Goal: Task Accomplishment & Management: Manage account settings

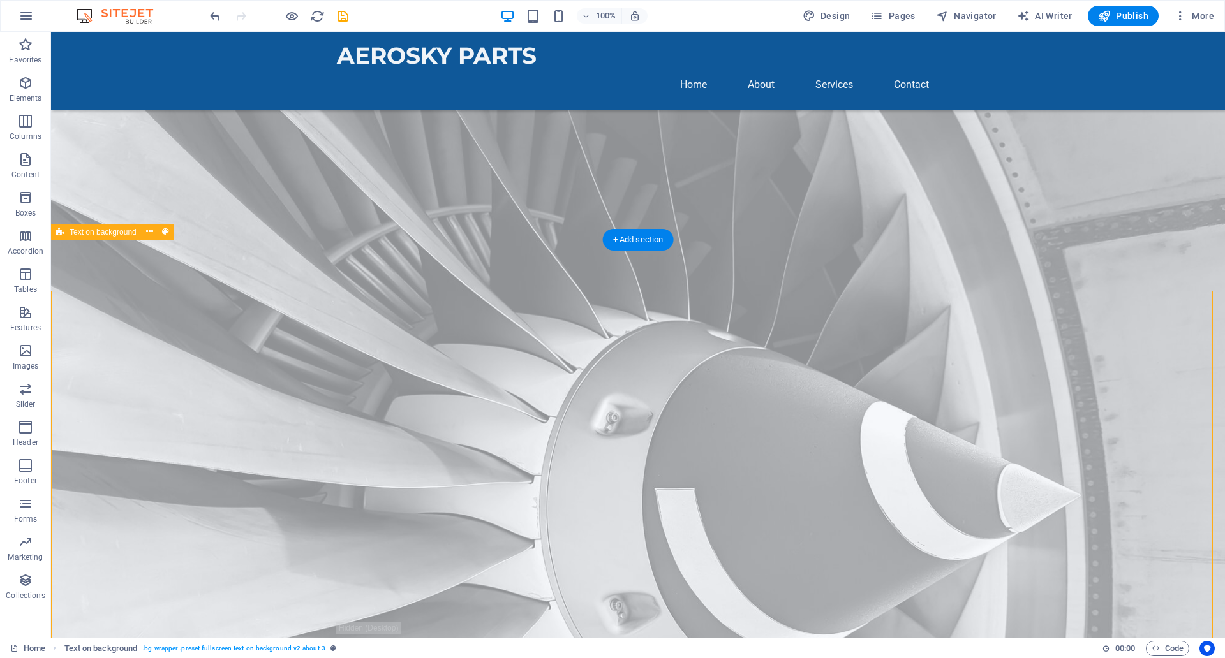
scroll to position [130, 0]
click at [149, 233] on icon at bounding box center [149, 231] width 7 height 13
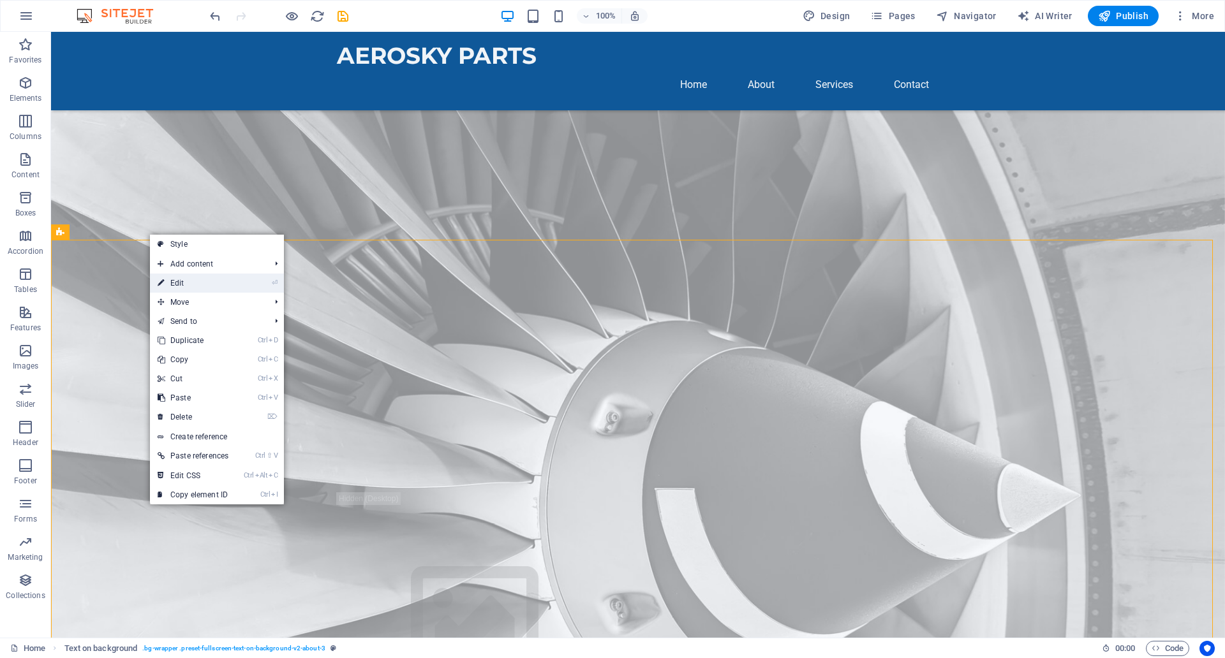
click at [193, 286] on link "⏎ Edit" at bounding box center [193, 283] width 86 height 19
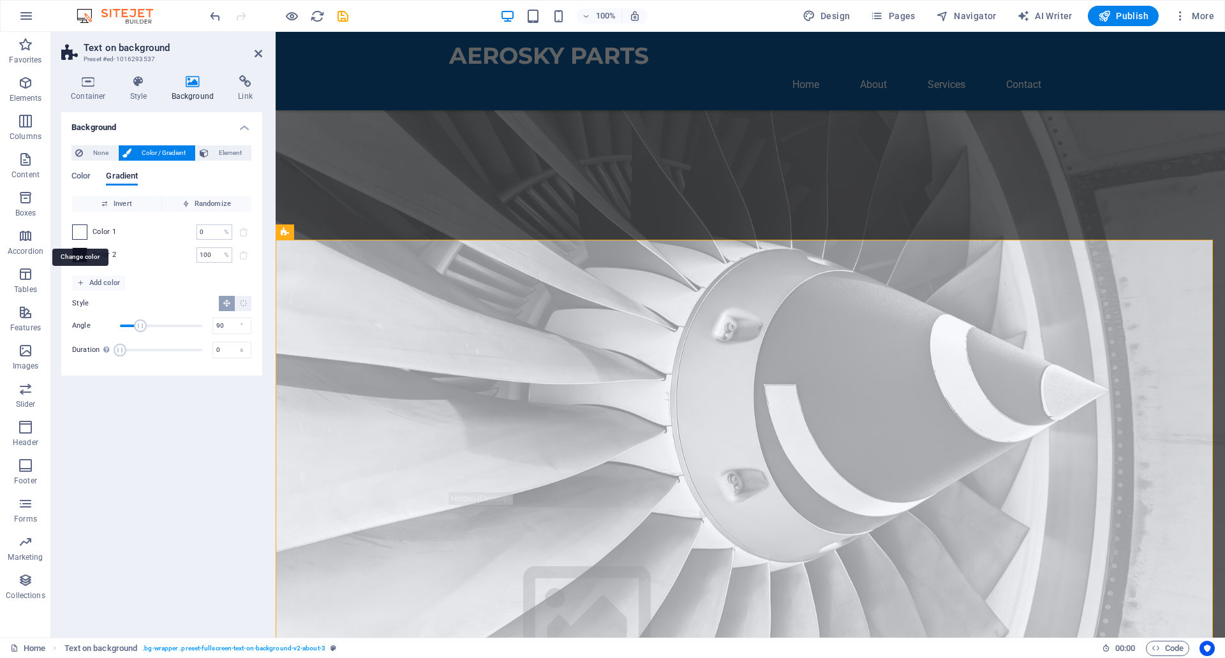
click at [80, 232] on span at bounding box center [80, 232] width 14 height 14
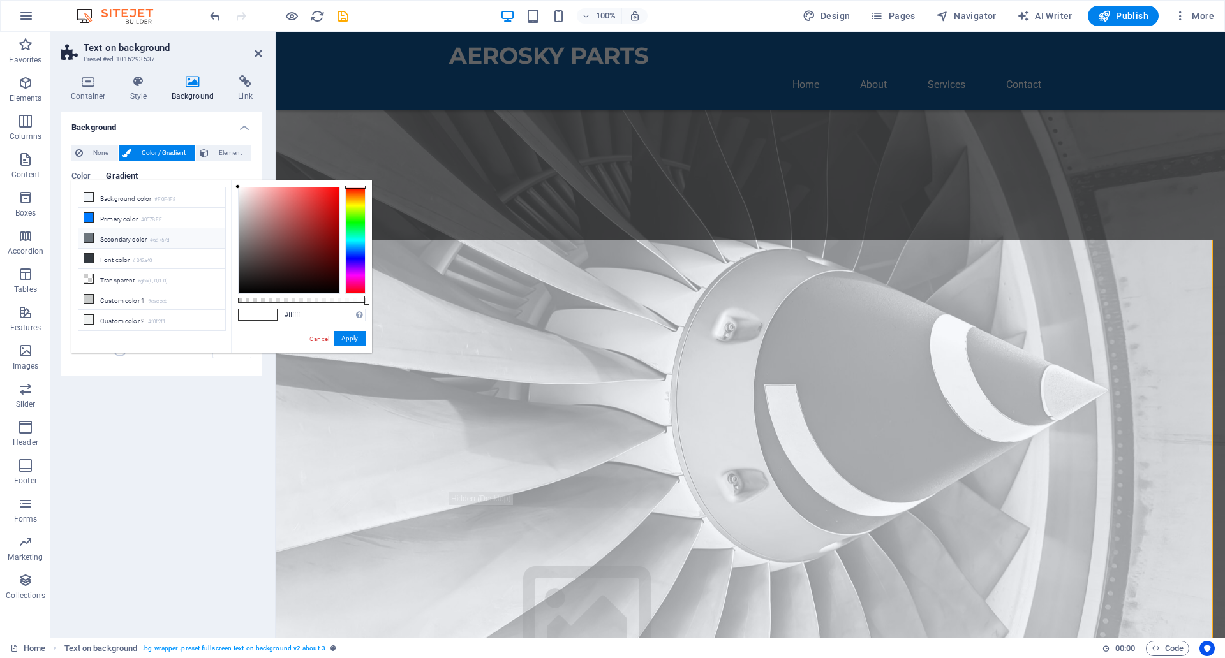
click at [104, 240] on li "Secondary color #6c757d" at bounding box center [151, 238] width 147 height 20
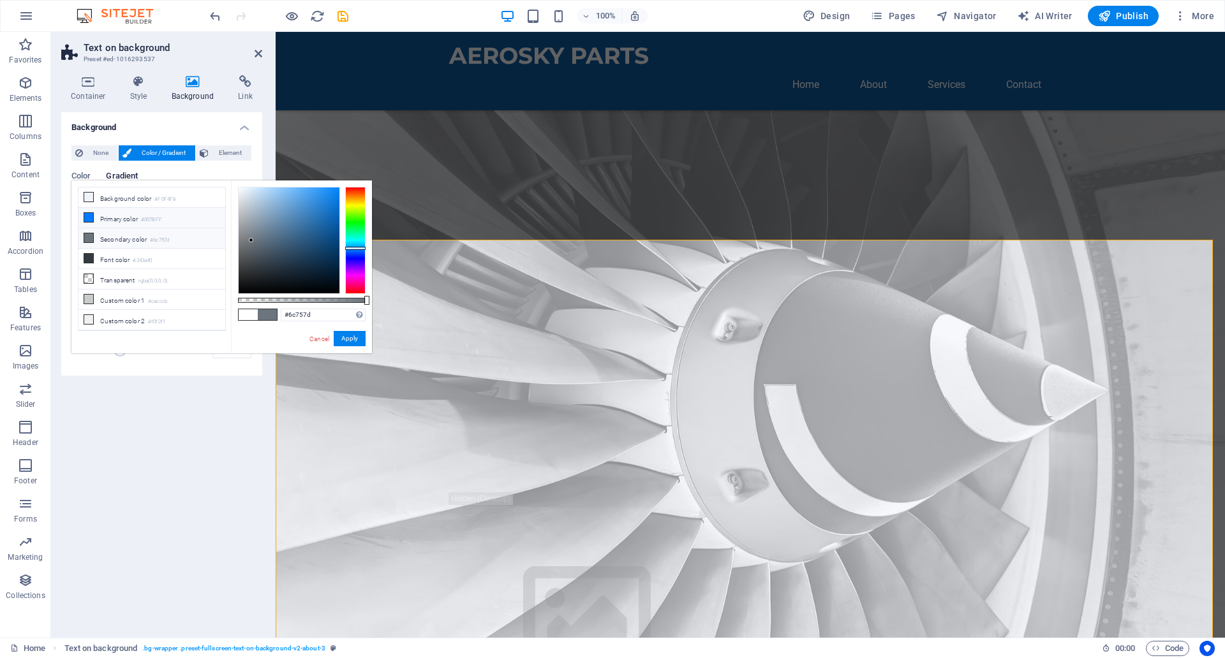
click at [108, 220] on li "Primary color #007BFF" at bounding box center [151, 218] width 147 height 20
type input "#5fa6f2"
click at [299, 192] on div at bounding box center [289, 241] width 101 height 106
click at [348, 344] on button "Apply" at bounding box center [350, 338] width 32 height 15
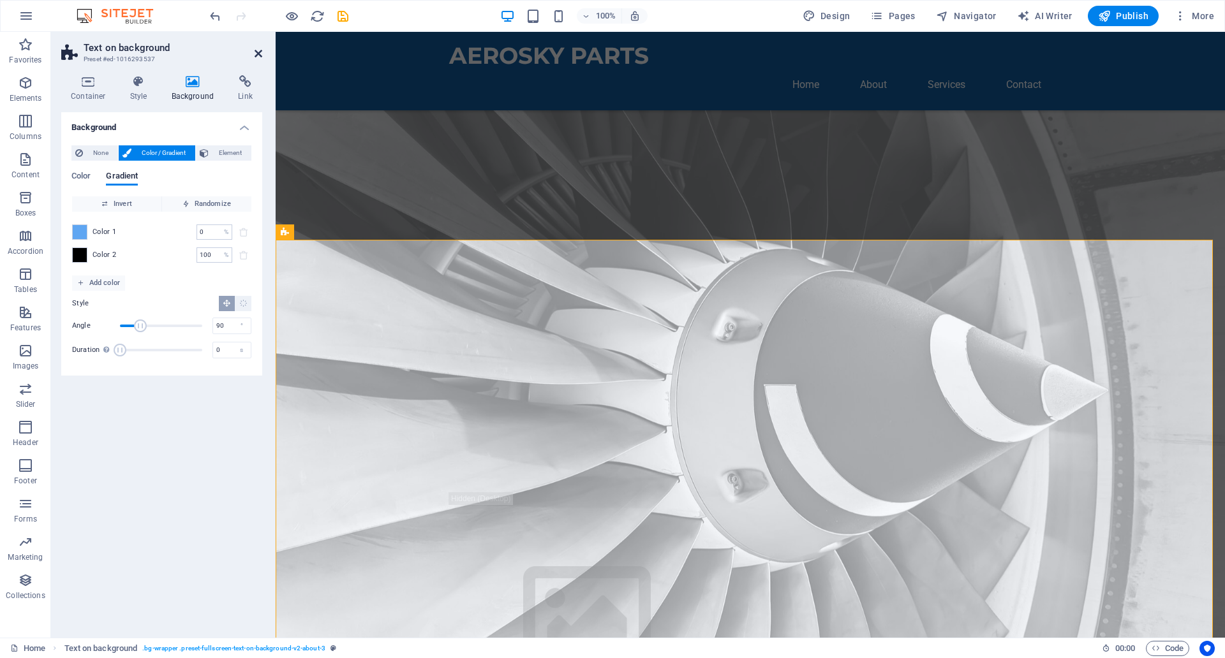
drag, startPoint x: 262, startPoint y: 56, endPoint x: 368, endPoint y: 215, distance: 191.3
click at [262, 56] on icon at bounding box center [259, 53] width 8 height 10
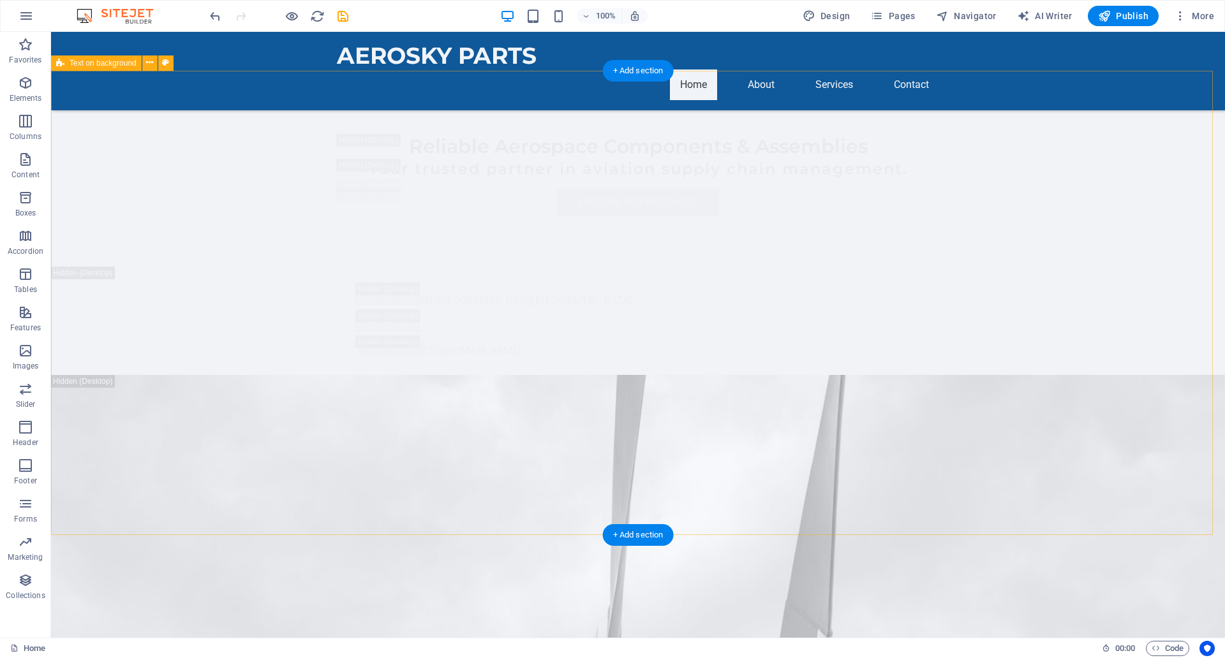
scroll to position [0, 0]
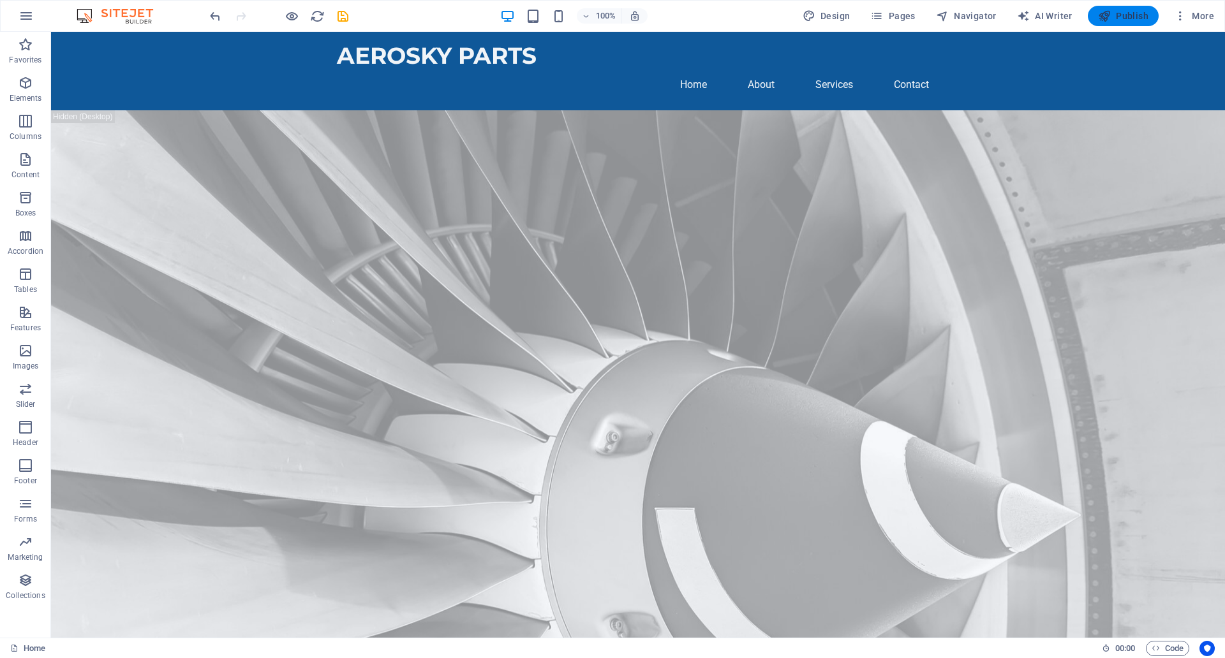
click at [1116, 17] on span "Publish" at bounding box center [1123, 16] width 50 height 13
checkbox input "false"
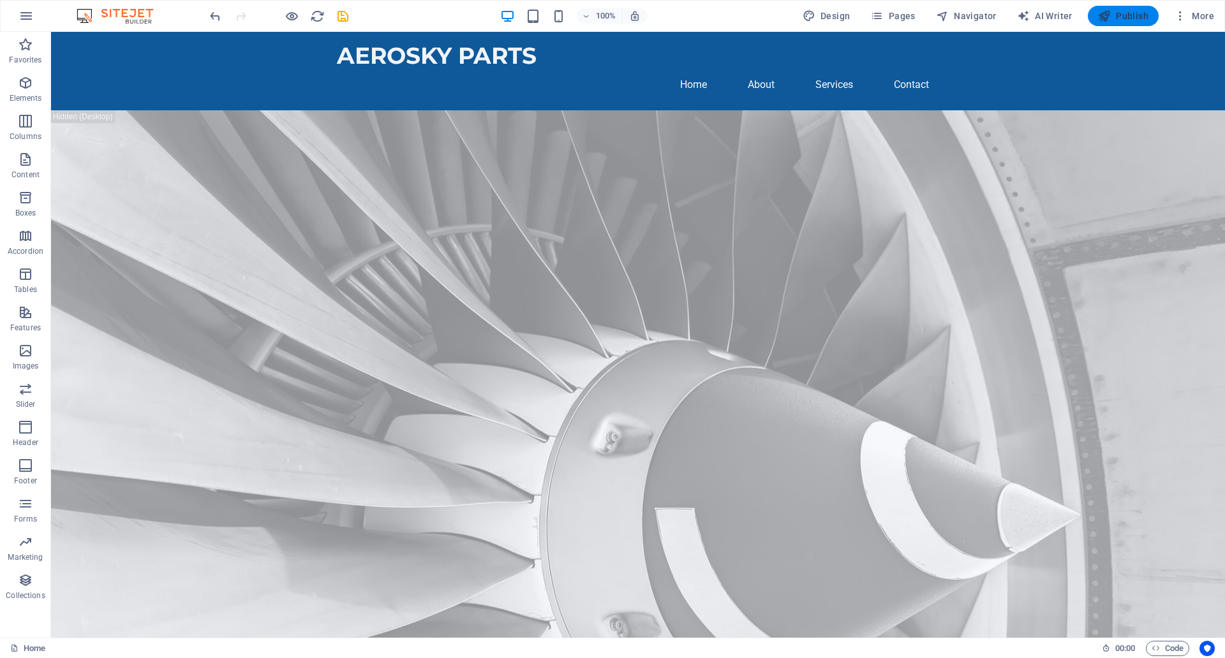
checkbox input "false"
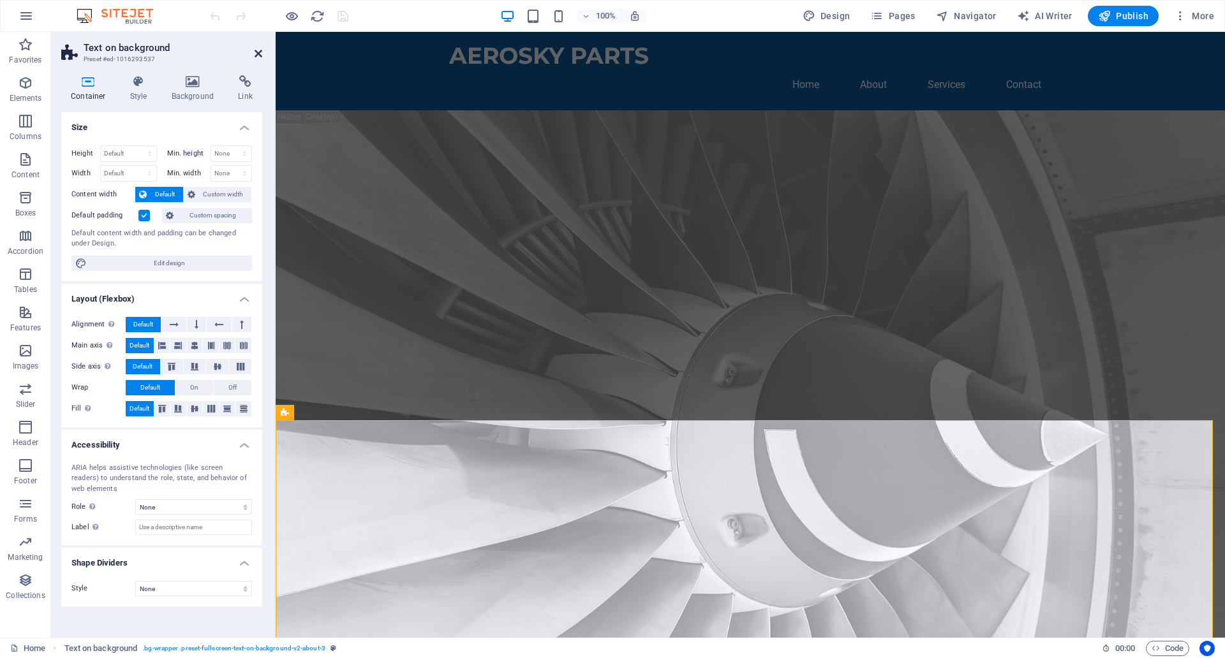
click at [256, 57] on icon at bounding box center [259, 53] width 8 height 10
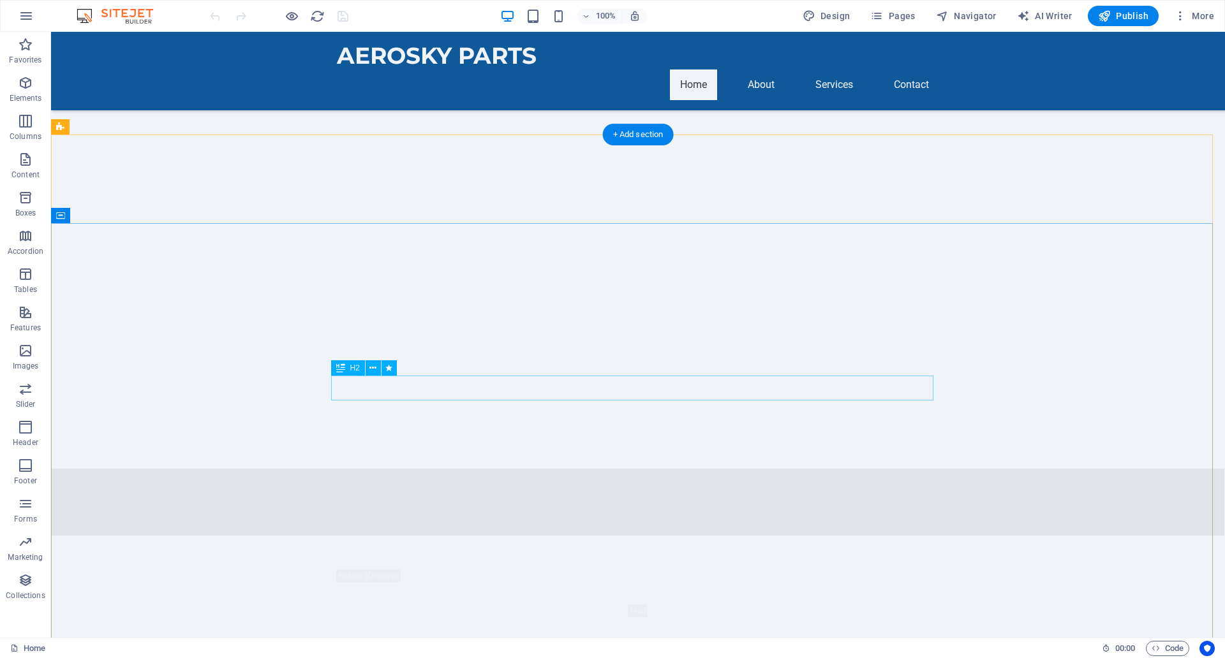
scroll to position [1934, 0]
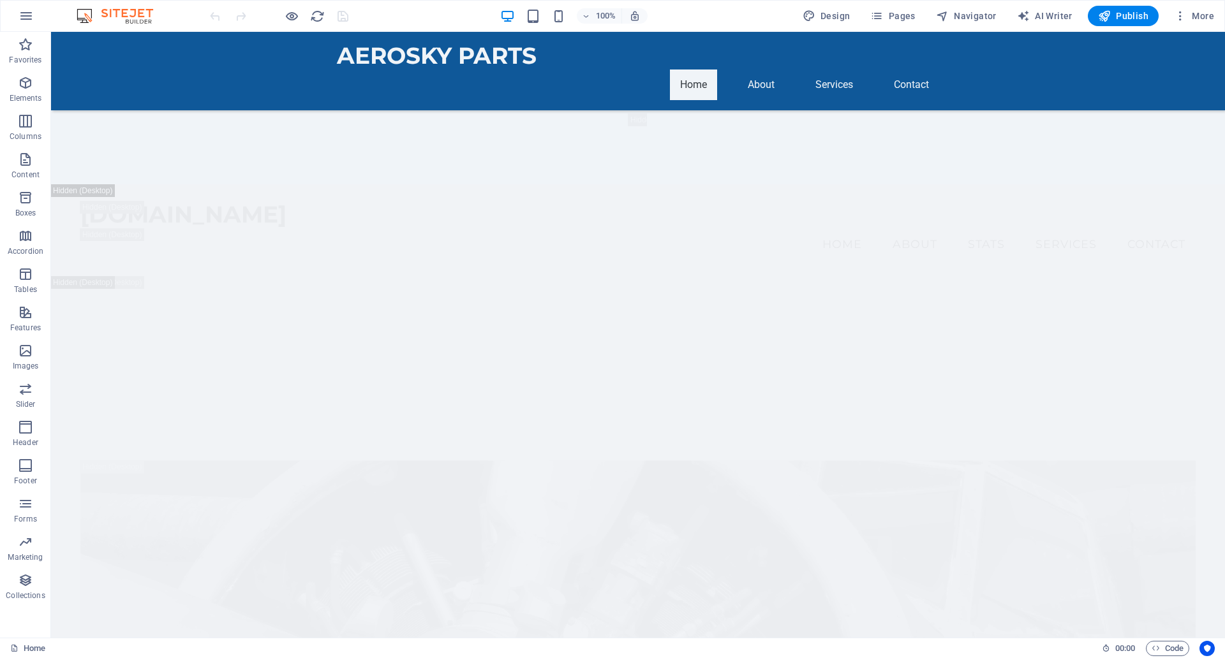
drag, startPoint x: 1220, startPoint y: 94, endPoint x: 1274, endPoint y: 671, distance: 579.2
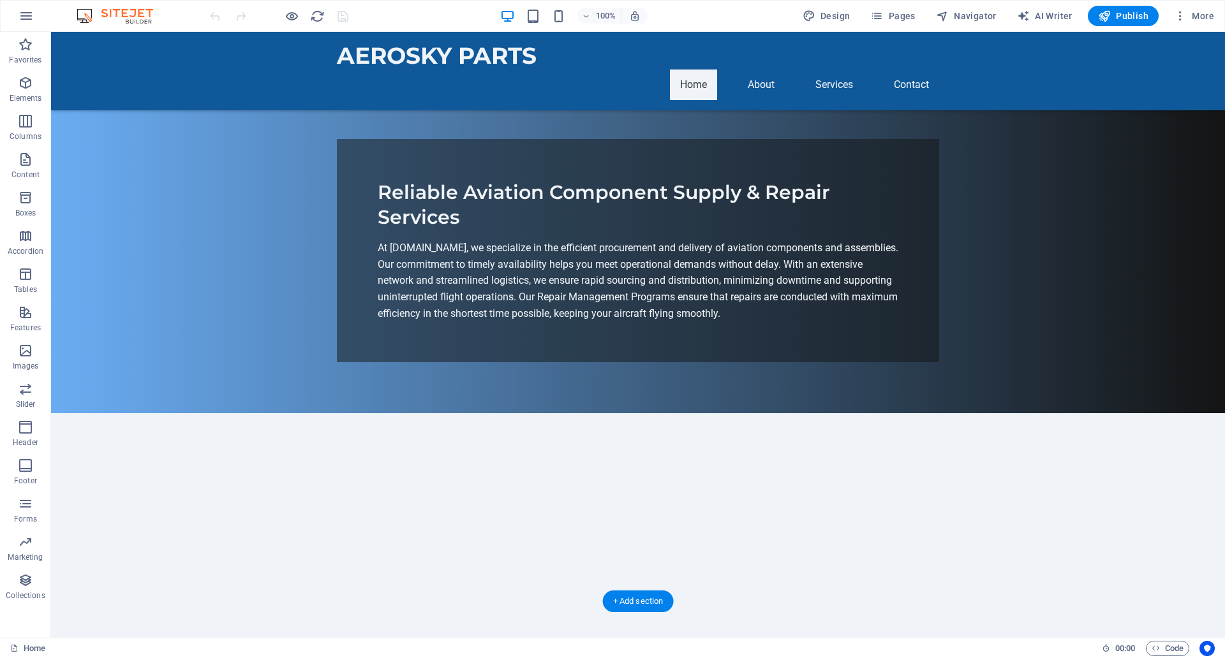
scroll to position [838, 0]
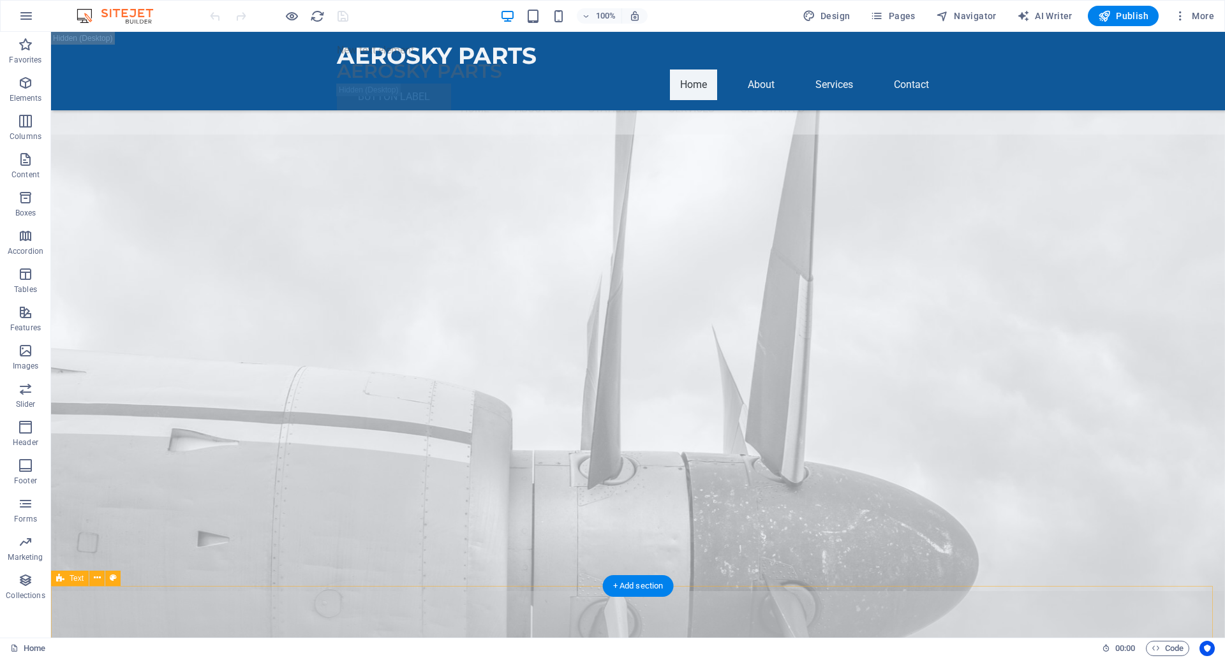
scroll to position [3324, 0]
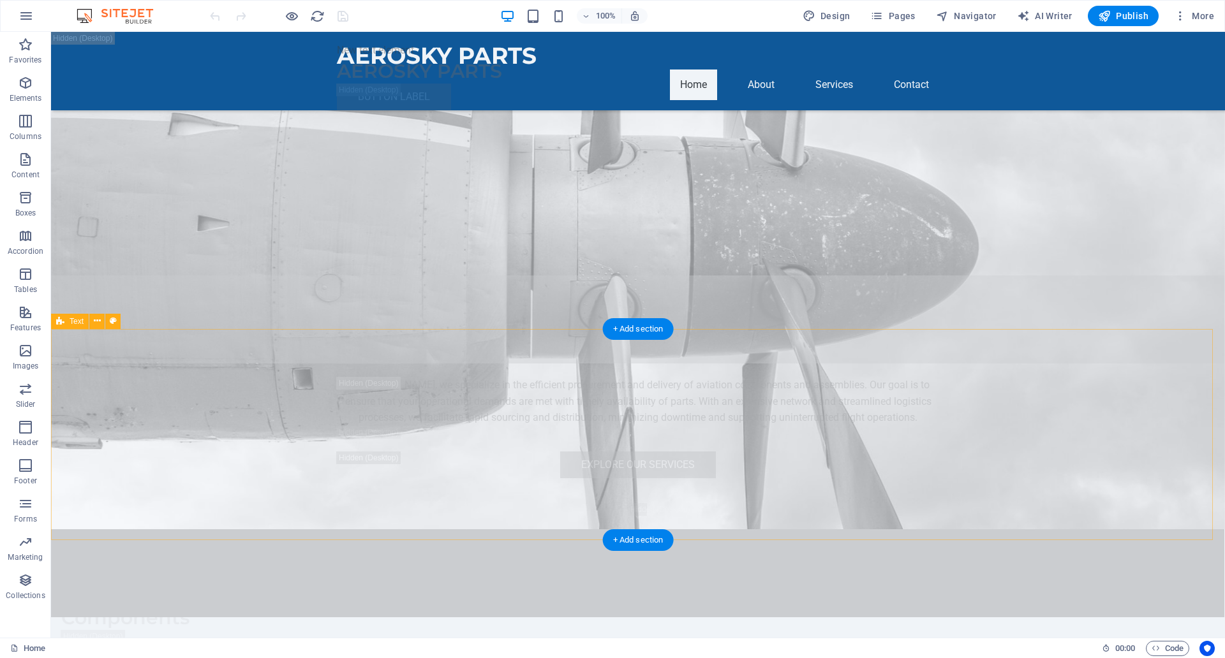
click at [100, 319] on icon at bounding box center [97, 321] width 7 height 13
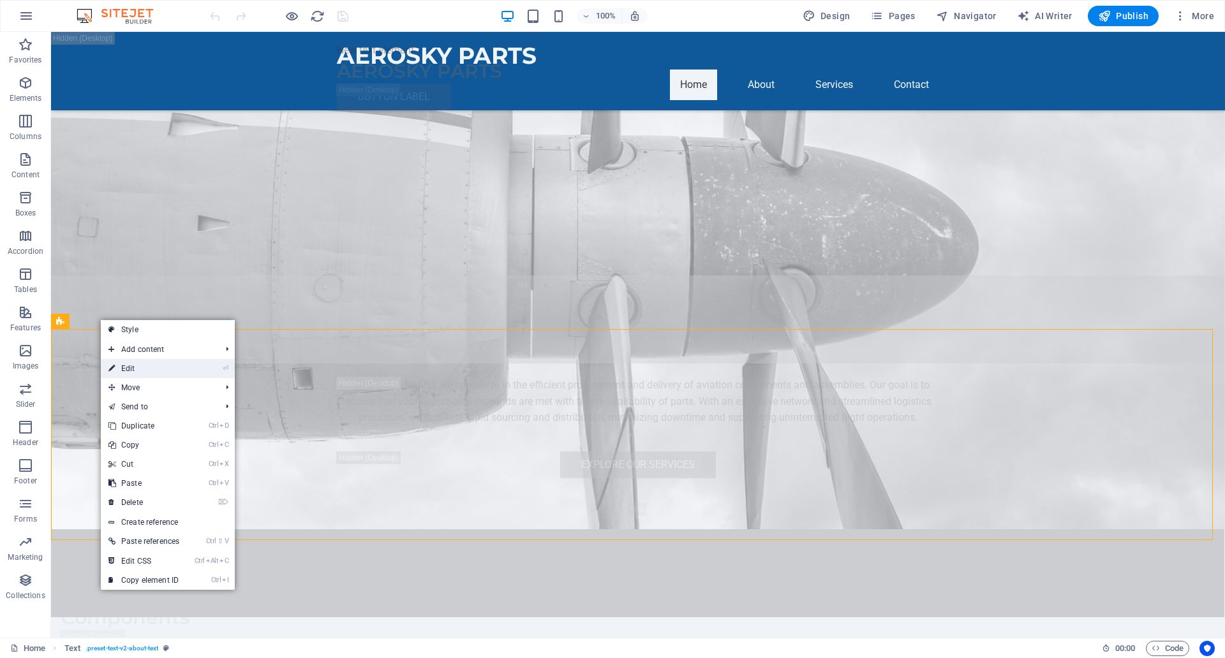
click at [130, 362] on link "⏎ Edit" at bounding box center [144, 368] width 86 height 19
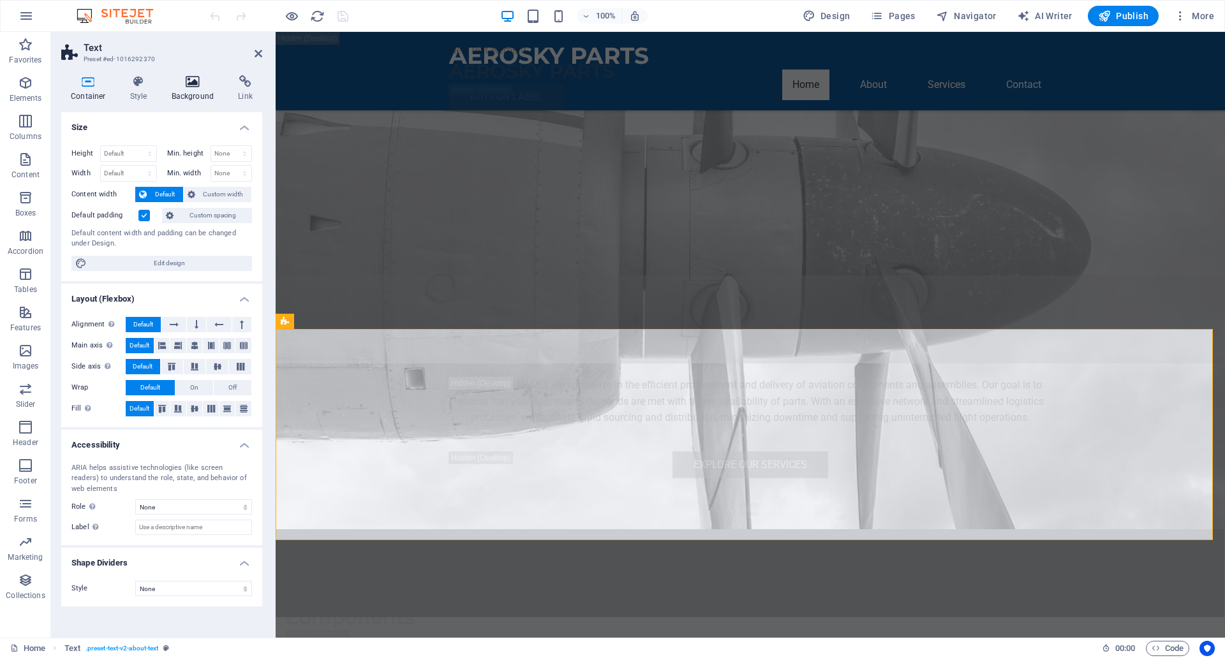
click at [201, 91] on h4 "Background" at bounding box center [195, 88] width 67 height 27
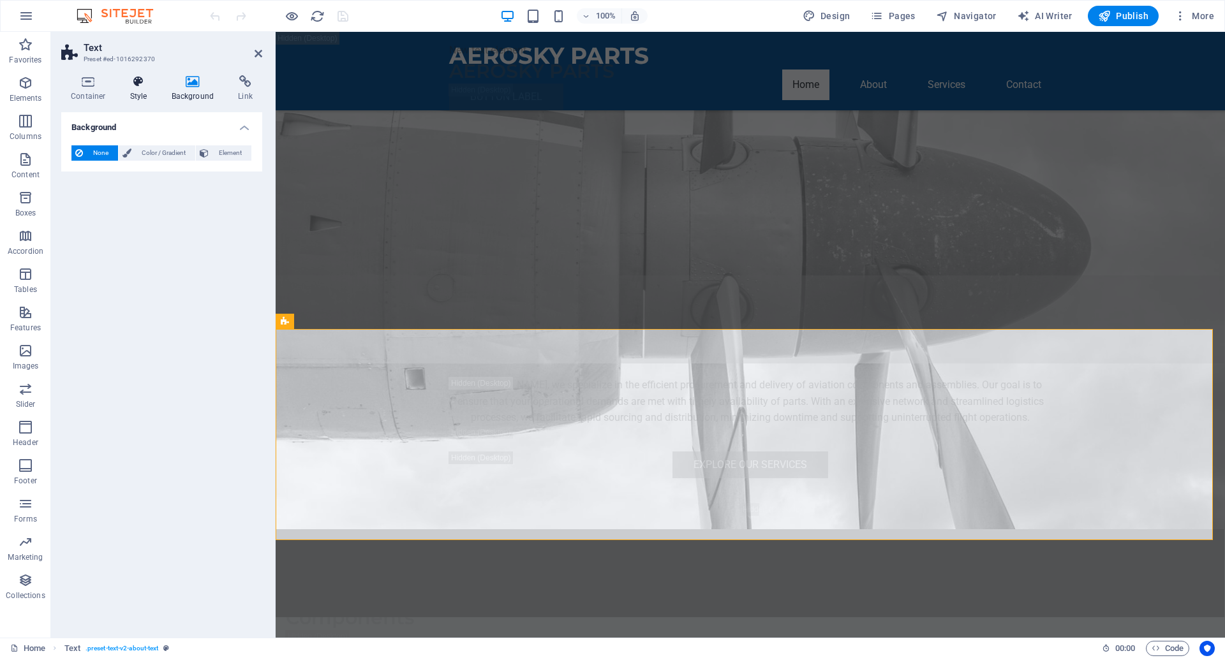
click at [142, 79] on icon at bounding box center [139, 81] width 36 height 13
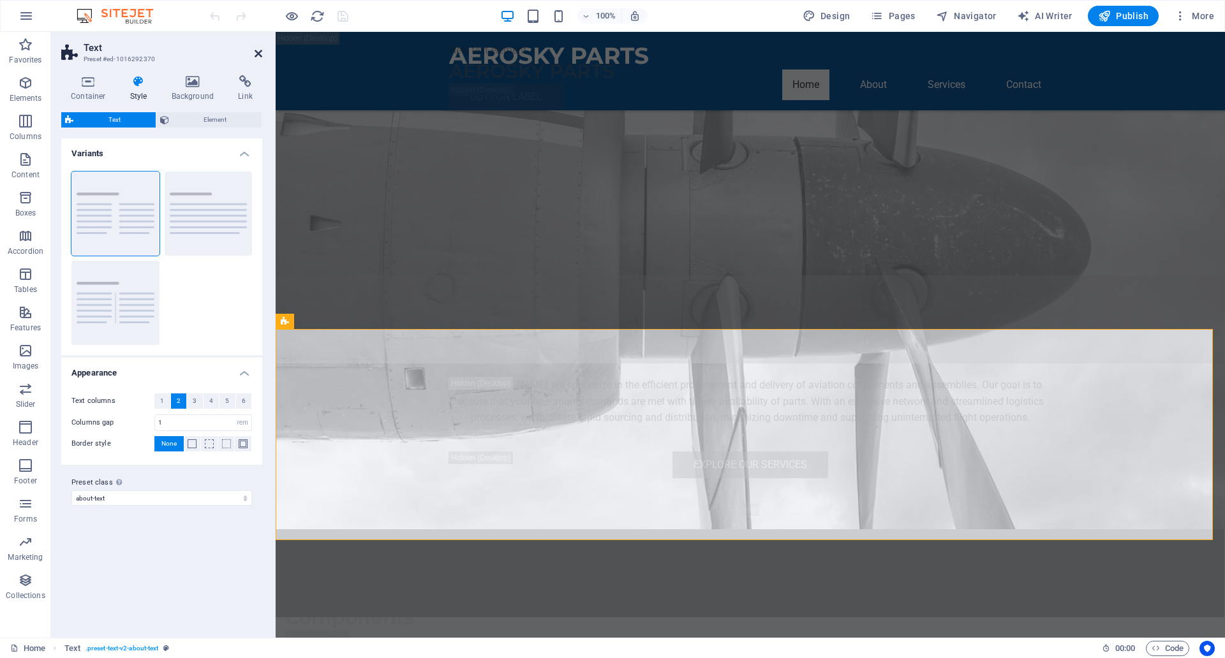
drag, startPoint x: 260, startPoint y: 51, endPoint x: 218, endPoint y: 44, distance: 42.7
click at [260, 51] on icon at bounding box center [259, 53] width 8 height 10
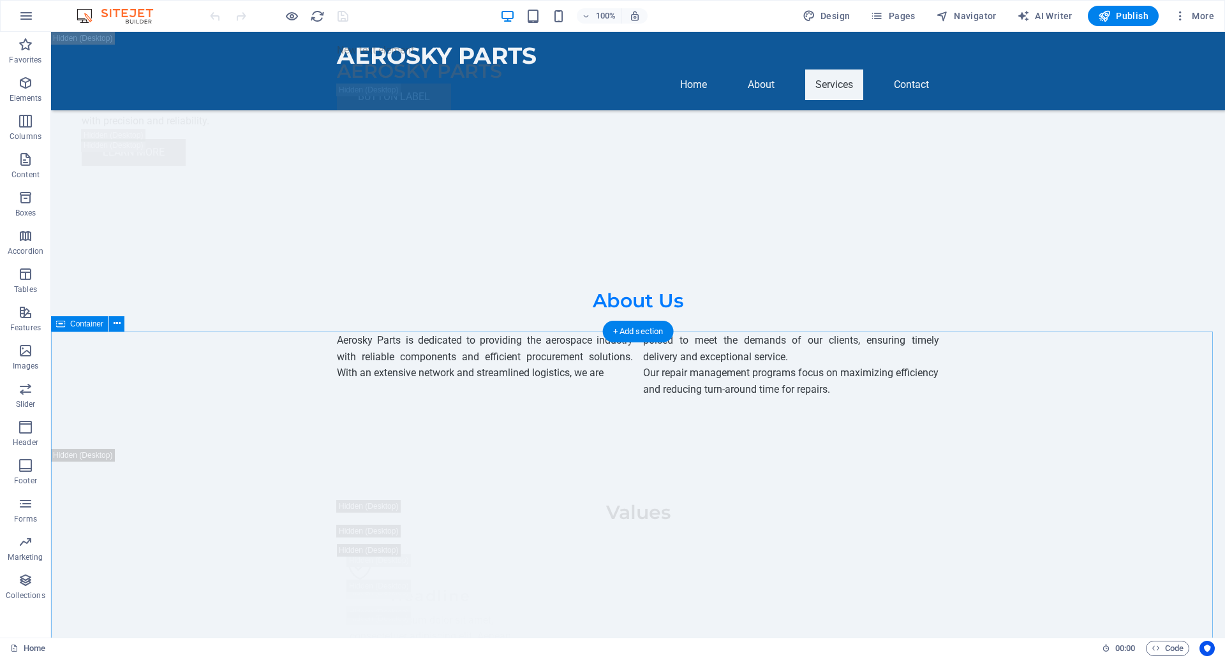
scroll to position [5796, 0]
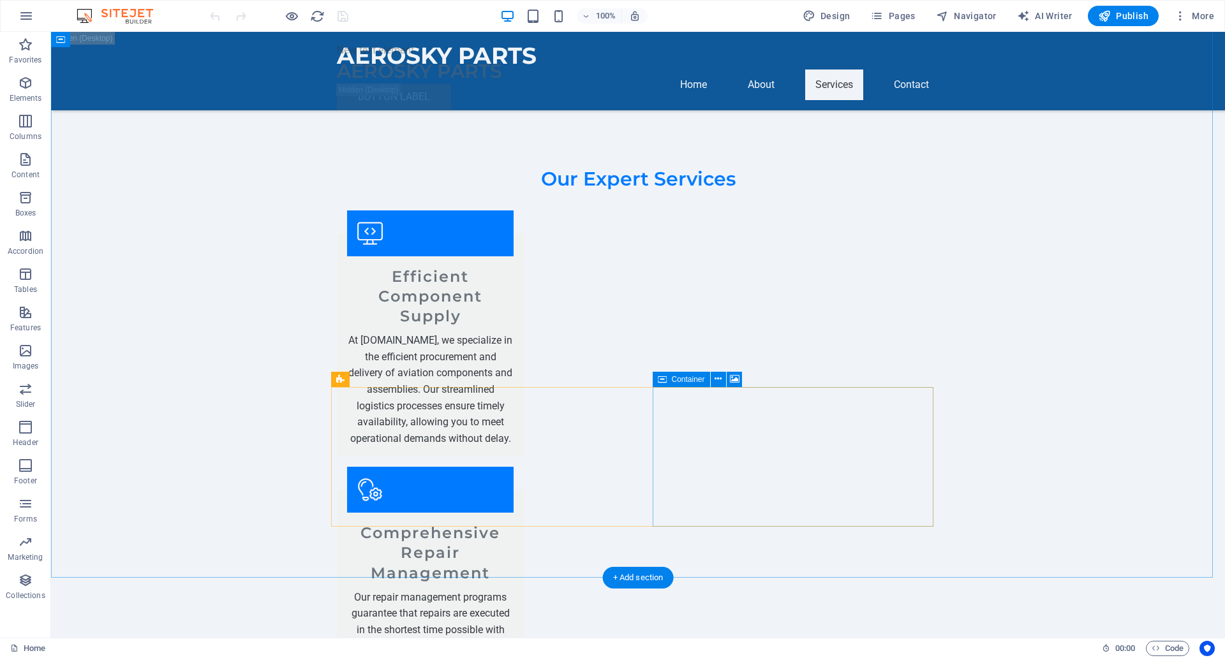
scroll to position [7847, 0]
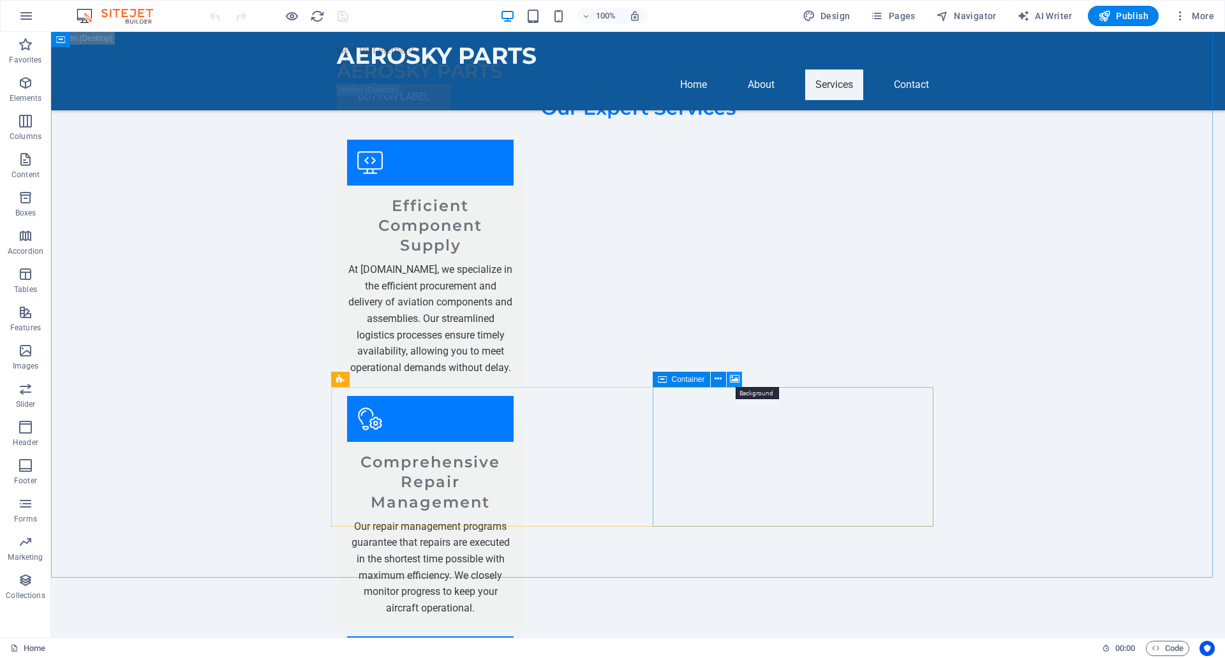
click at [736, 380] on icon at bounding box center [735, 379] width 10 height 13
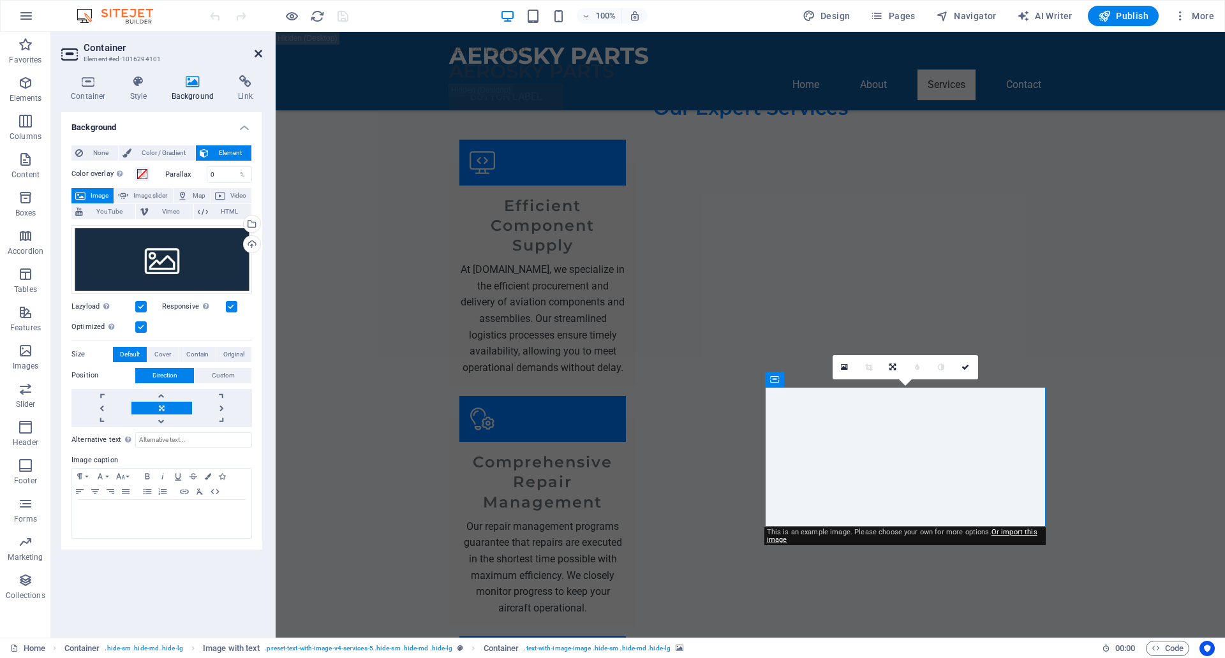
drag, startPoint x: 259, startPoint y: 51, endPoint x: 205, endPoint y: 21, distance: 62.0
click at [259, 51] on icon at bounding box center [259, 53] width 8 height 10
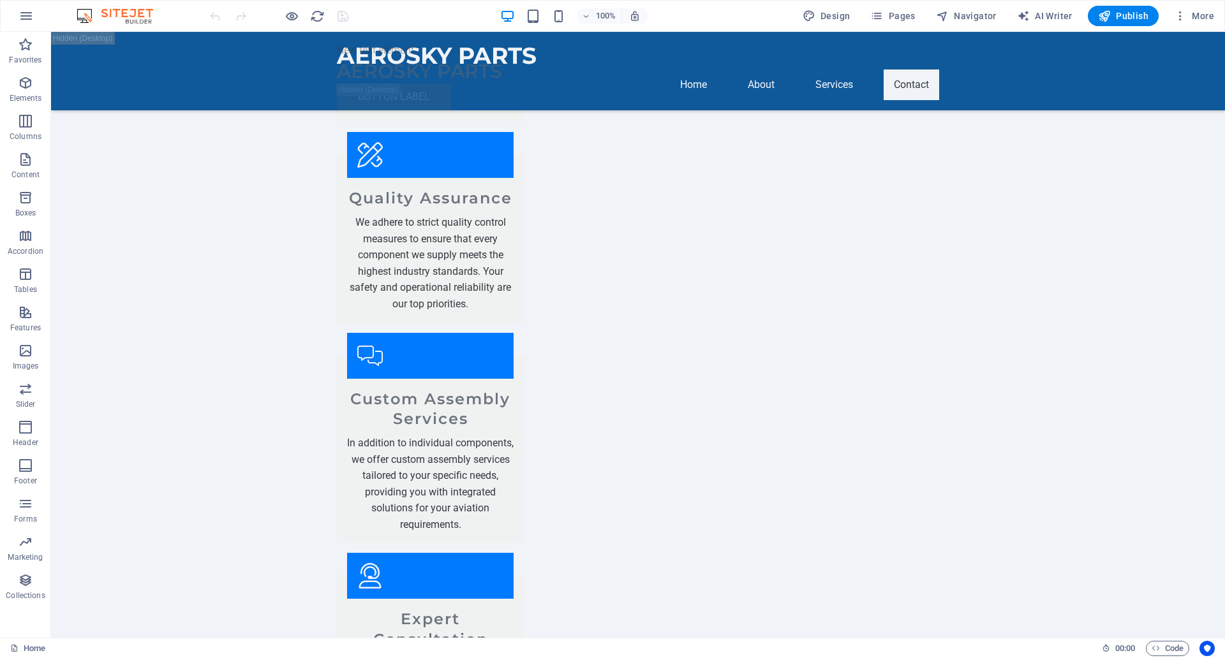
scroll to position [8204, 0]
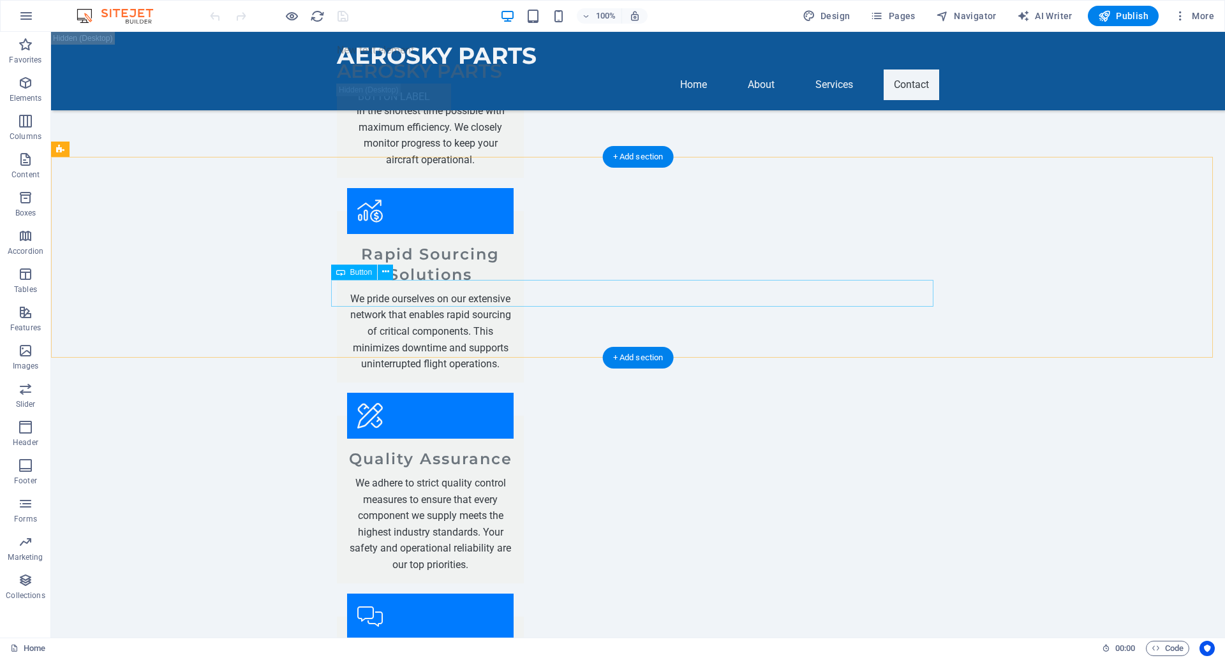
click at [381, 270] on button at bounding box center [385, 272] width 15 height 15
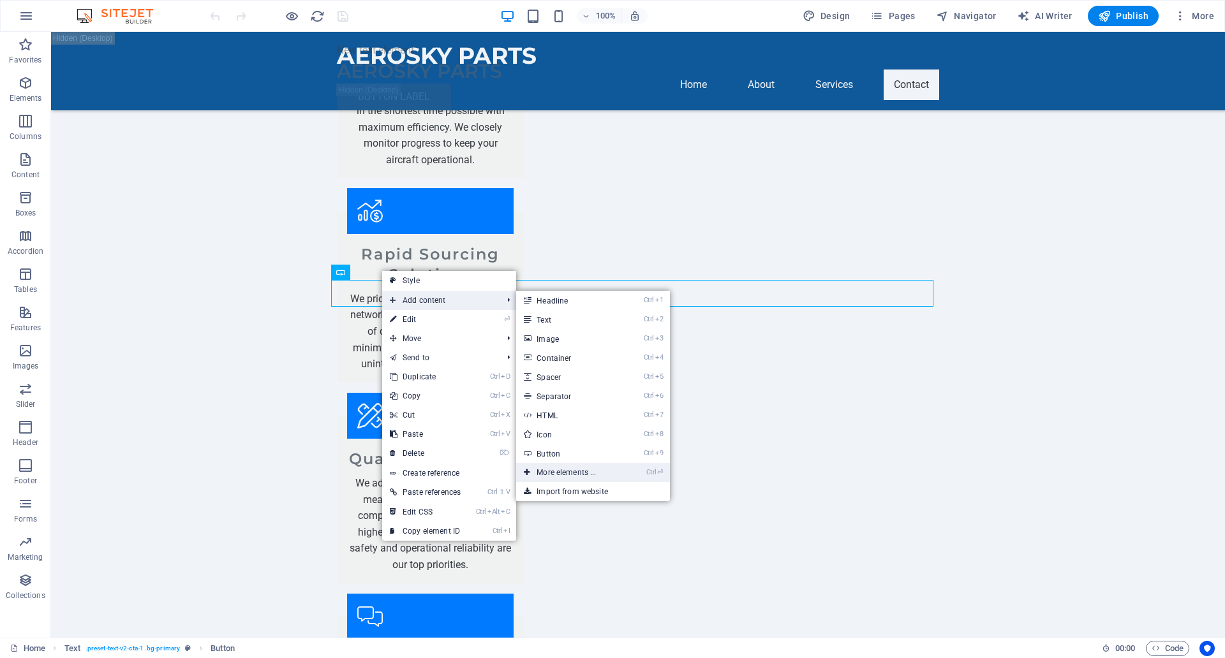
drag, startPoint x: 569, startPoint y: 466, endPoint x: 292, endPoint y: 427, distance: 279.7
click at [569, 467] on link "Ctrl ⏎ More elements ..." at bounding box center [568, 472] width 105 height 19
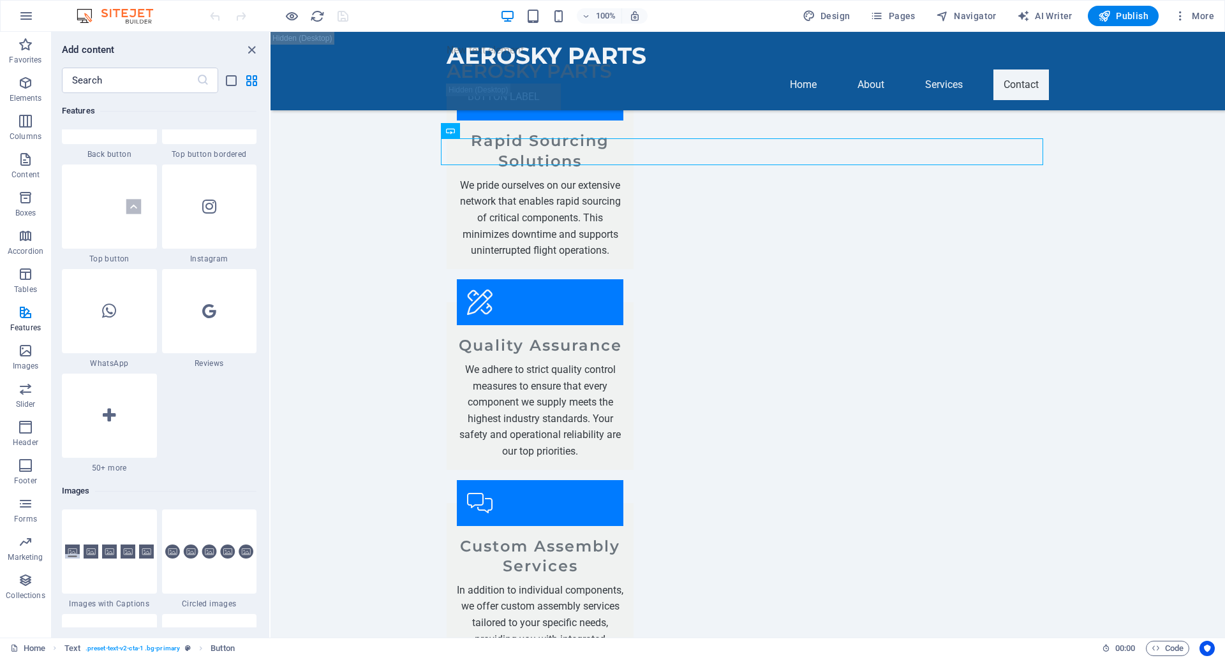
scroll to position [6082, 0]
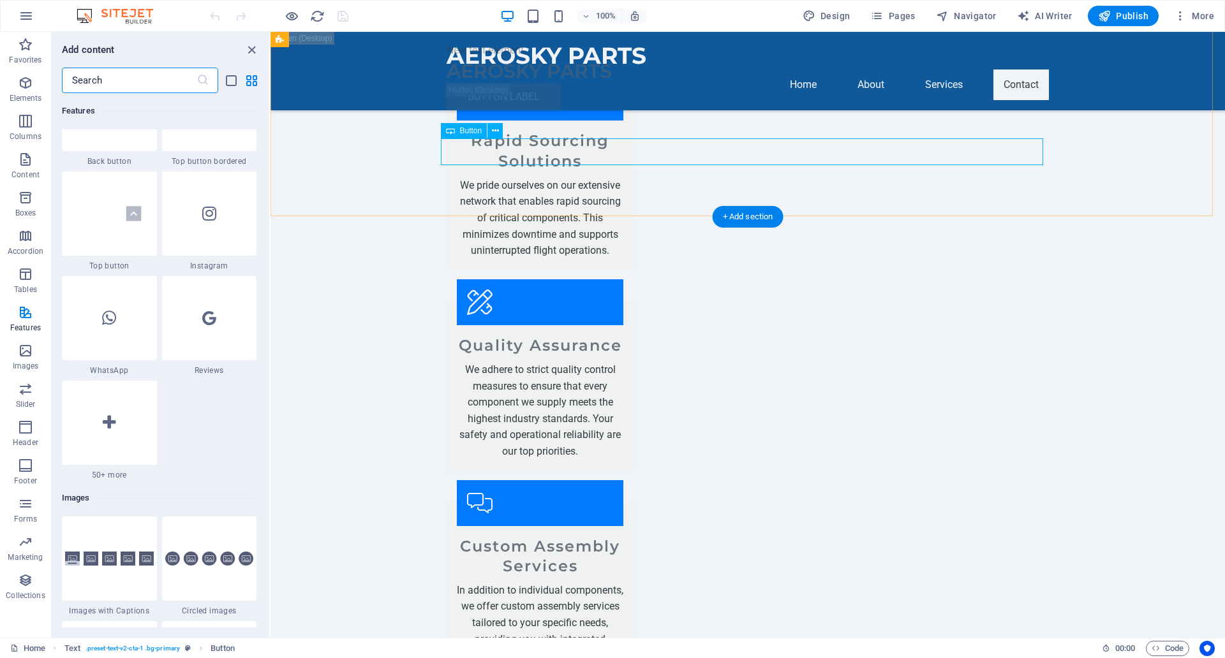
click at [471, 134] on span "Button" at bounding box center [471, 131] width 22 height 8
click at [501, 127] on button at bounding box center [494, 130] width 15 height 15
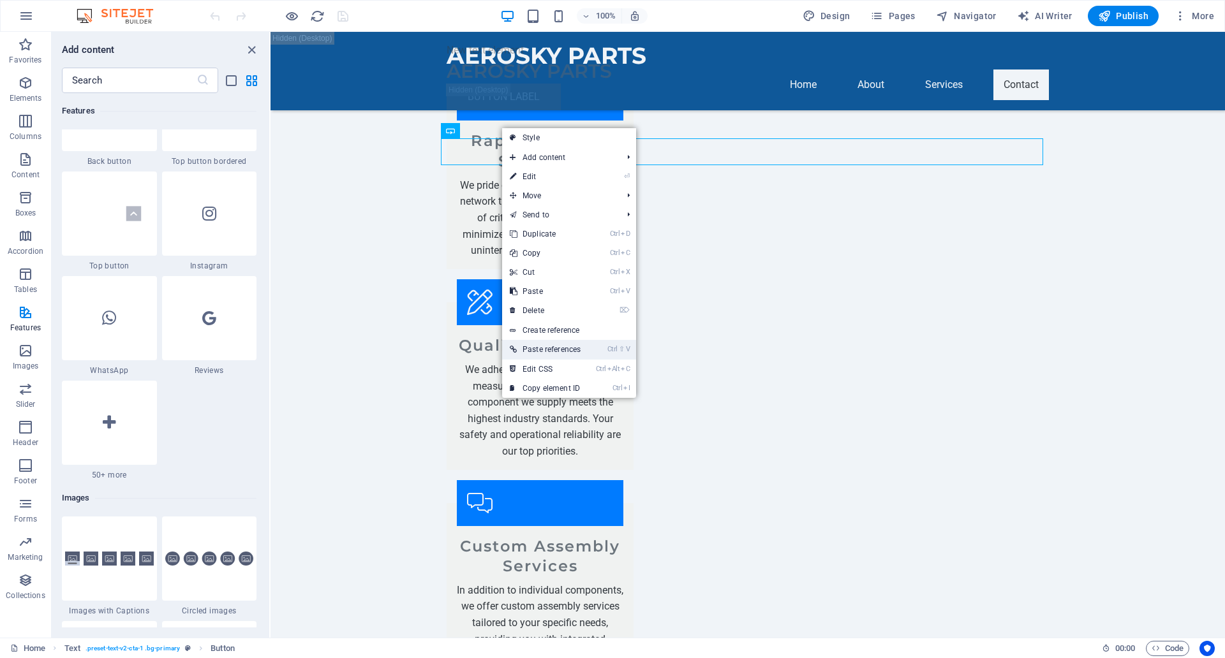
click at [562, 349] on link "Ctrl ⇧ V Paste references" at bounding box center [545, 349] width 86 height 19
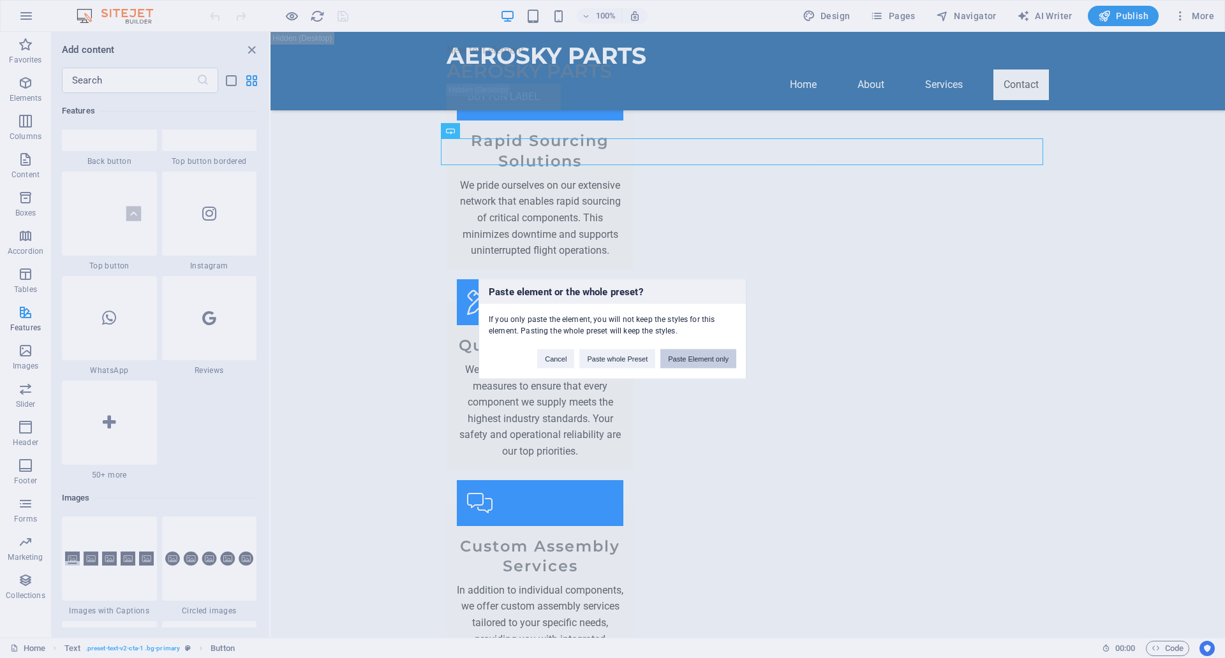
click at [704, 363] on button "Paste Element only" at bounding box center [698, 359] width 76 height 19
click at [726, 362] on button "Okay" at bounding box center [720, 359] width 32 height 19
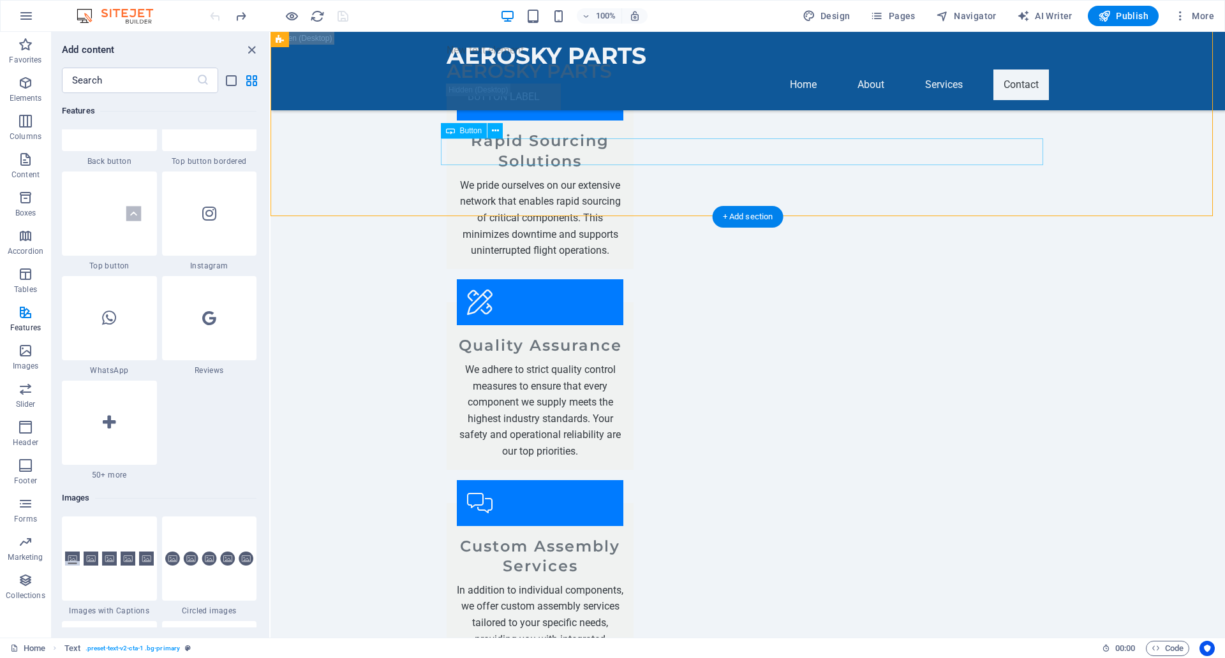
click at [495, 135] on icon at bounding box center [495, 130] width 7 height 13
click at [493, 132] on icon at bounding box center [495, 130] width 7 height 13
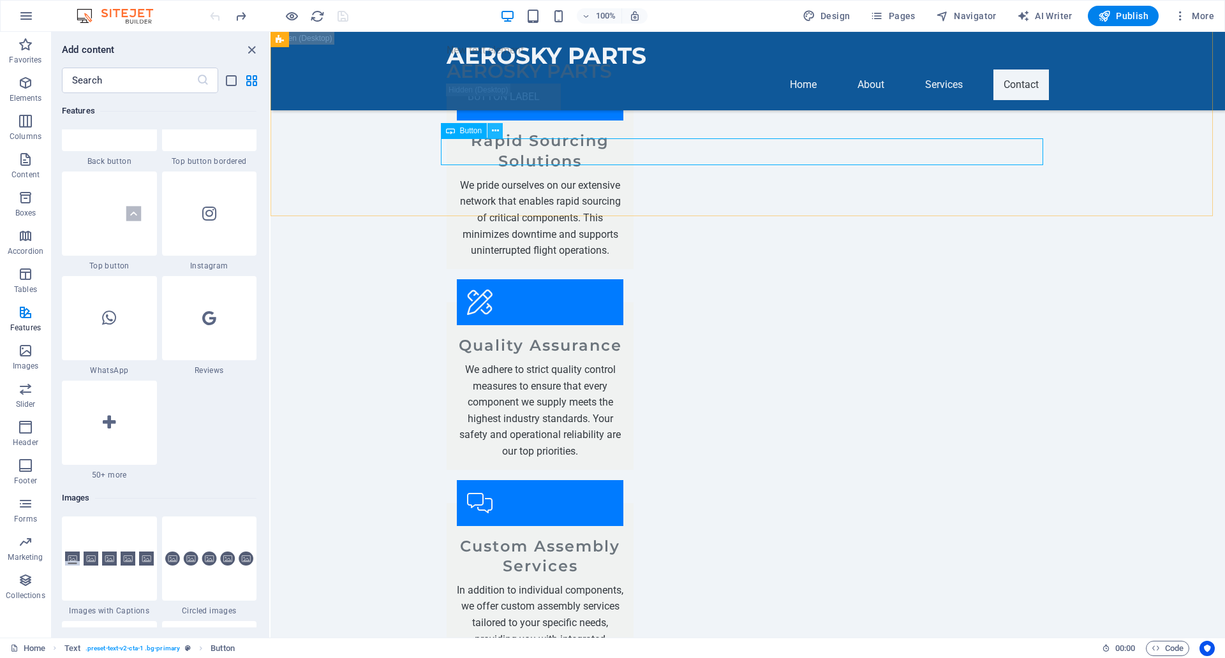
click at [500, 131] on button at bounding box center [494, 130] width 15 height 15
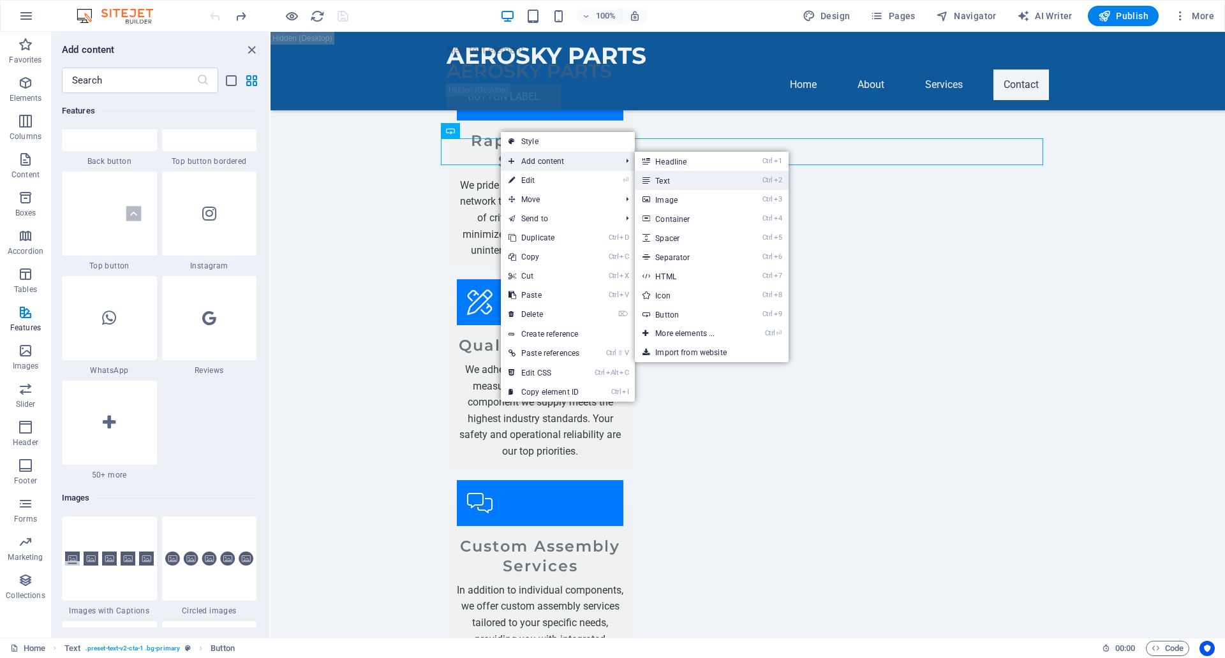
click at [679, 180] on link "Ctrl 2 Text" at bounding box center [687, 180] width 105 height 19
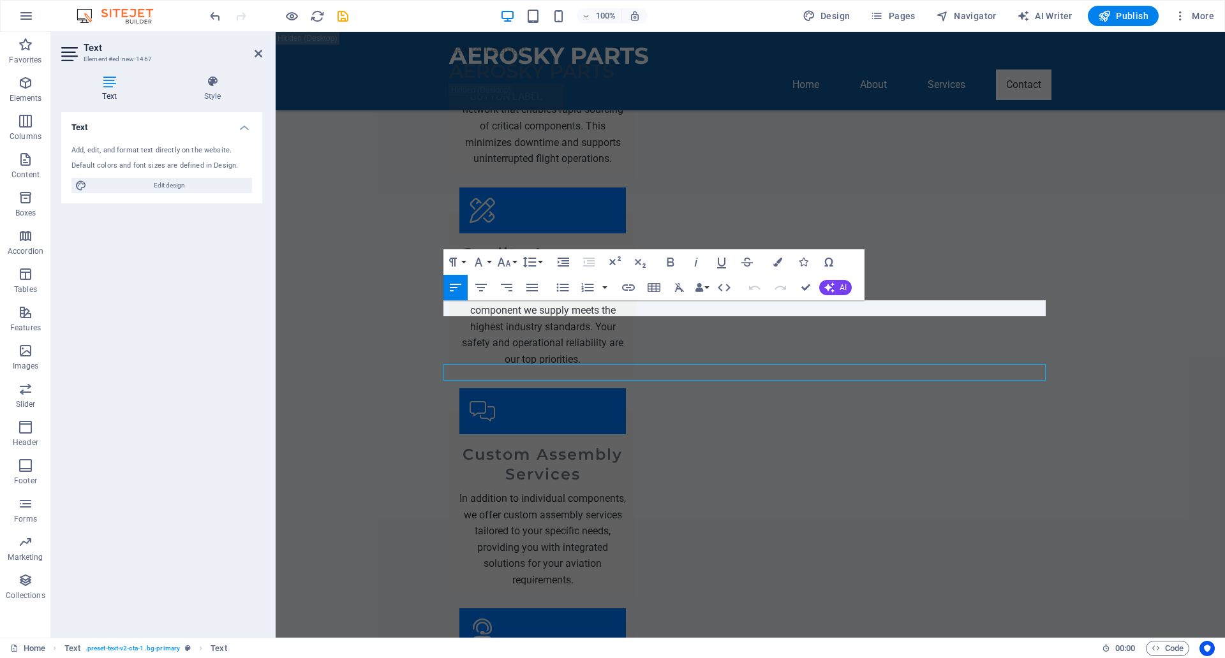
scroll to position [8210, 0]
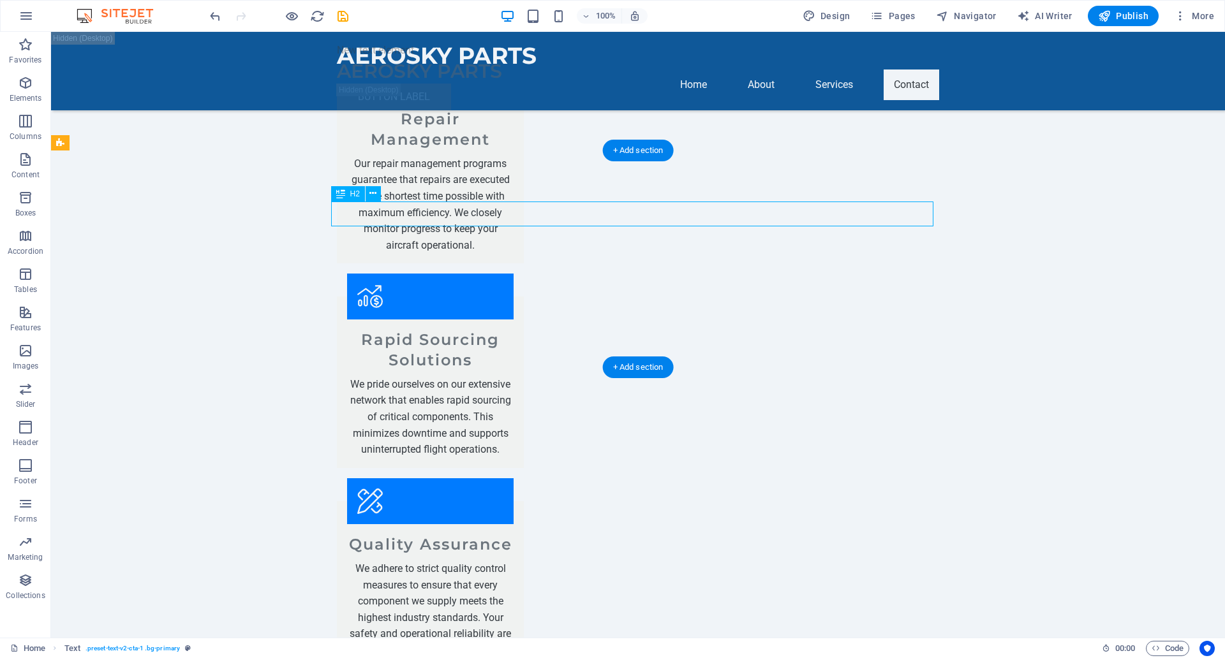
scroll to position [8275, 0]
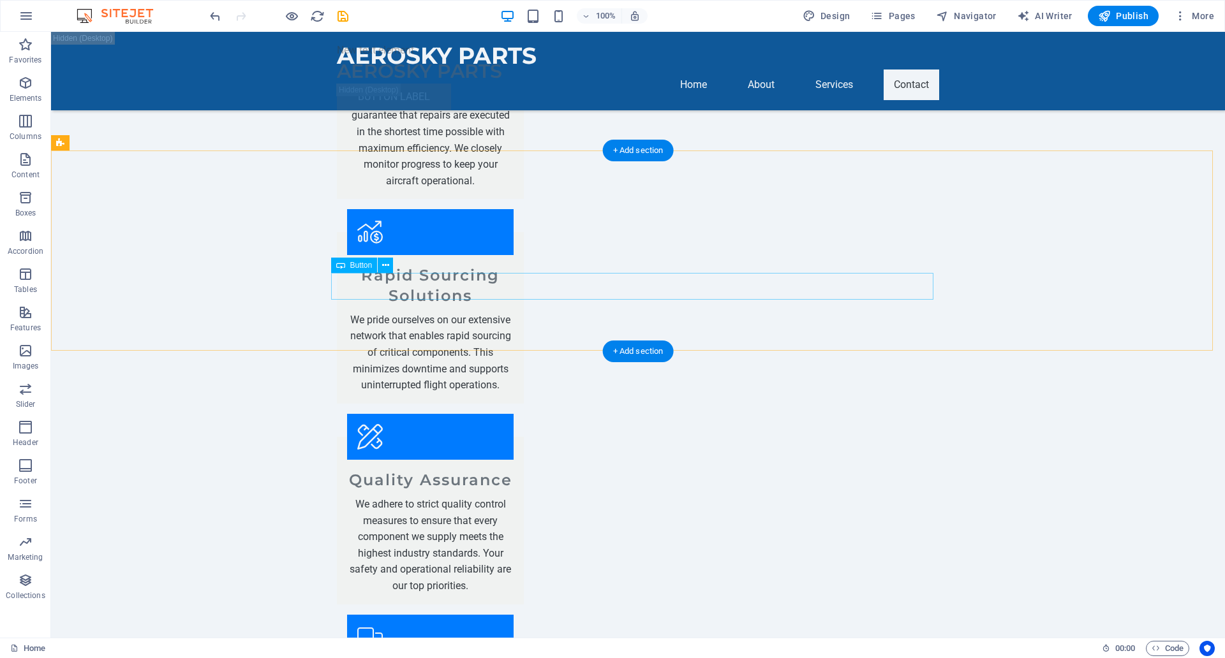
click at [383, 267] on icon at bounding box center [385, 265] width 7 height 13
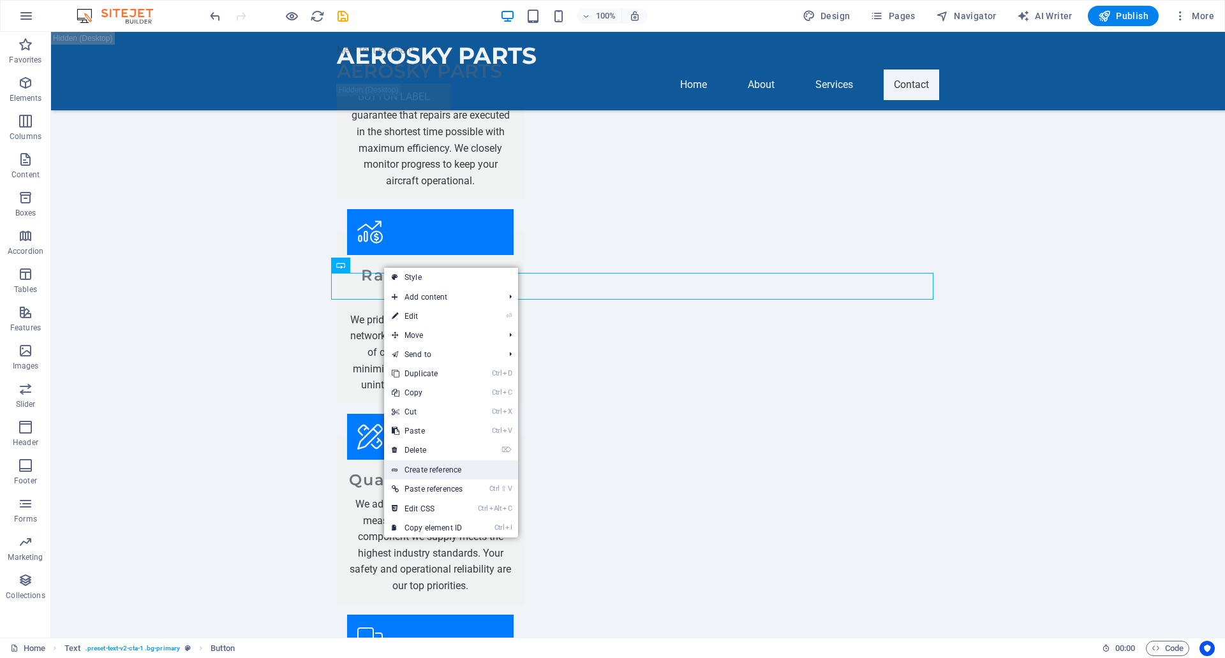
click at [424, 468] on link "Create reference" at bounding box center [451, 470] width 134 height 19
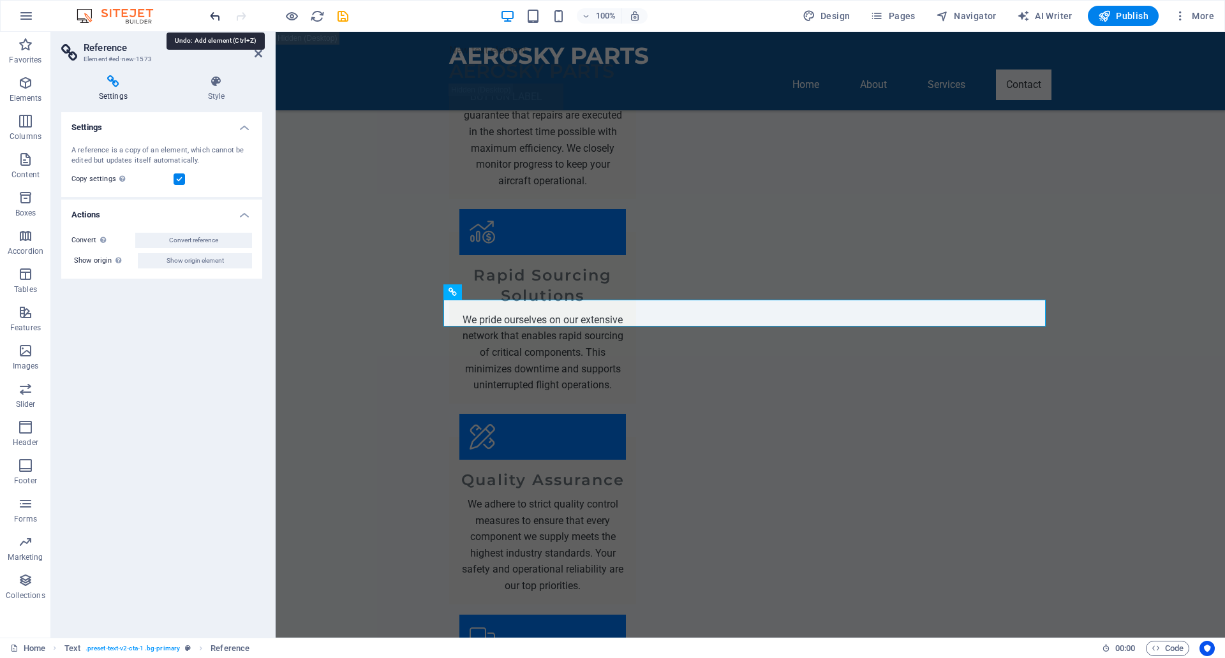
drag, startPoint x: 219, startPoint y: 11, endPoint x: 262, endPoint y: 122, distance: 118.7
click at [219, 11] on icon "undo" at bounding box center [215, 16] width 15 height 15
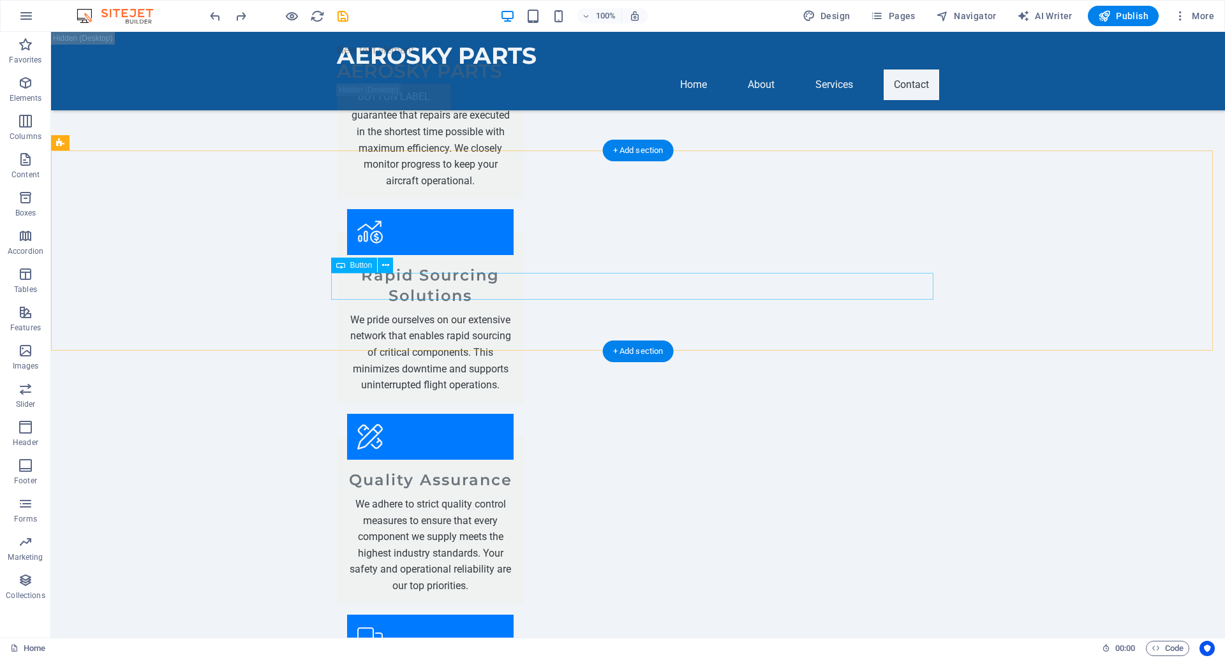
click at [385, 267] on icon at bounding box center [385, 265] width 7 height 13
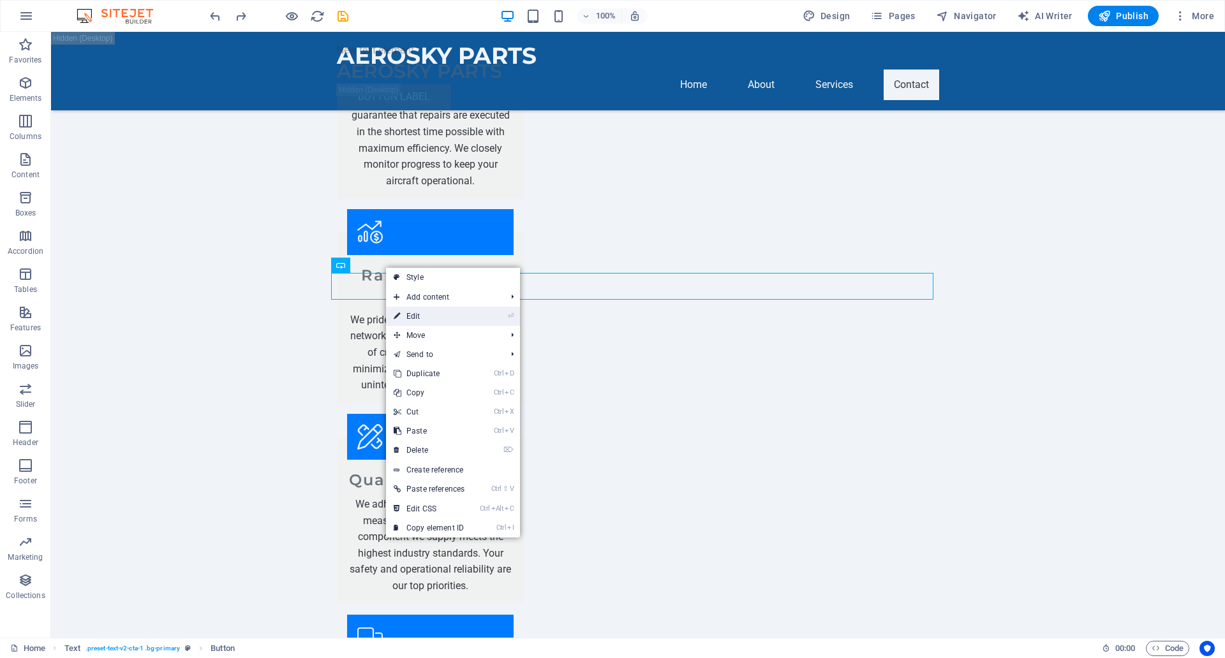
click at [435, 309] on link "⏎ Edit" at bounding box center [429, 316] width 86 height 19
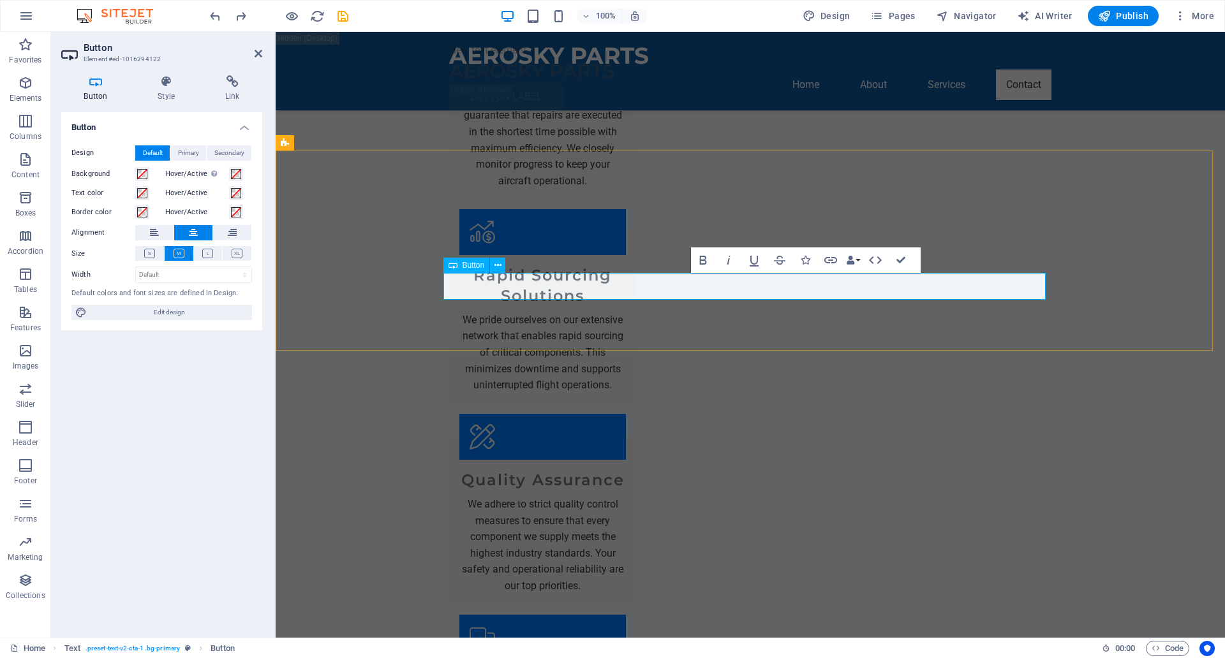
click at [226, 89] on h4 "Link" at bounding box center [232, 88] width 60 height 27
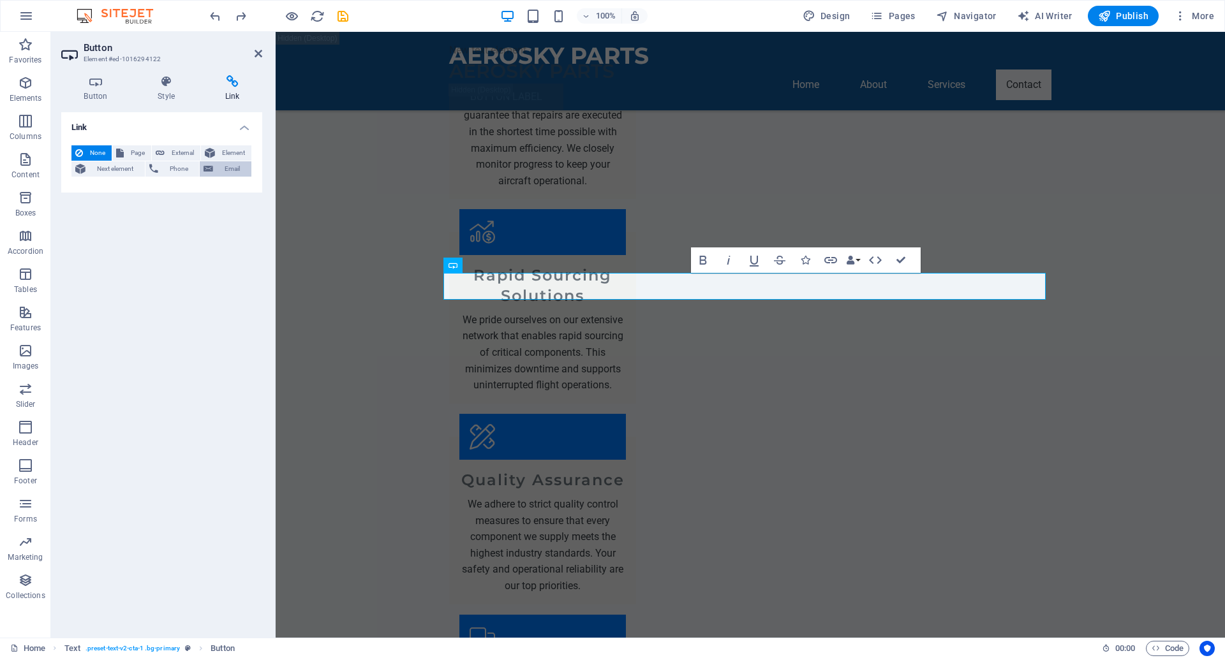
click at [216, 170] on button "Email" at bounding box center [226, 168] width 52 height 15
click at [201, 189] on input "Email" at bounding box center [193, 189] width 117 height 15
click at [159, 195] on input "Email" at bounding box center [193, 189] width 117 height 15
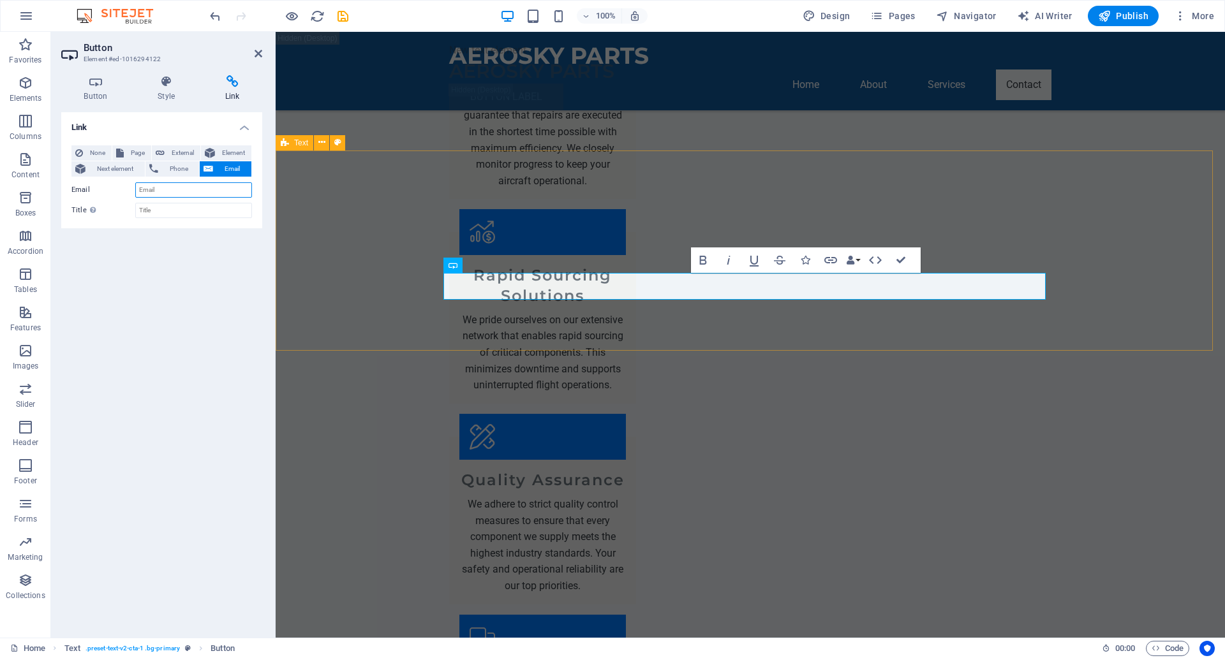
paste input "[EMAIL_ADDRESS][DOMAIN_NAME]"
type input "[EMAIL_ADDRESS][DOMAIN_NAME]"
click at [184, 211] on input "Title Additional link description, should not be the same as the link text. The…" at bounding box center [193, 210] width 117 height 15
click at [345, 22] on icon "save" at bounding box center [343, 16] width 15 height 15
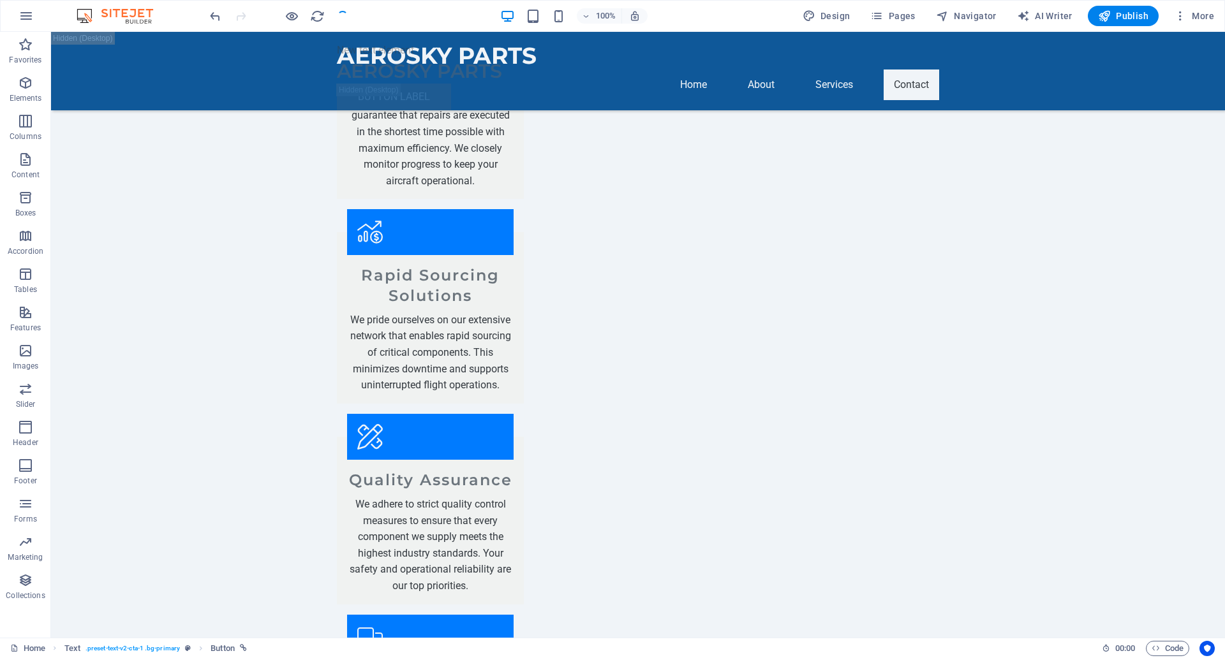
checkbox input "false"
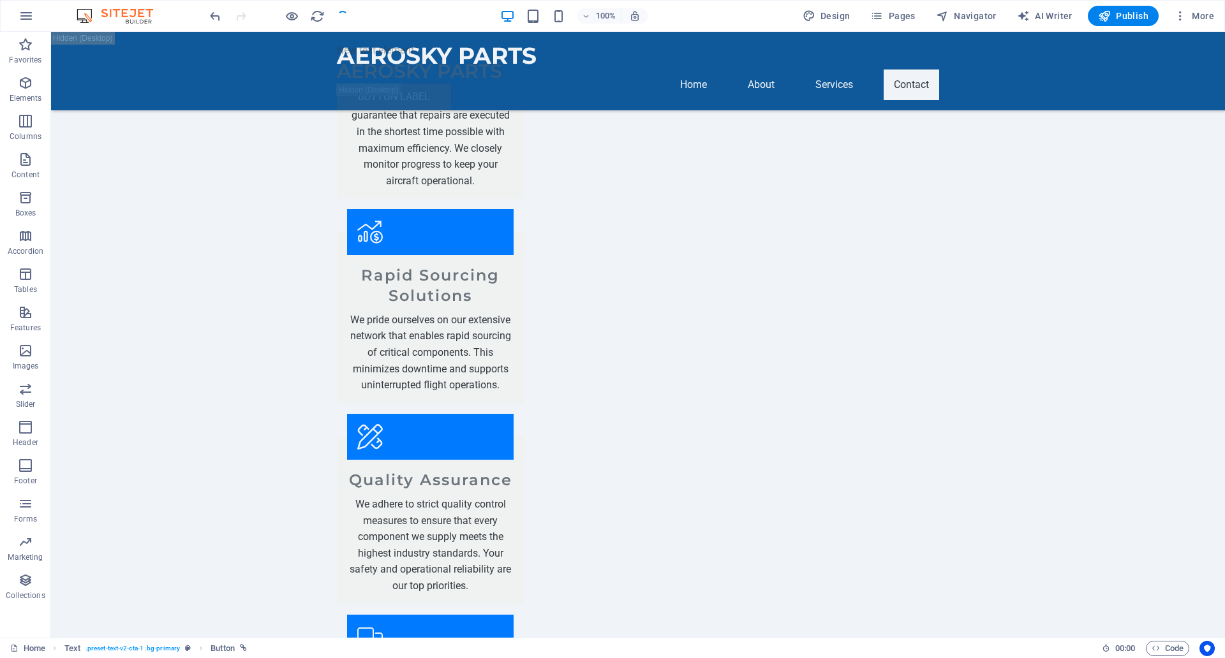
checkbox input "false"
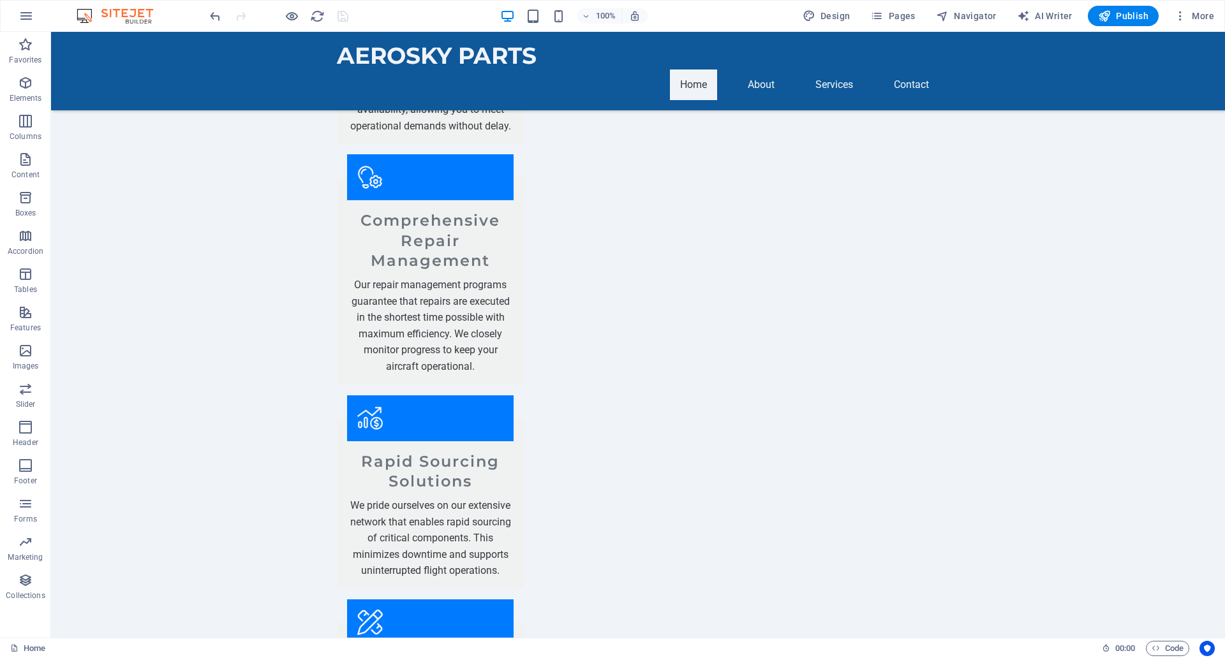
scroll to position [0, 0]
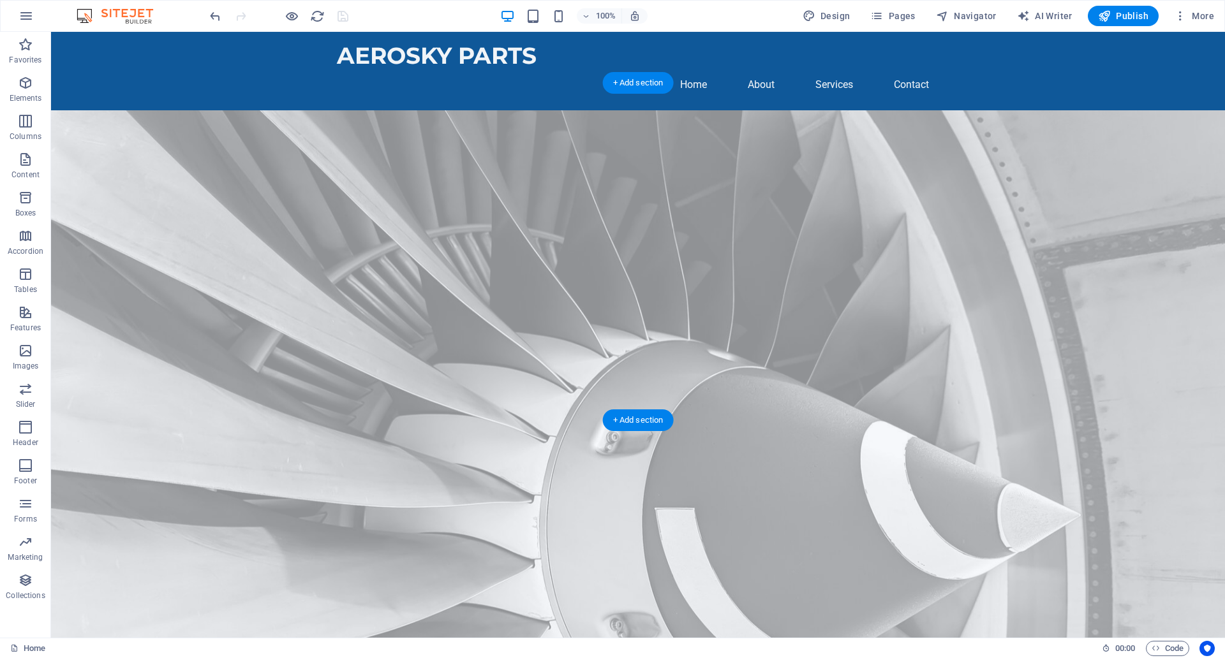
click at [242, 186] on figure at bounding box center [638, 584] width 1174 height 948
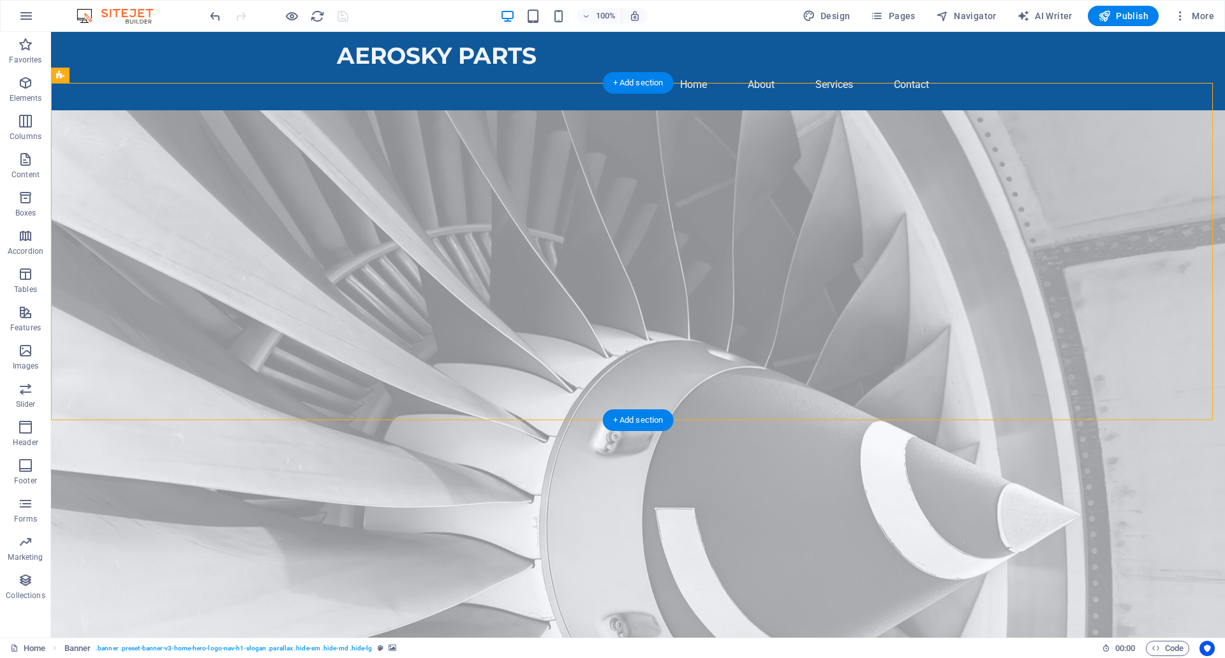
click at [283, 173] on figure at bounding box center [638, 584] width 1174 height 948
click at [140, 75] on icon at bounding box center [140, 75] width 10 height 13
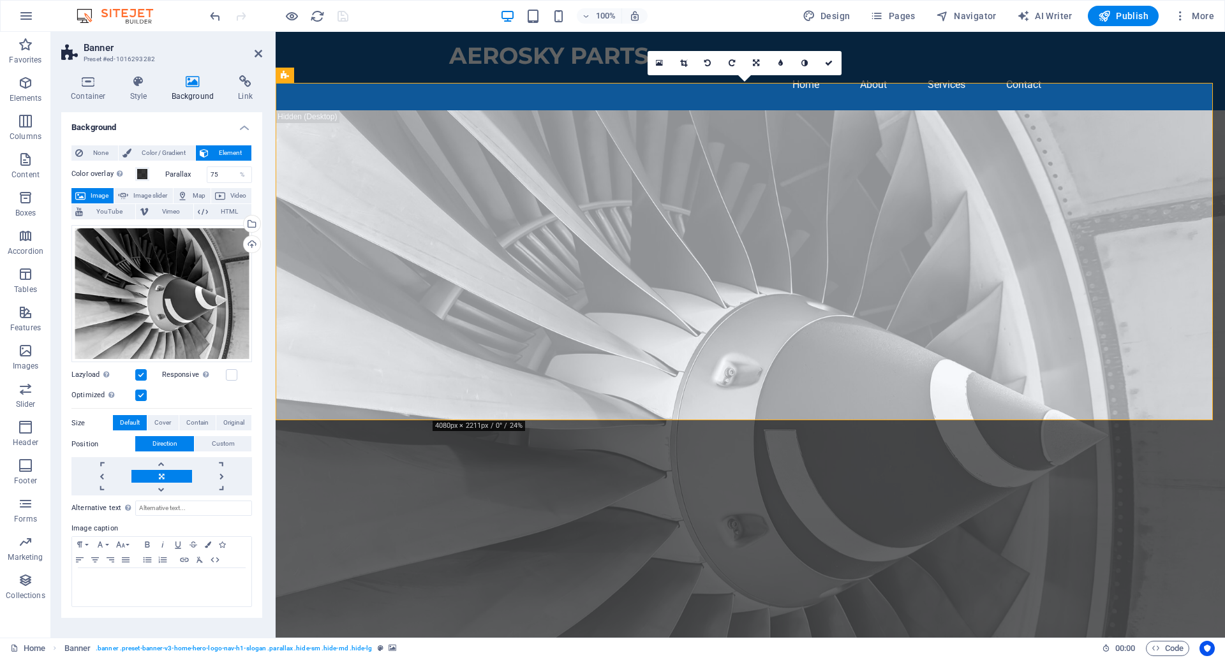
click at [172, 388] on div "Optimized Images are compressed to improve page speed." at bounding box center [161, 395] width 181 height 15
click at [93, 78] on icon at bounding box center [88, 81] width 54 height 13
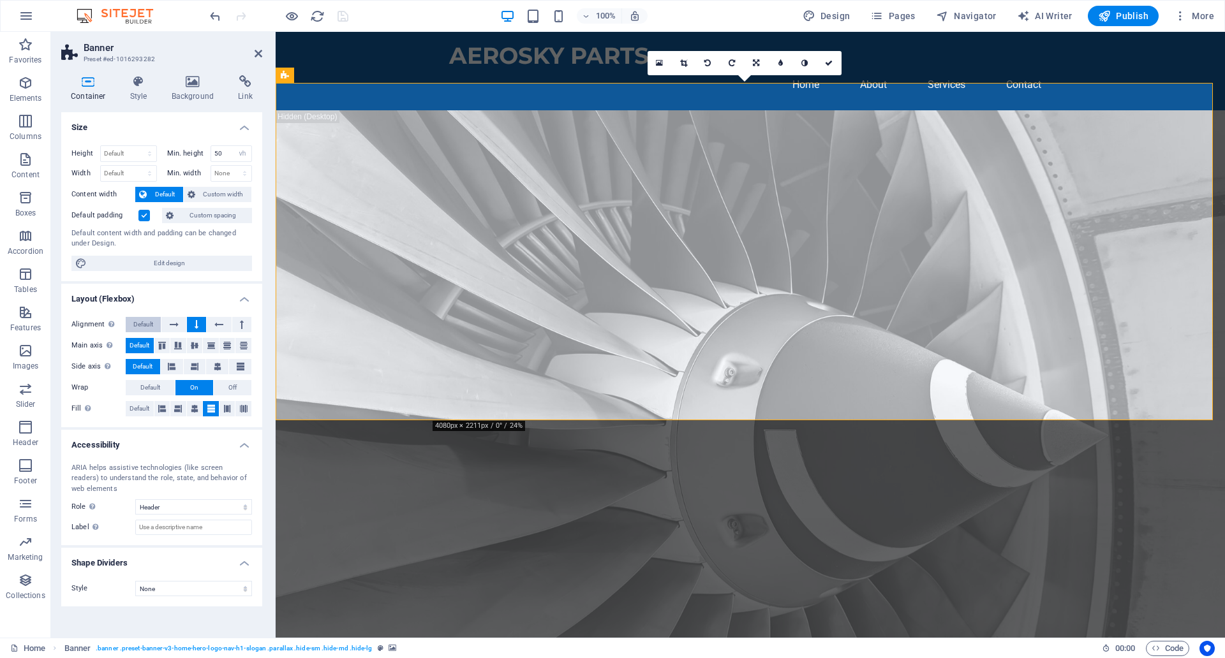
click at [142, 325] on span "Default" at bounding box center [143, 324] width 20 height 15
click at [145, 386] on span "Default" at bounding box center [150, 387] width 20 height 15
click at [145, 412] on span "Default" at bounding box center [140, 408] width 20 height 15
click at [346, 20] on icon "save" at bounding box center [343, 16] width 15 height 15
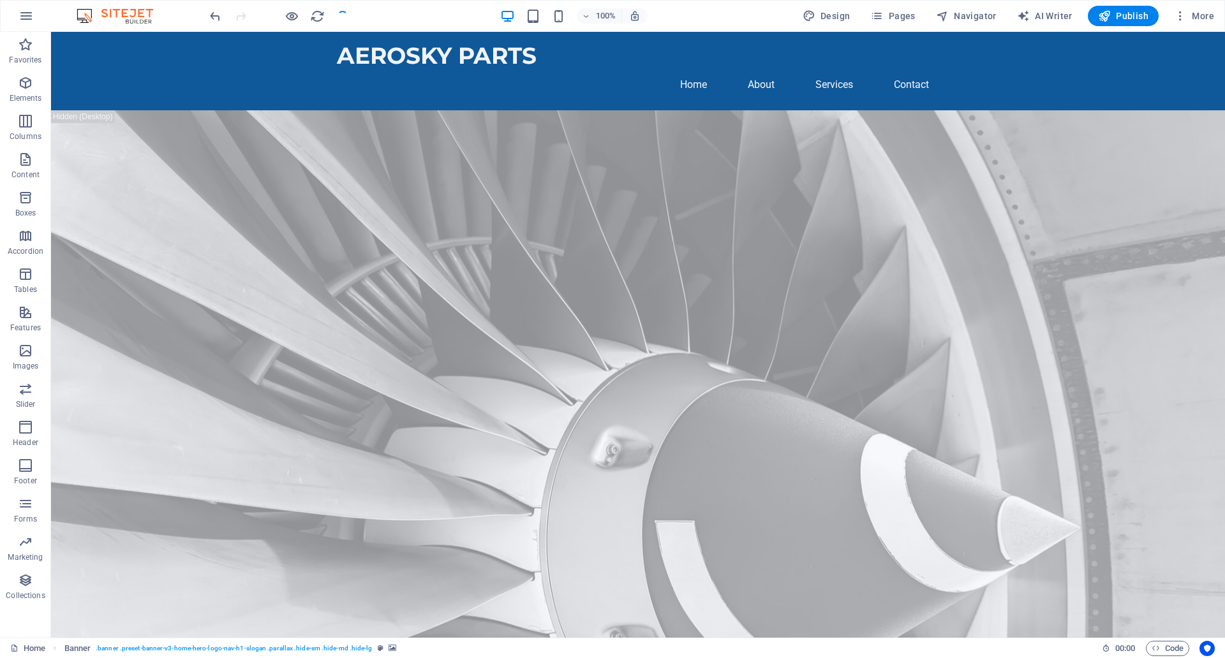
checkbox input "false"
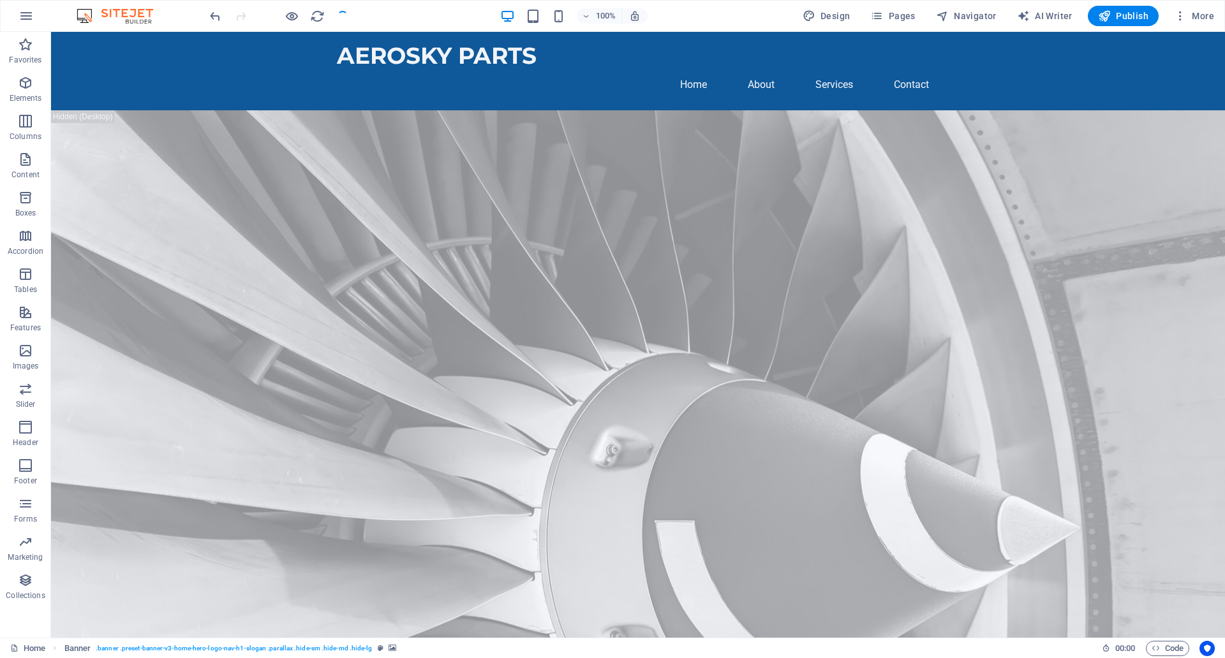
checkbox input "false"
click at [236, 211] on figure at bounding box center [638, 584] width 1174 height 948
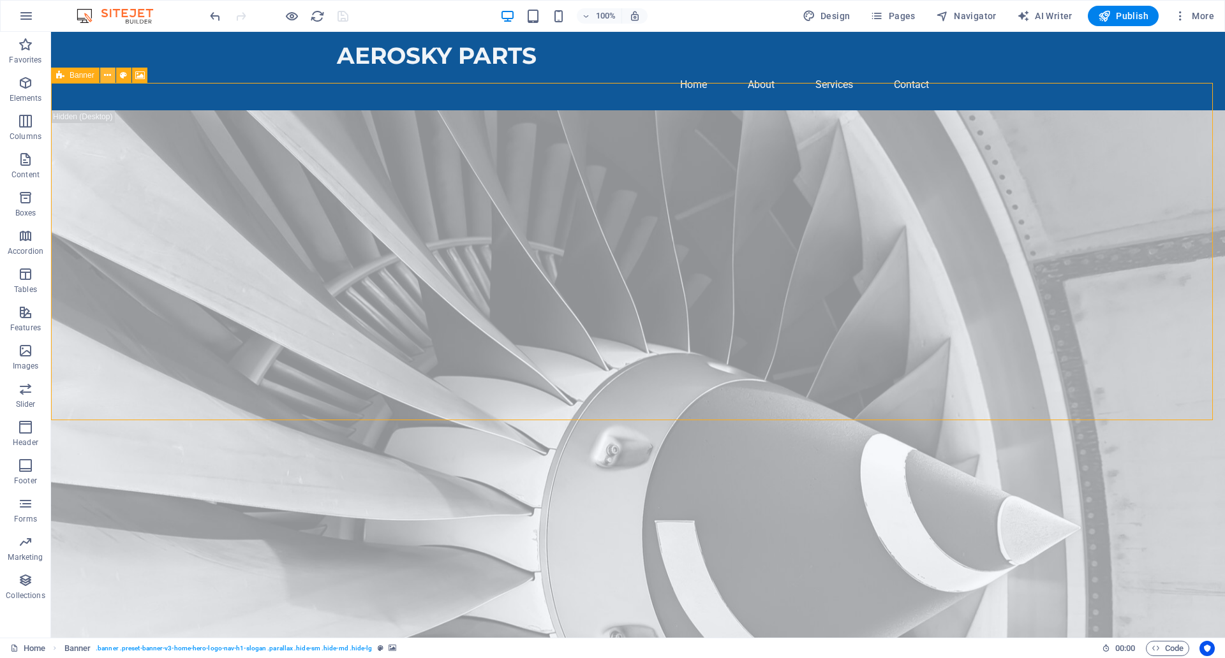
click at [110, 74] on icon at bounding box center [107, 75] width 7 height 13
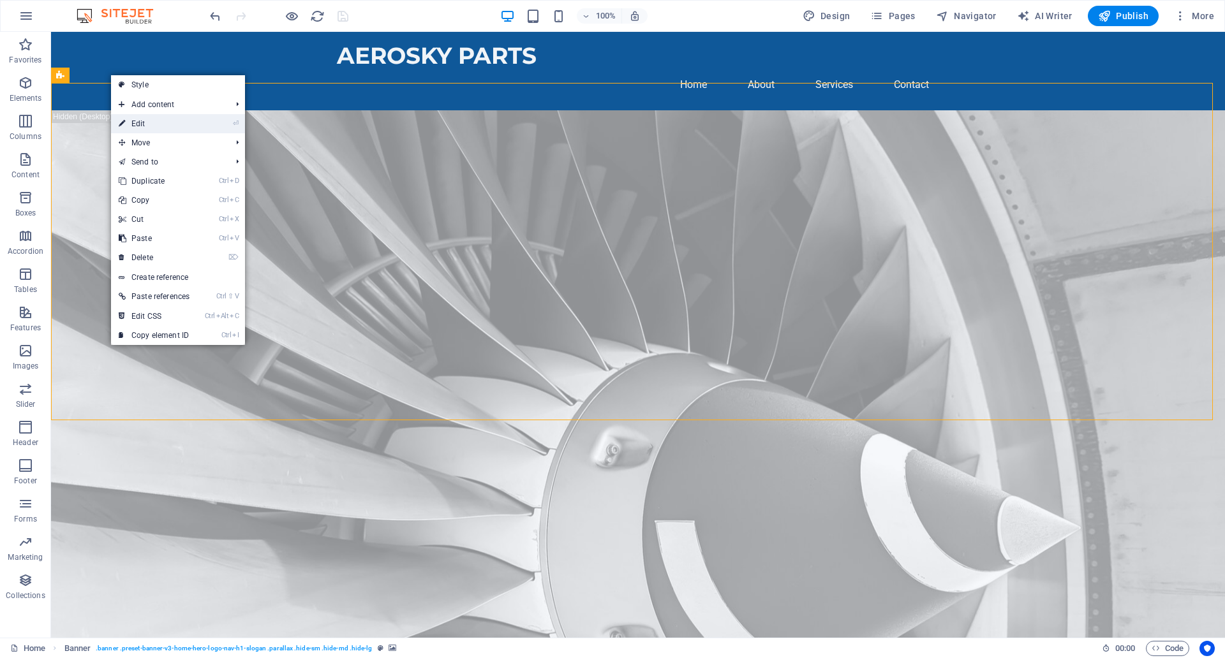
click at [147, 122] on link "⏎ Edit" at bounding box center [154, 123] width 86 height 19
select select "vh"
select select "header"
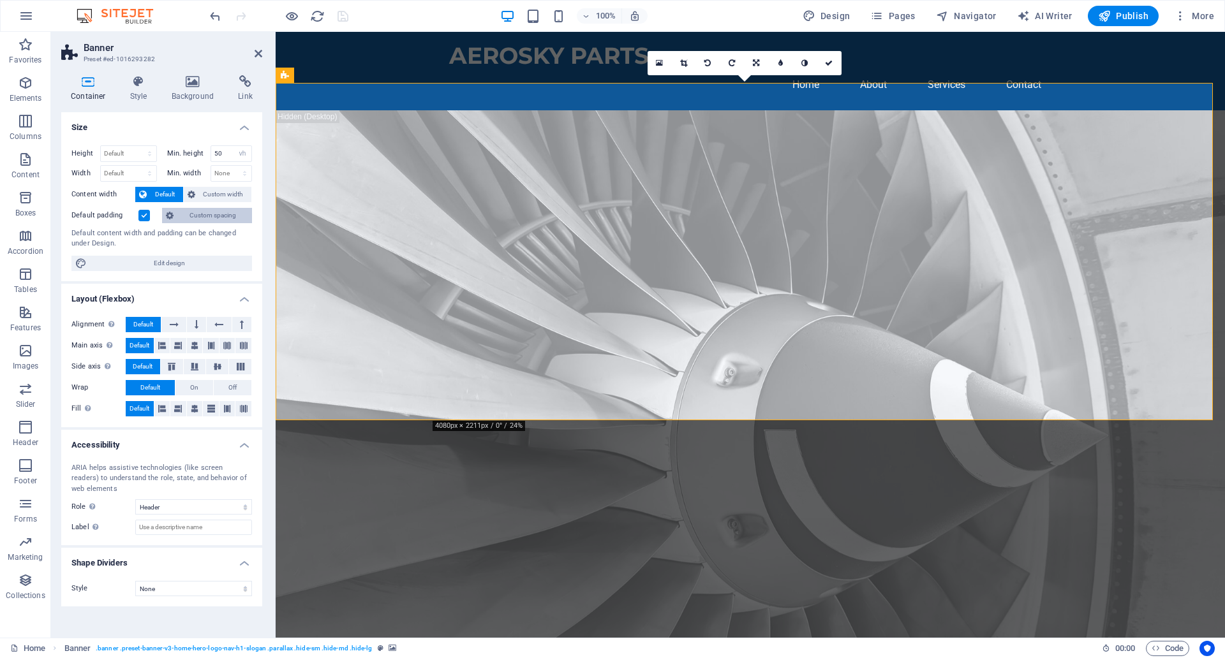
click at [207, 212] on span "Custom spacing" at bounding box center [212, 215] width 71 height 15
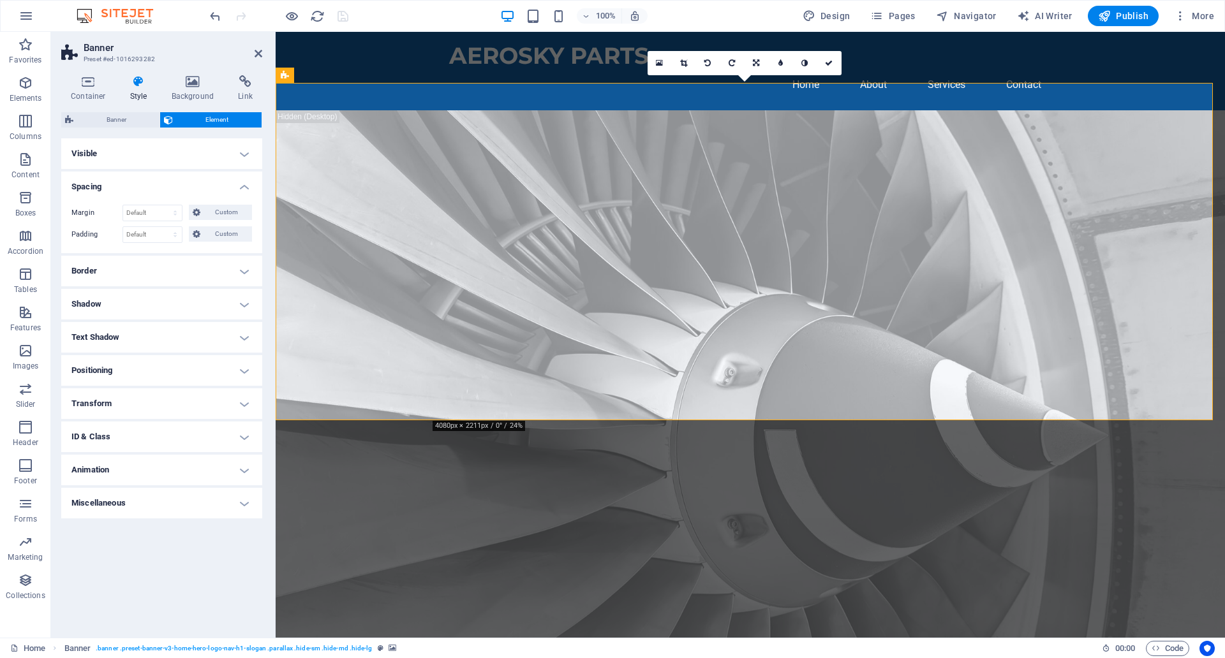
click at [256, 61] on header "Banner Preset #ed-1016293282" at bounding box center [161, 48] width 201 height 33
click at [256, 56] on icon at bounding box center [259, 53] width 8 height 10
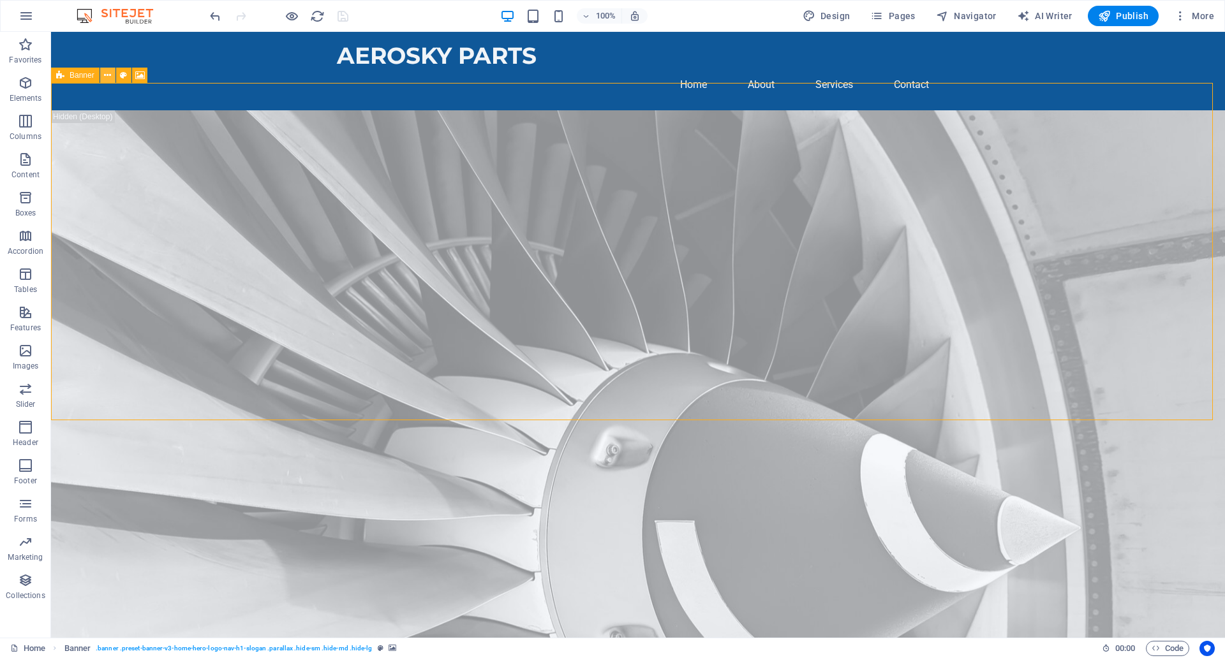
click at [104, 78] on icon at bounding box center [107, 75] width 7 height 13
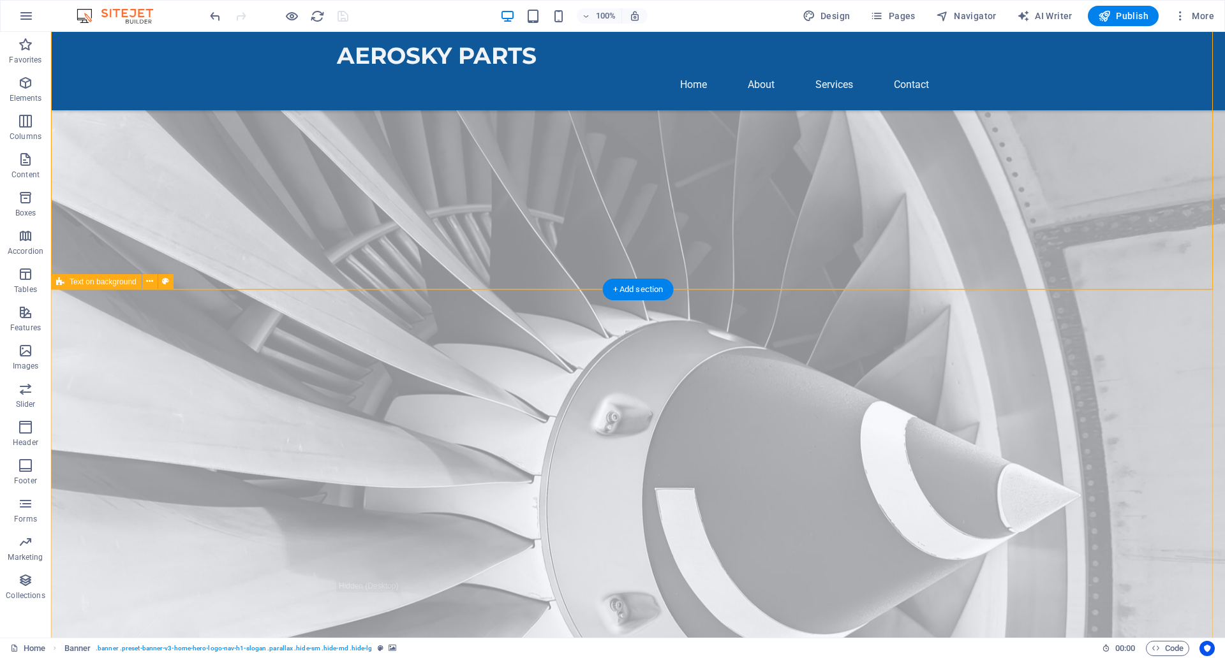
scroll to position [131, 0]
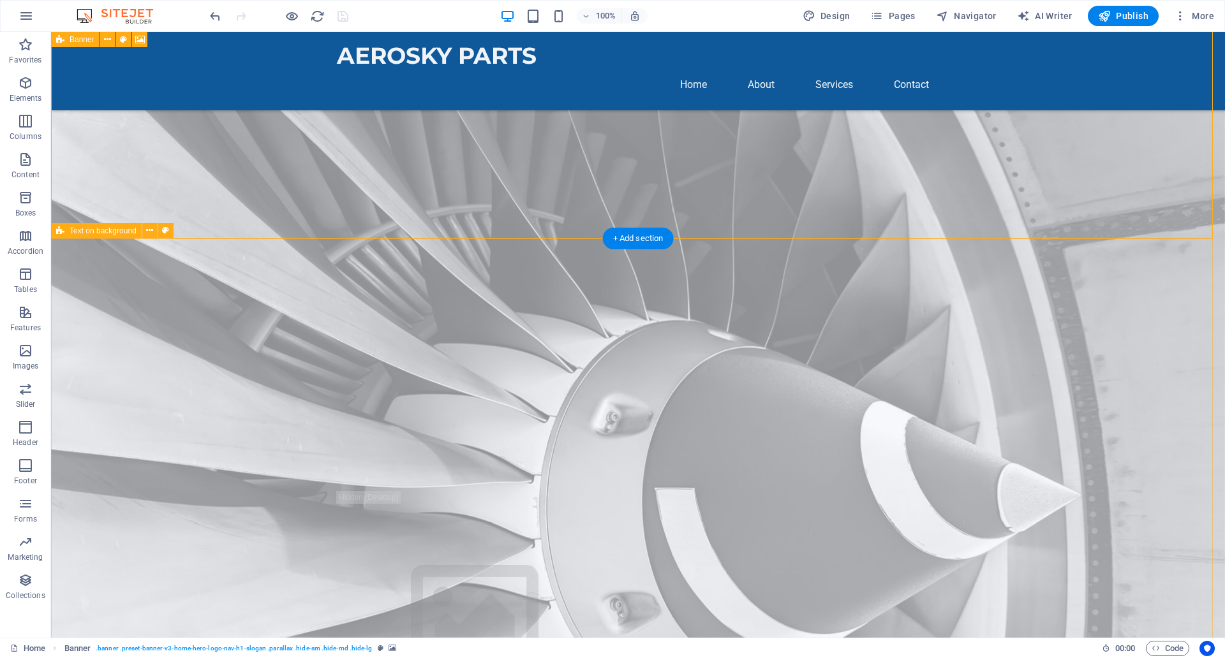
click at [147, 232] on icon at bounding box center [149, 230] width 7 height 13
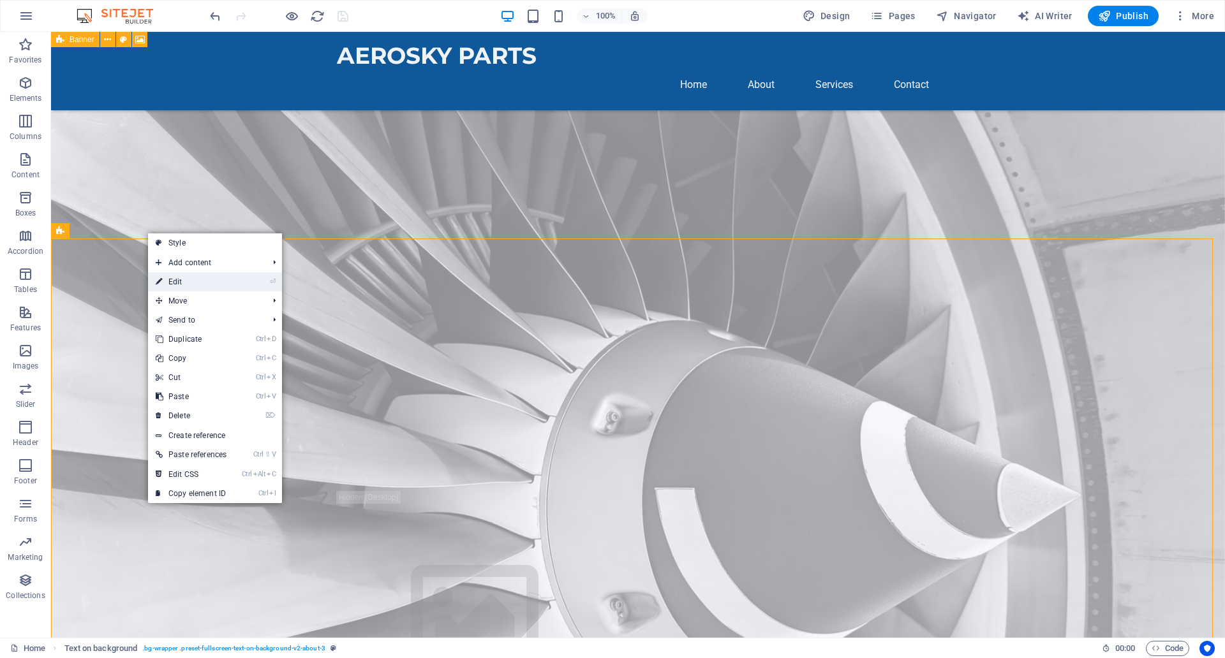
click at [176, 278] on link "⏎ Edit" at bounding box center [191, 281] width 86 height 19
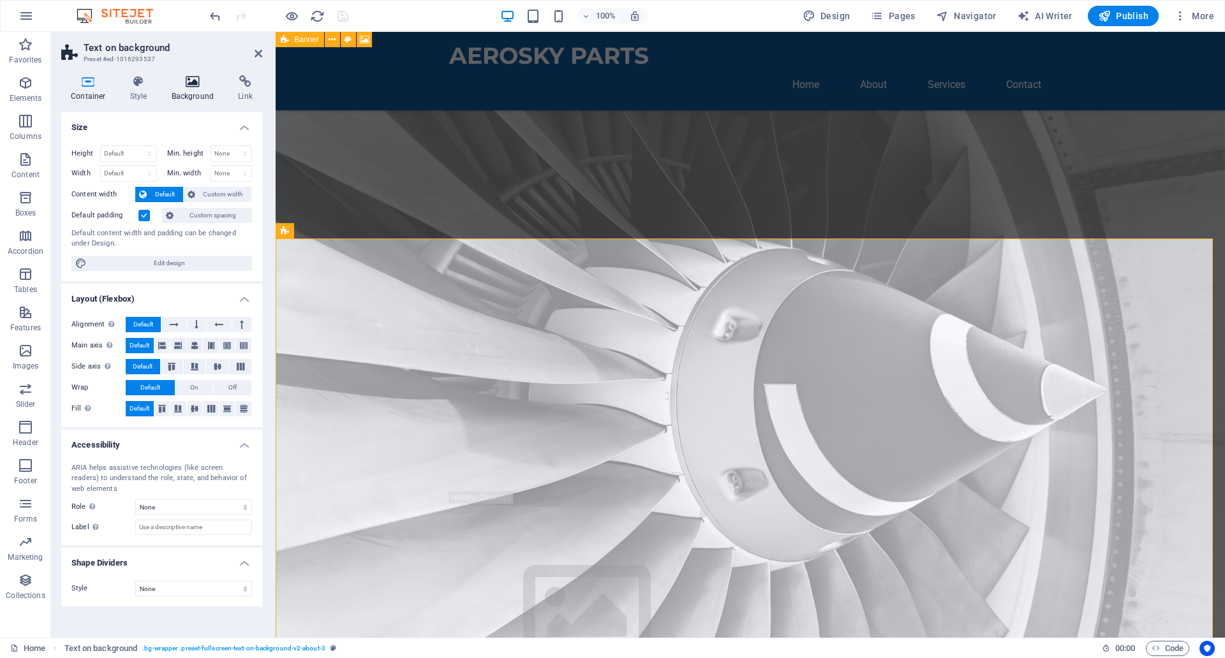
click at [192, 76] on icon at bounding box center [193, 81] width 62 height 13
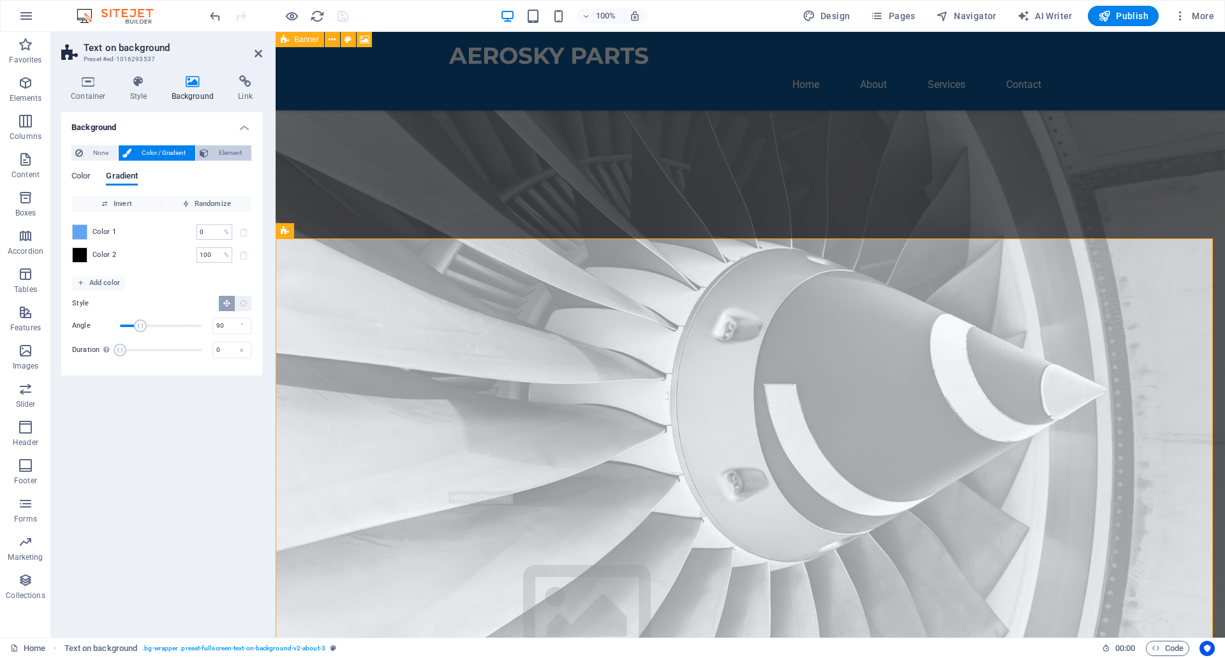
click at [230, 153] on span "Element" at bounding box center [229, 152] width 35 height 15
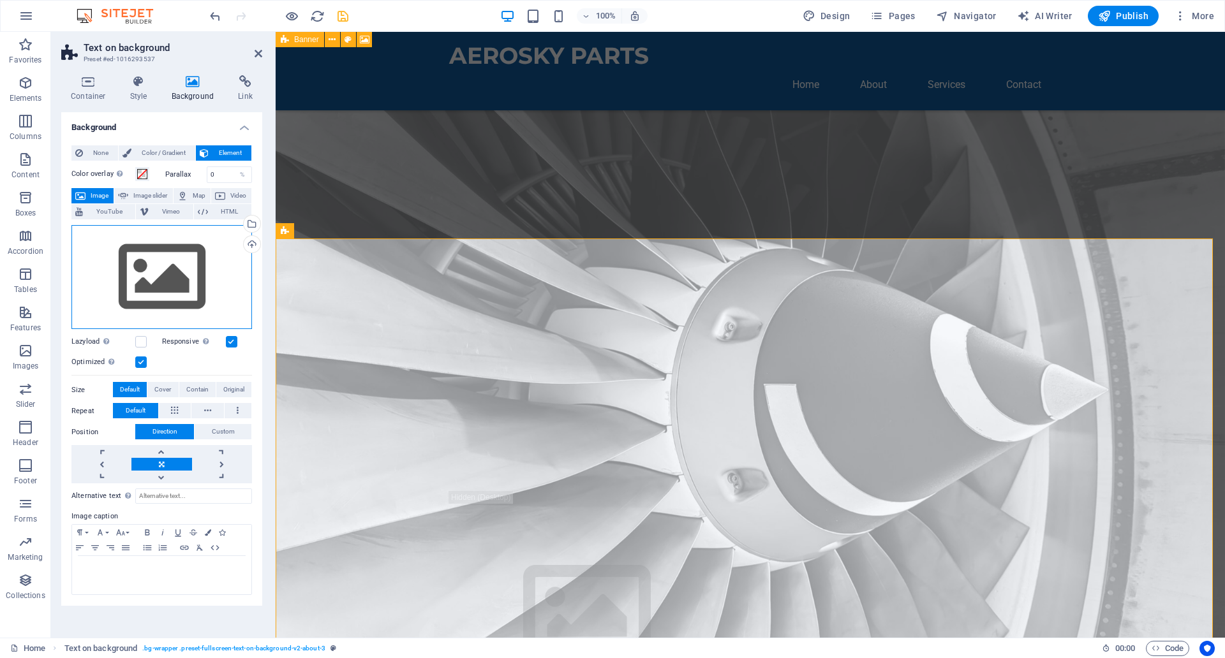
click at [157, 250] on div "Drag files here, click to choose files or select files from Files or our free s…" at bounding box center [161, 277] width 181 height 105
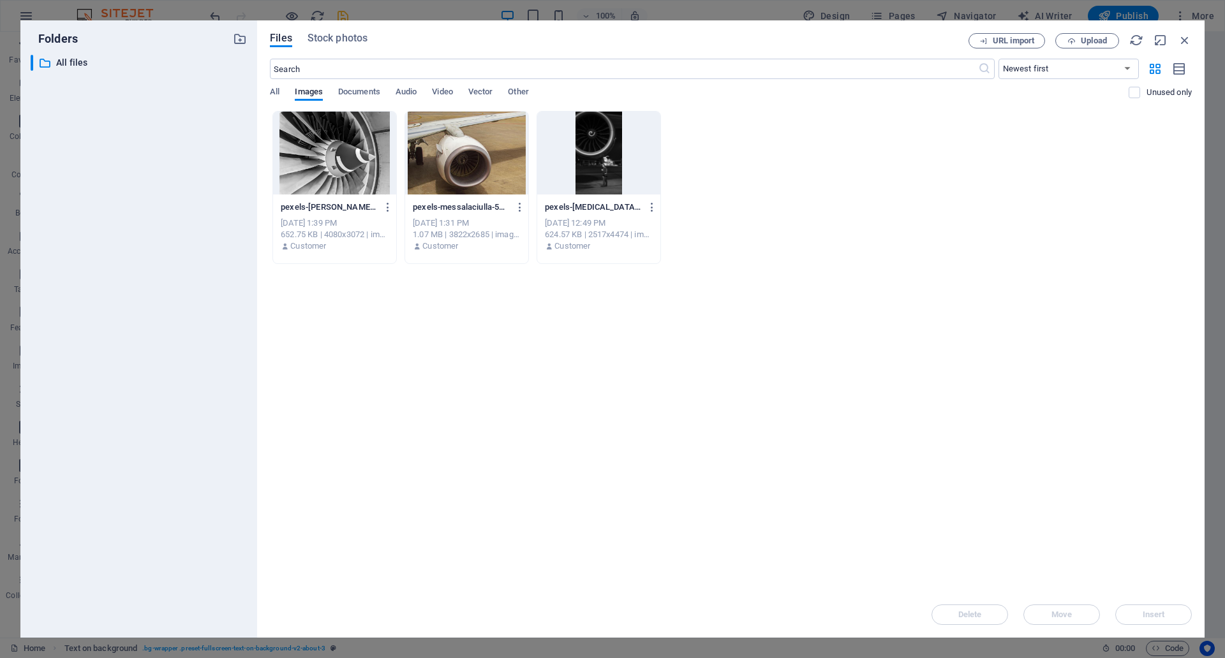
click at [345, 152] on div at bounding box center [334, 153] width 123 height 83
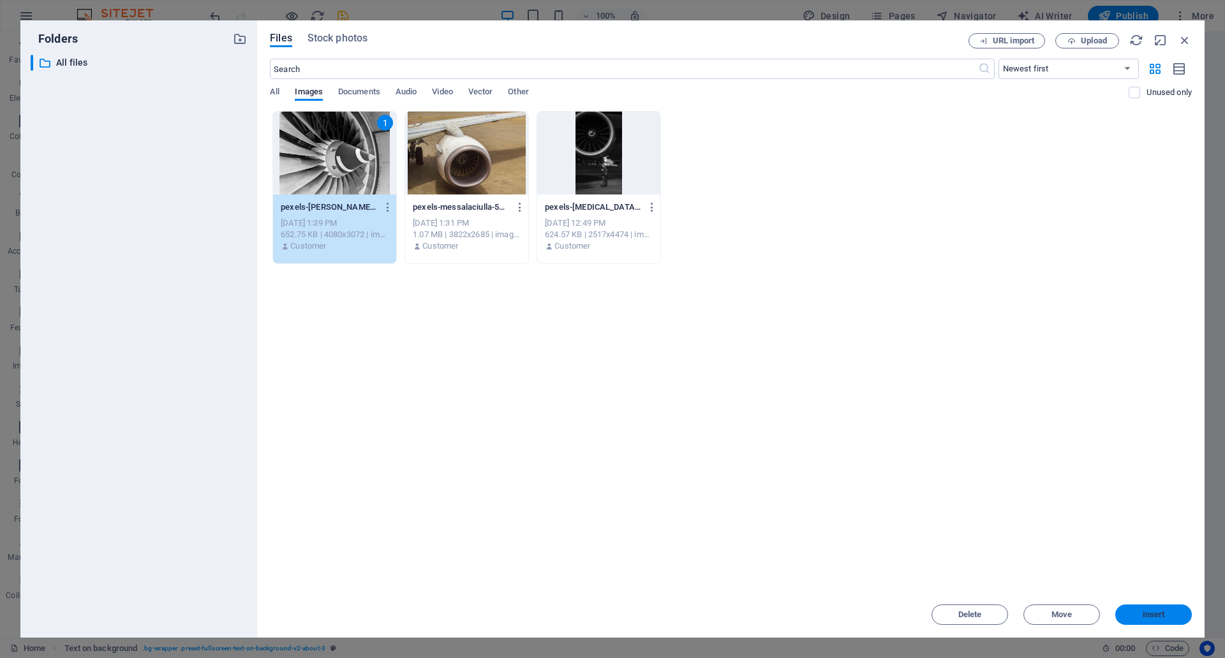
click at [1148, 611] on span "Insert" at bounding box center [1154, 615] width 22 height 8
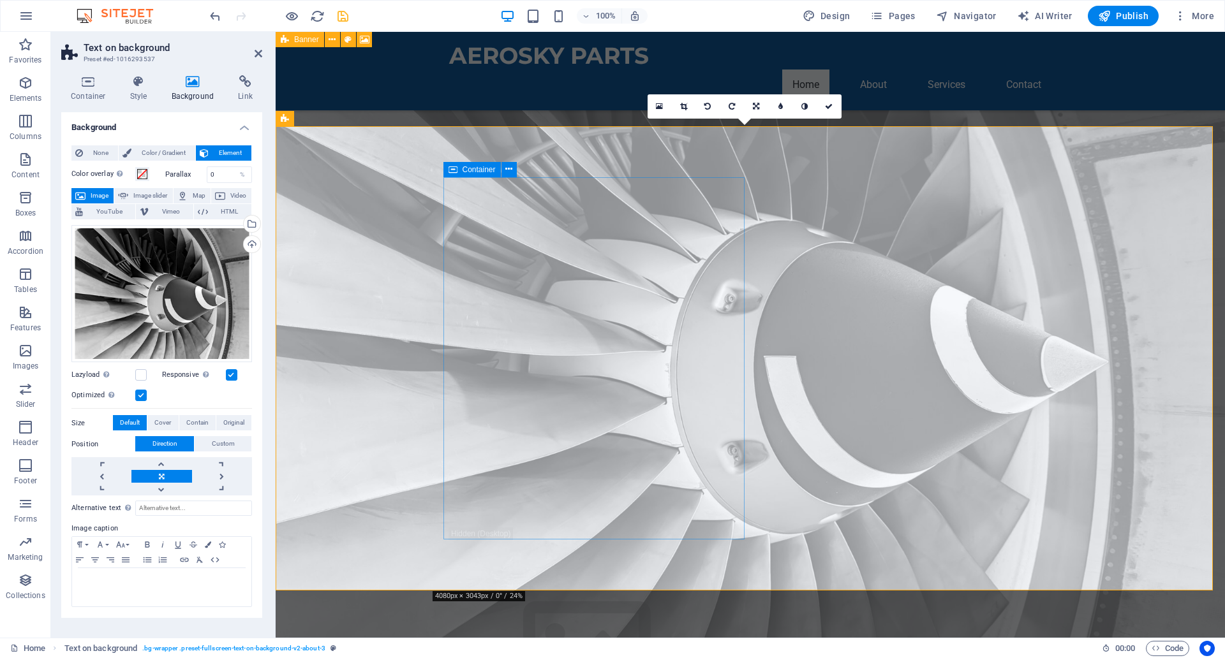
scroll to position [243, 0]
click at [157, 275] on div "Drag files here, click to choose files or select files from Files or our free s…" at bounding box center [161, 293] width 181 height 137
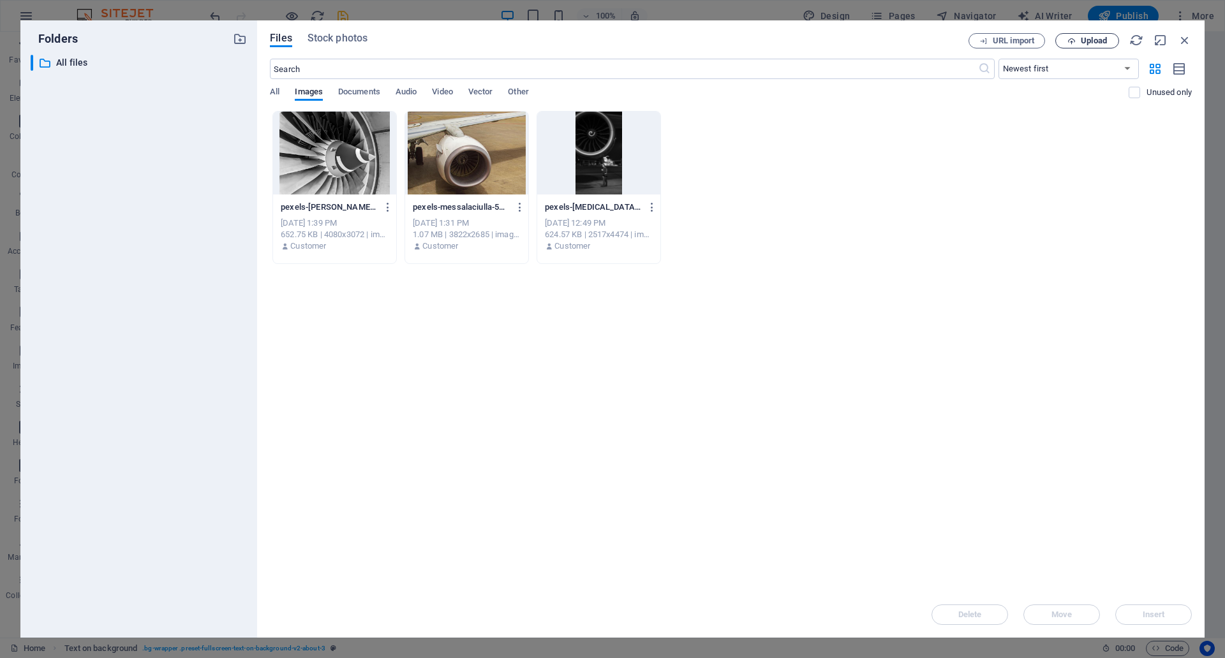
click at [1065, 41] on span "Upload" at bounding box center [1087, 41] width 52 height 8
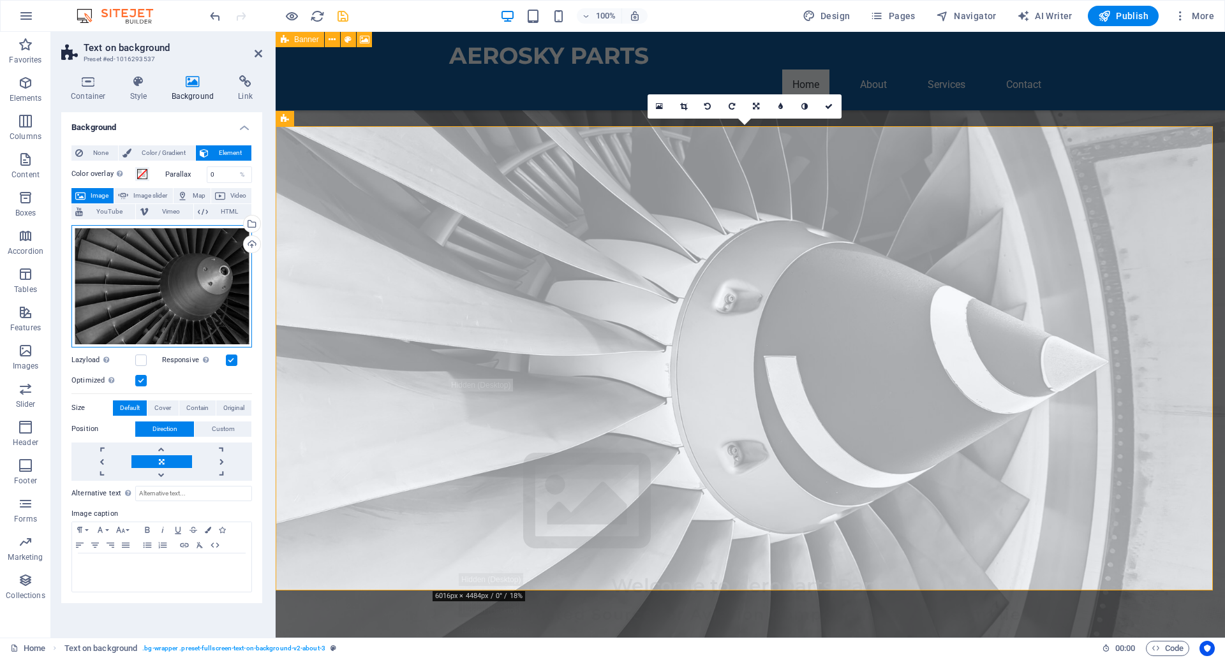
click at [159, 258] on div "Drag files here, click to choose files or select files from Files or our free s…" at bounding box center [161, 286] width 181 height 122
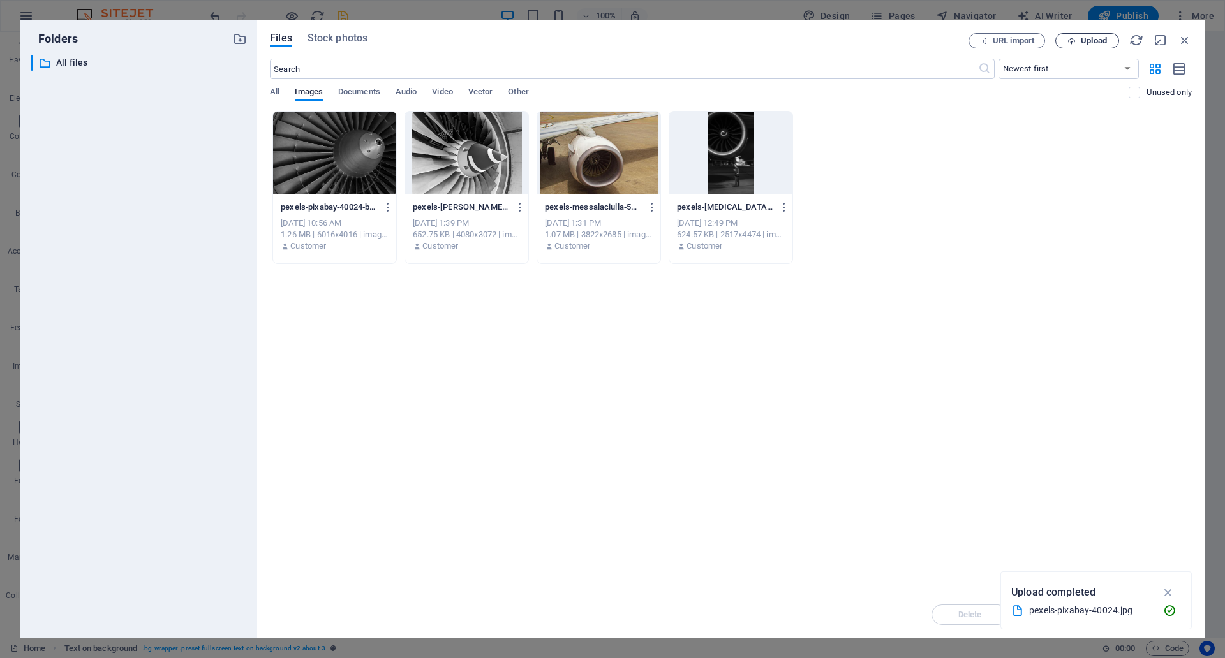
click at [1084, 42] on span "Upload" at bounding box center [1094, 41] width 26 height 8
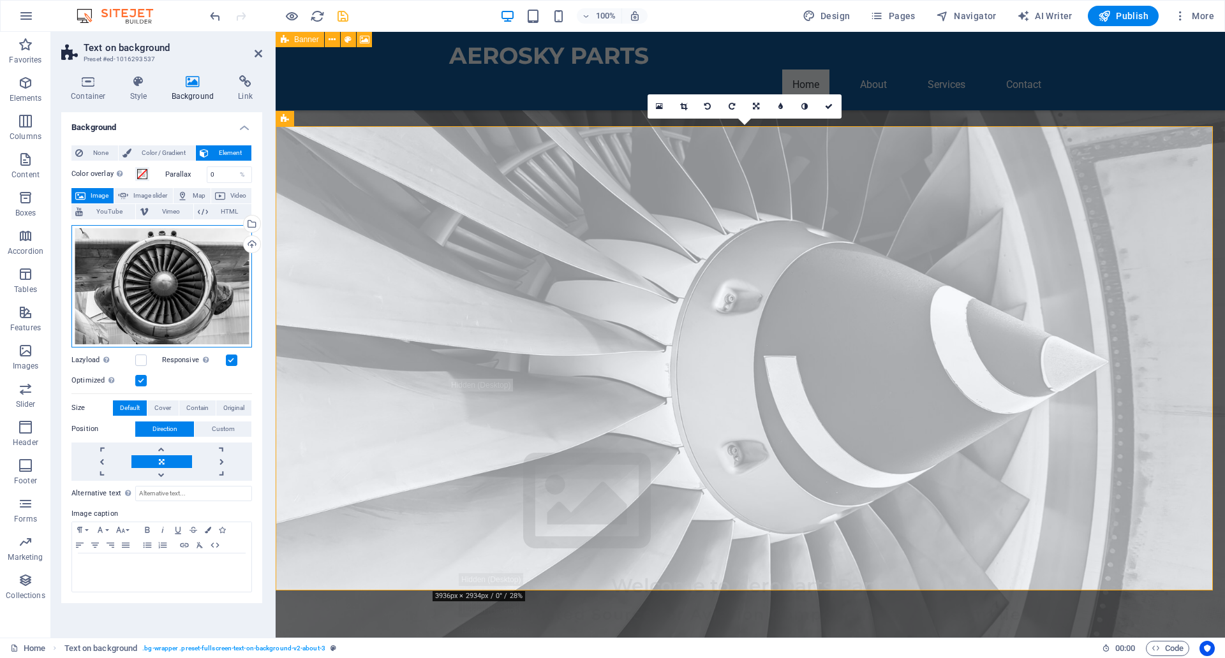
click at [195, 253] on div "Drag files here, click to choose files or select files from Files or our free s…" at bounding box center [161, 286] width 181 height 122
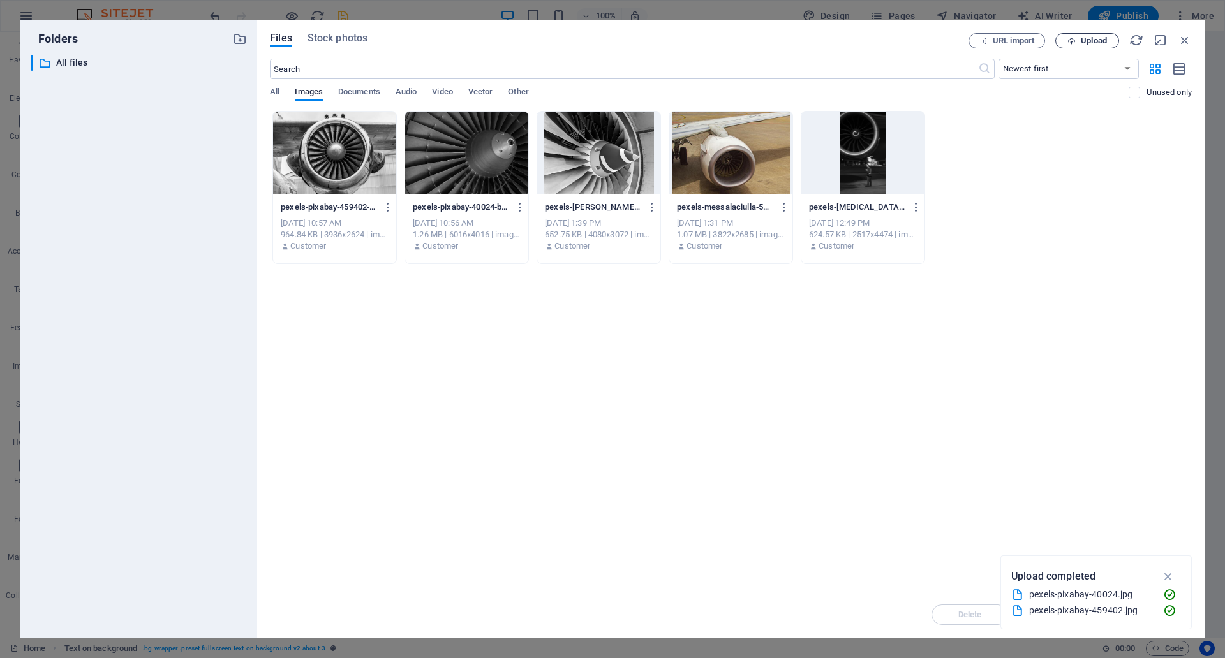
click at [1077, 40] on span "Upload" at bounding box center [1087, 41] width 52 height 8
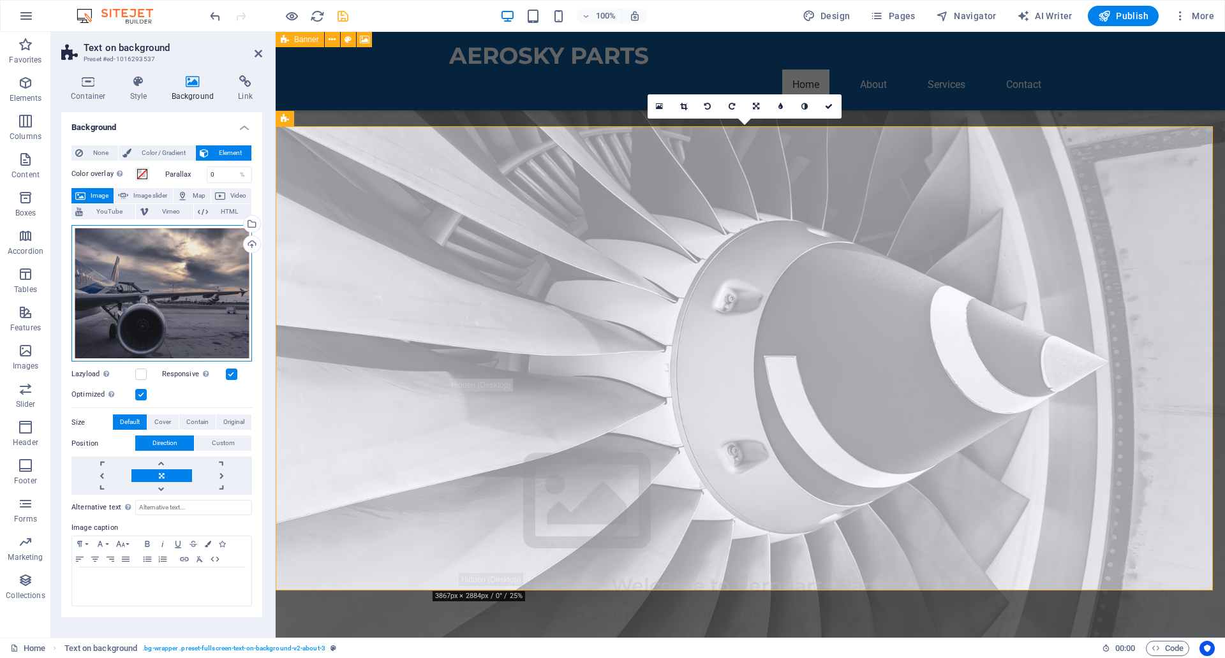
click at [181, 253] on div "Drag files here, click to choose files or select files from Files or our free s…" at bounding box center [161, 293] width 181 height 137
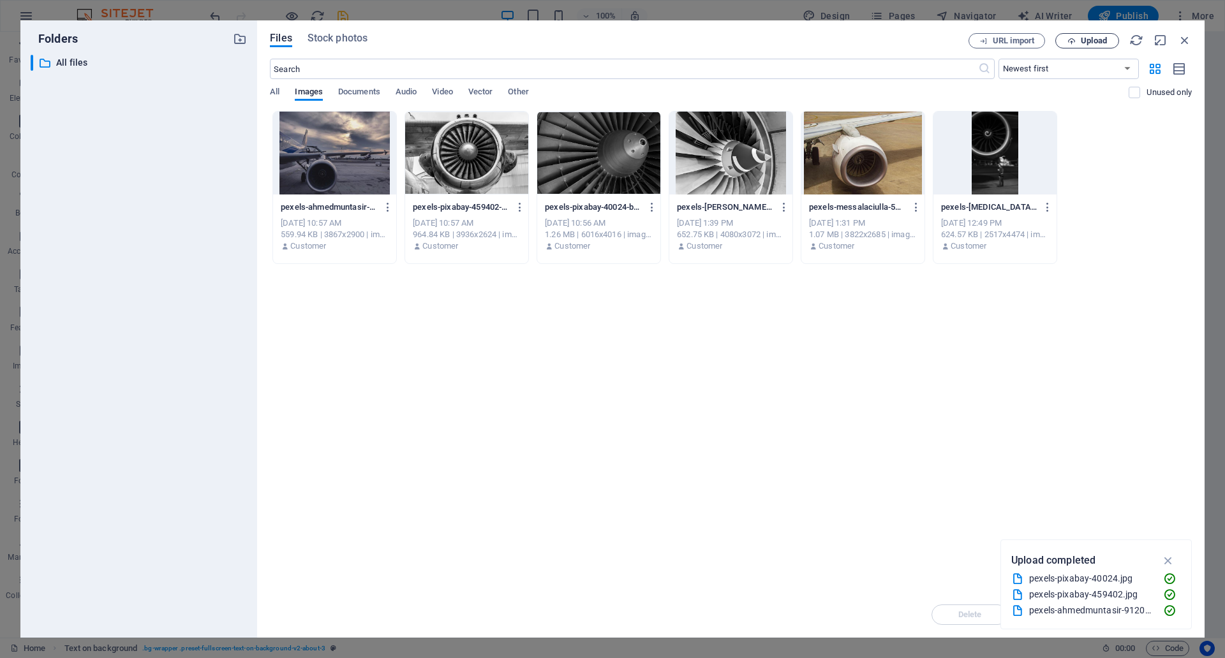
click at [1089, 41] on span "Upload" at bounding box center [1094, 41] width 26 height 8
click at [718, 161] on div at bounding box center [730, 153] width 123 height 83
click at [951, 369] on div "Drop files here to upload them instantly pexels-ahmedmuntasir-912050-_n7LuJFoSE…" at bounding box center [731, 351] width 922 height 481
drag, startPoint x: 1188, startPoint y: 36, endPoint x: 877, endPoint y: 20, distance: 311.7
click at [1188, 36] on icon "button" at bounding box center [1185, 40] width 14 height 14
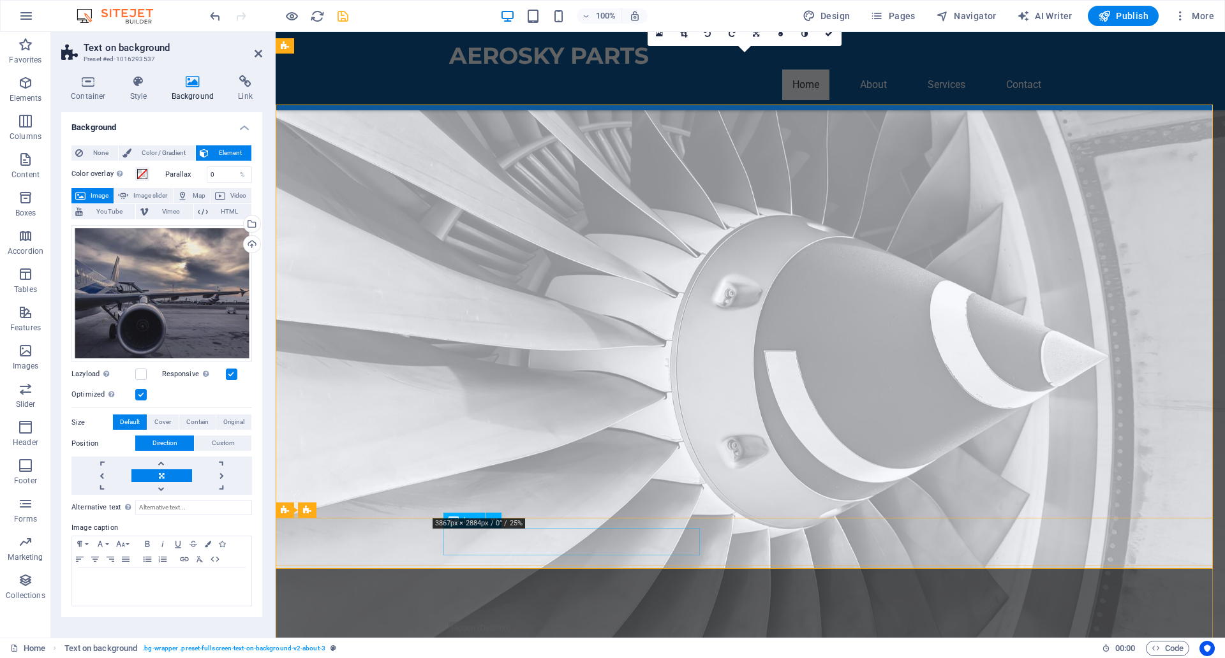
scroll to position [316, 0]
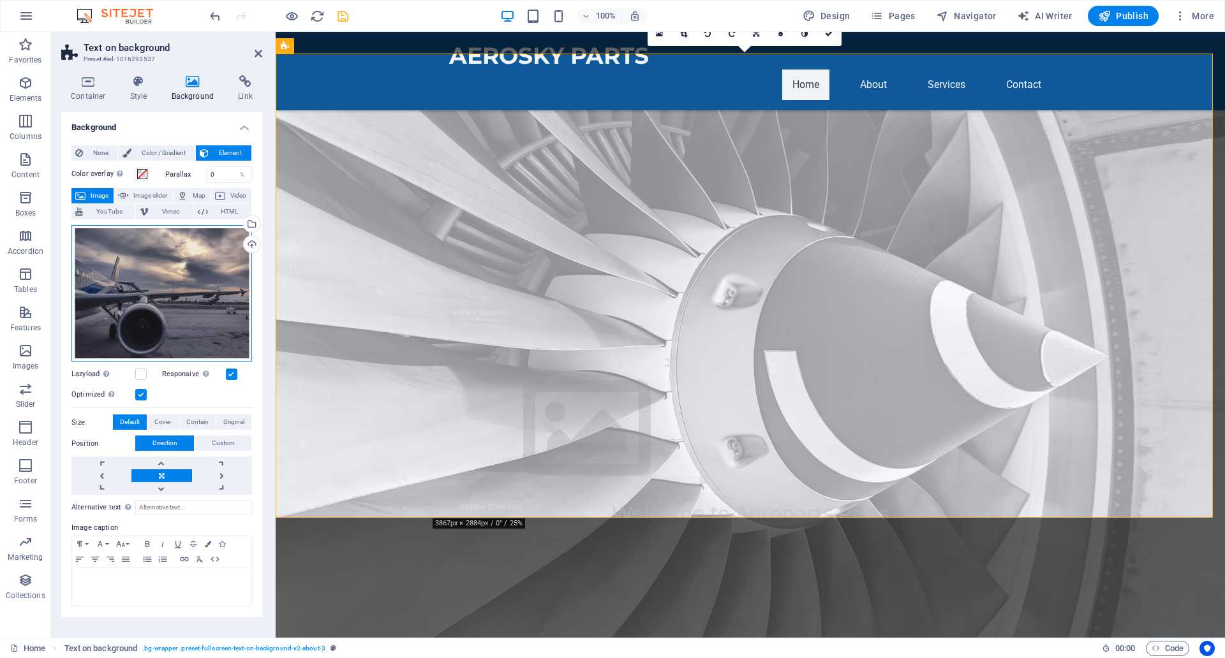
click at [166, 322] on div "Drag files here, click to choose files or select files from Files or our free s…" at bounding box center [161, 293] width 181 height 137
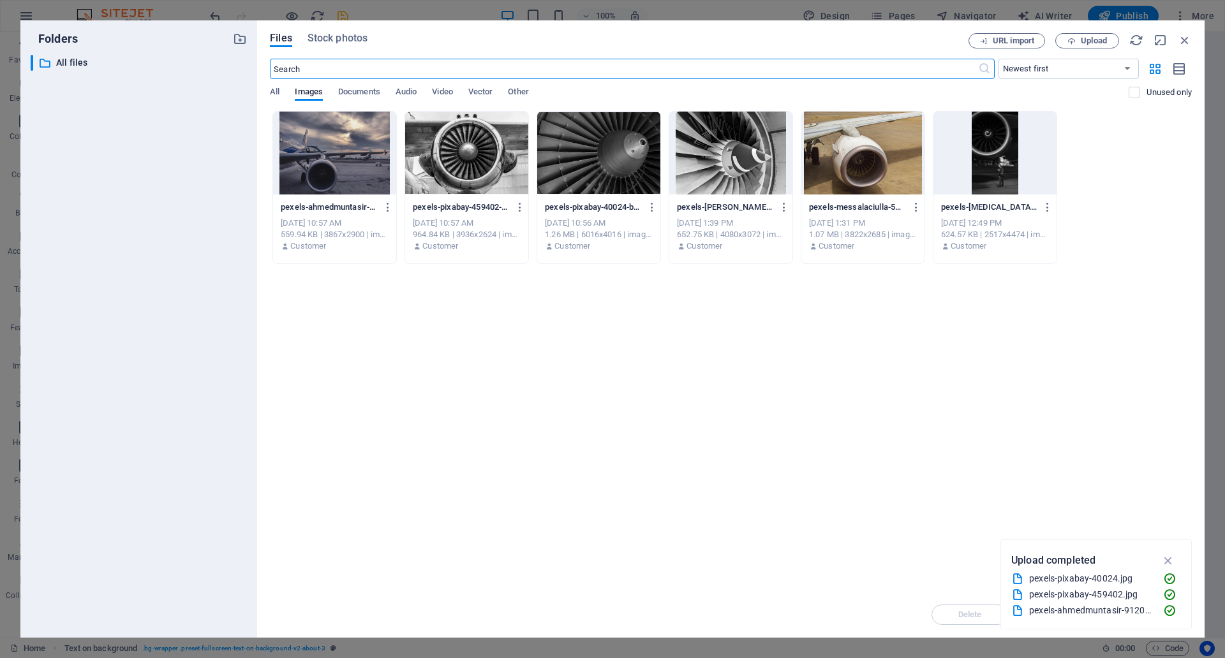
click at [721, 144] on div at bounding box center [730, 153] width 123 height 83
click at [738, 339] on div "Drop files here to upload them instantly pexels-ahmedmuntasir-912050-_n7LuJFoSE…" at bounding box center [731, 351] width 922 height 481
click at [713, 126] on div at bounding box center [730, 153] width 123 height 83
click at [1166, 561] on icon "button" at bounding box center [1168, 561] width 15 height 14
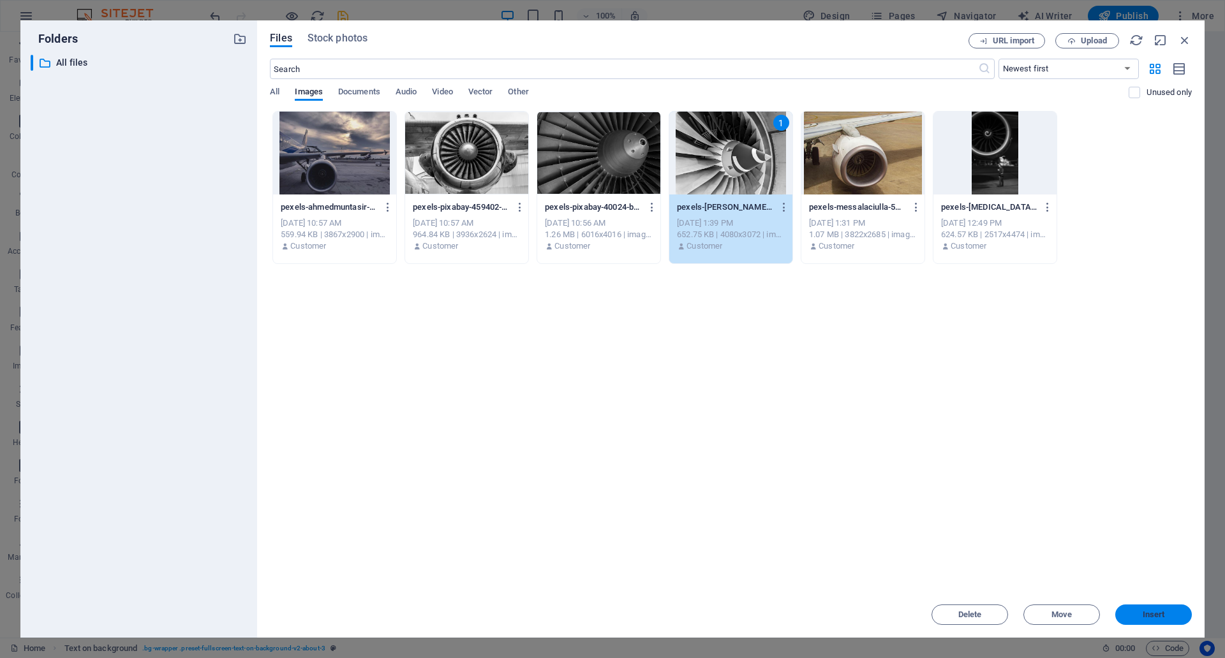
click at [1146, 616] on span "Insert" at bounding box center [1154, 615] width 22 height 8
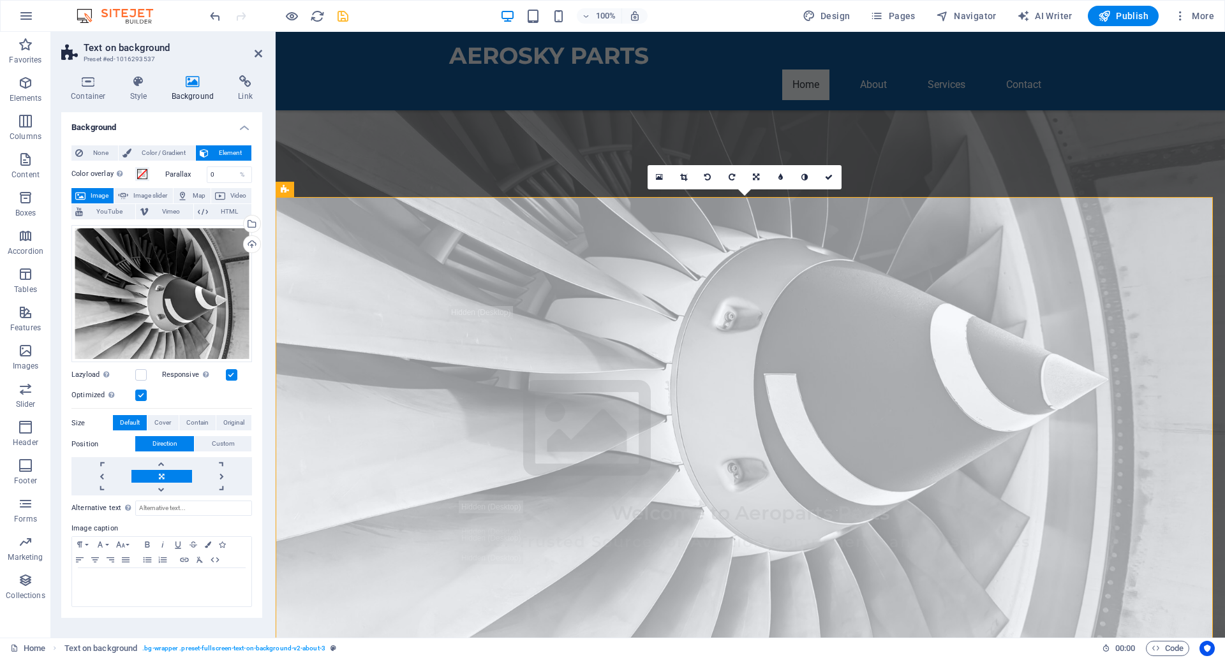
scroll to position [172, 0]
click at [1120, 12] on span "Publish" at bounding box center [1123, 16] width 50 height 13
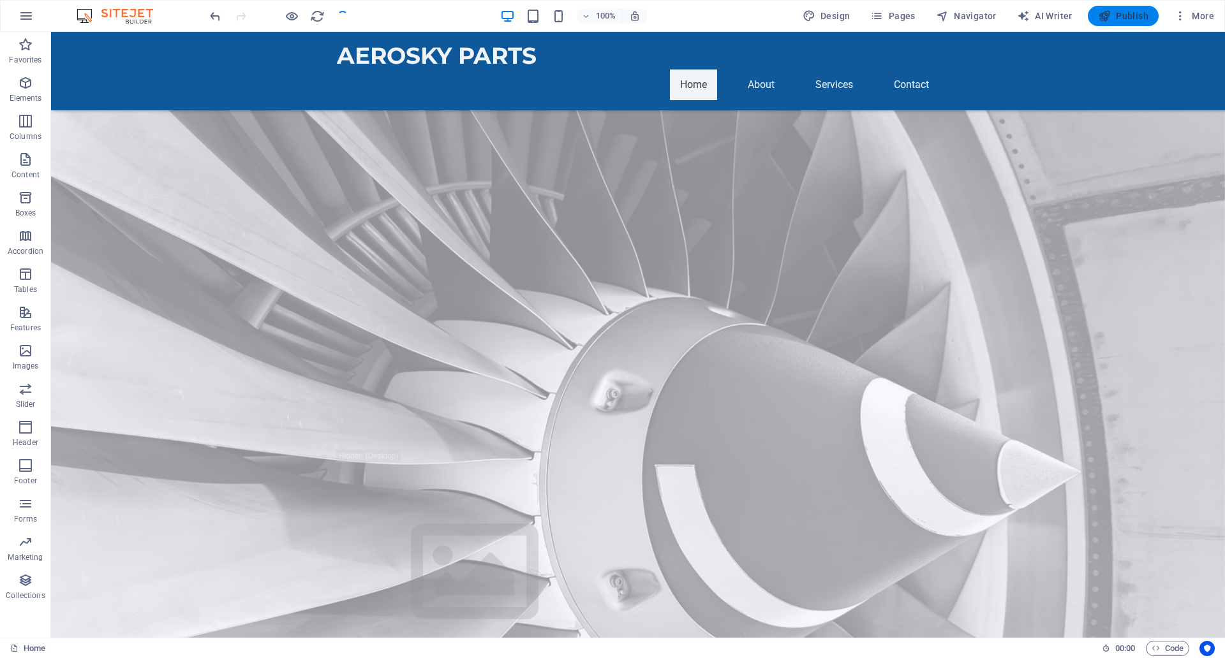
checkbox input "false"
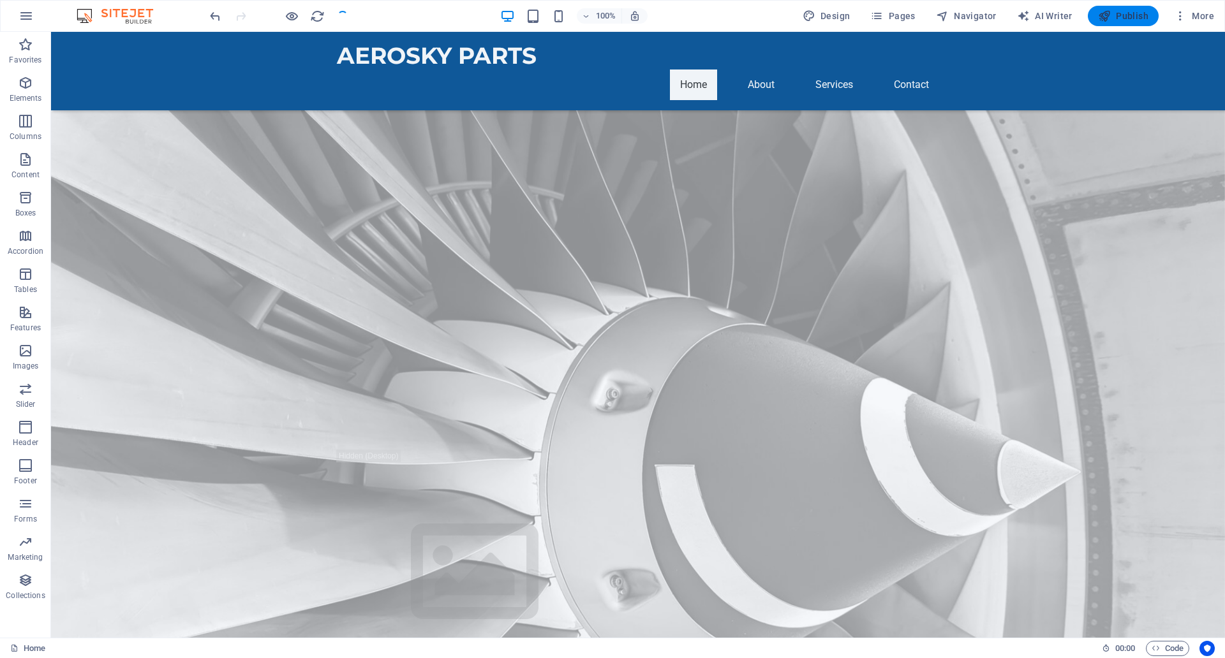
checkbox input "false"
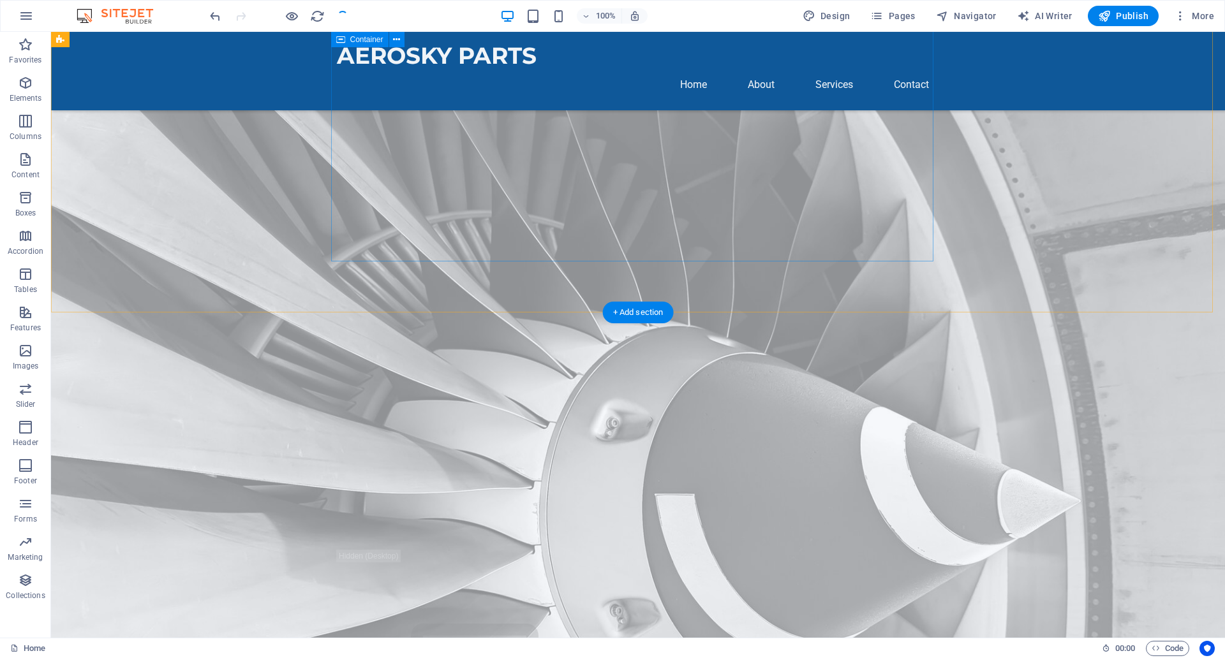
scroll to position [57, 0]
click at [277, 182] on figure at bounding box center [638, 449] width 1174 height 948
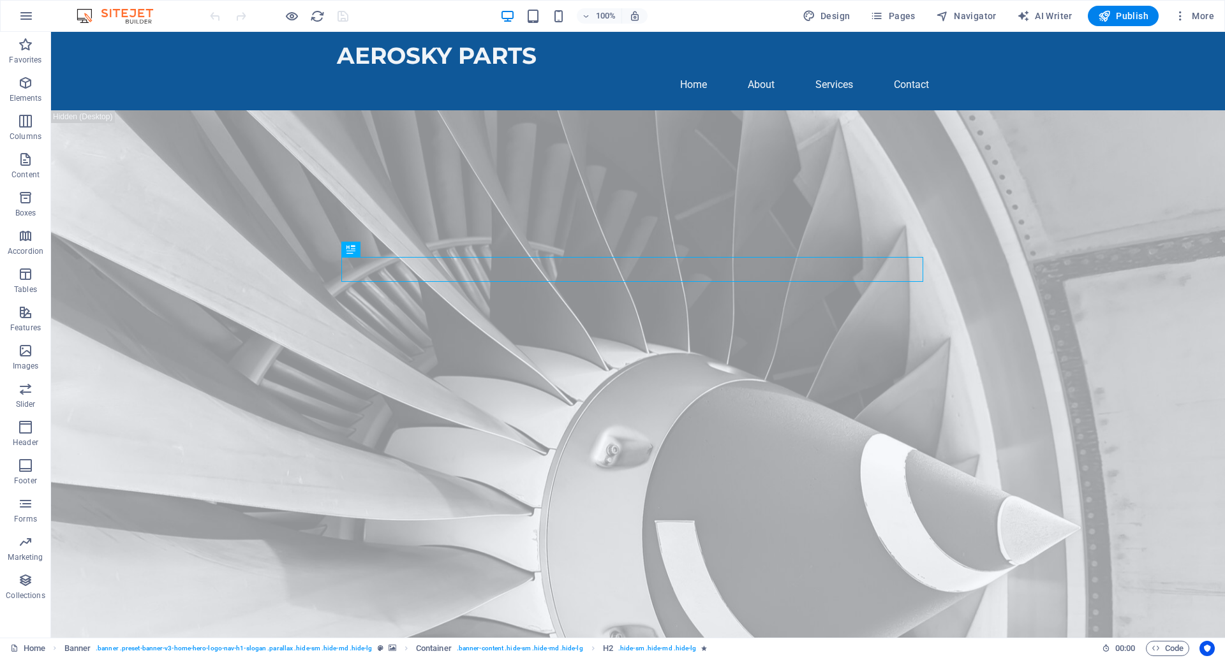
scroll to position [171, 0]
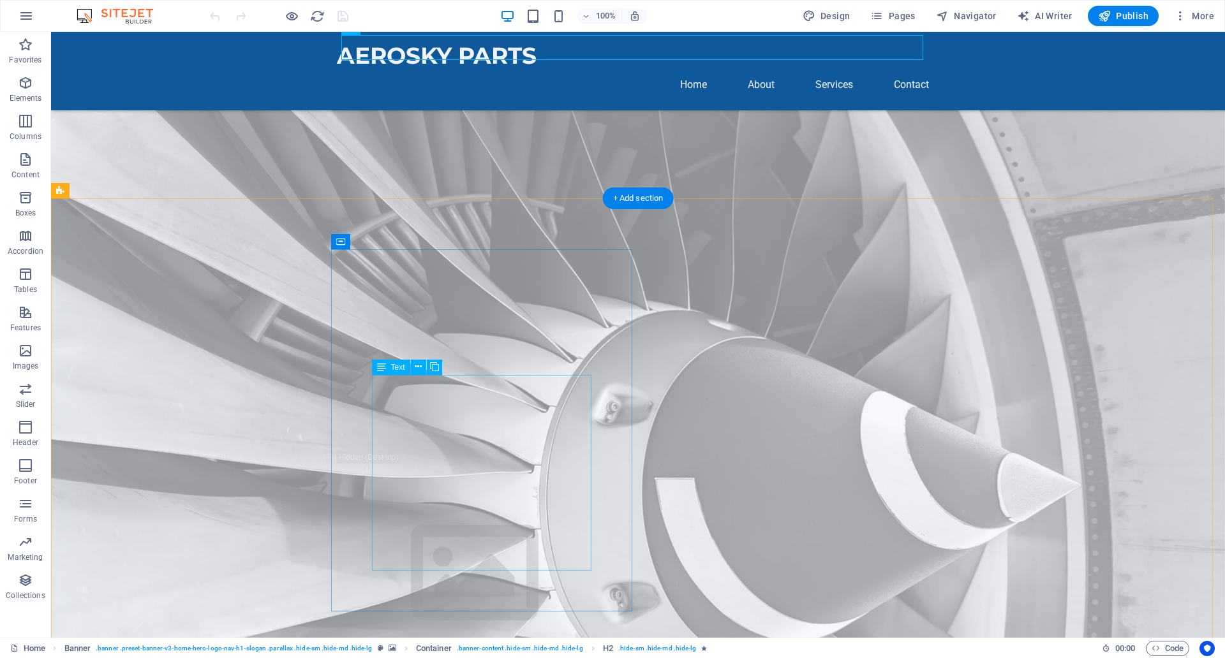
click at [420, 367] on icon at bounding box center [418, 366] width 7 height 13
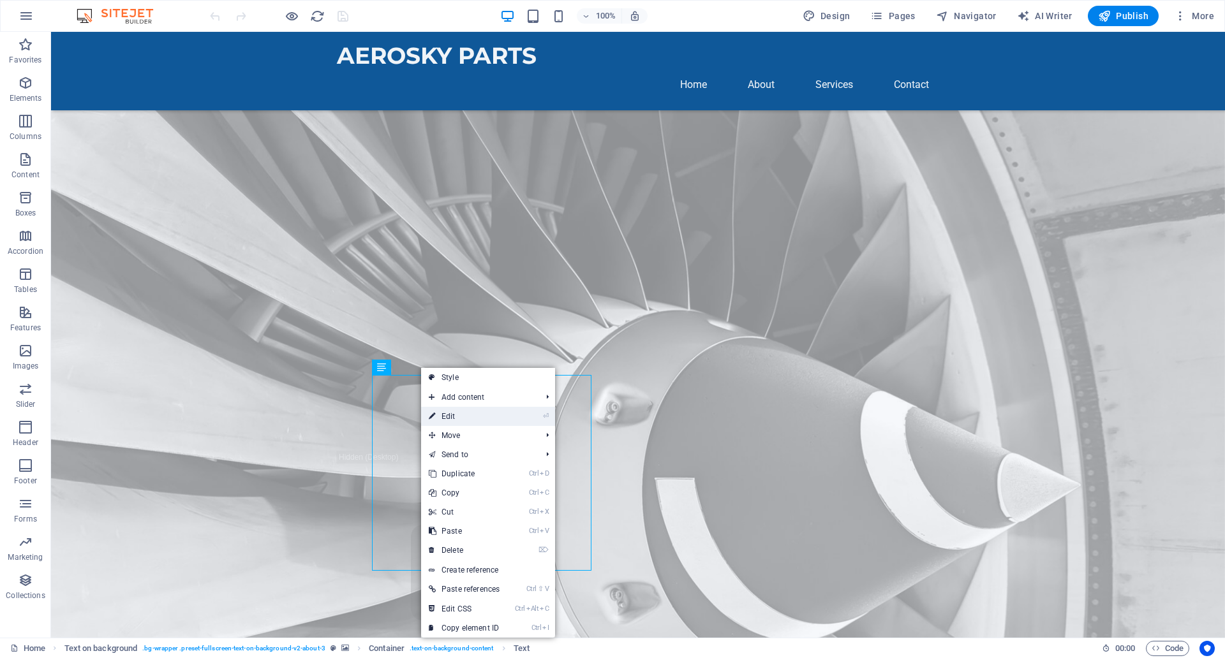
click at [456, 421] on link "⏎ Edit" at bounding box center [464, 416] width 86 height 19
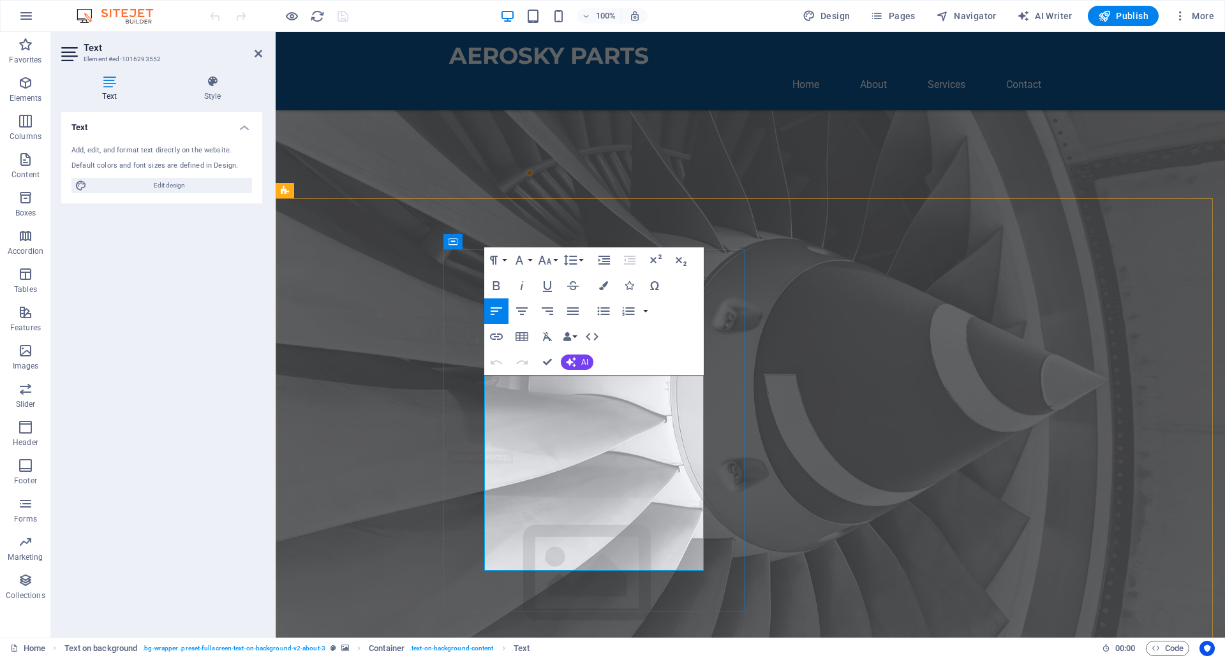
drag, startPoint x: 577, startPoint y: 382, endPoint x: 554, endPoint y: 382, distance: 22.3
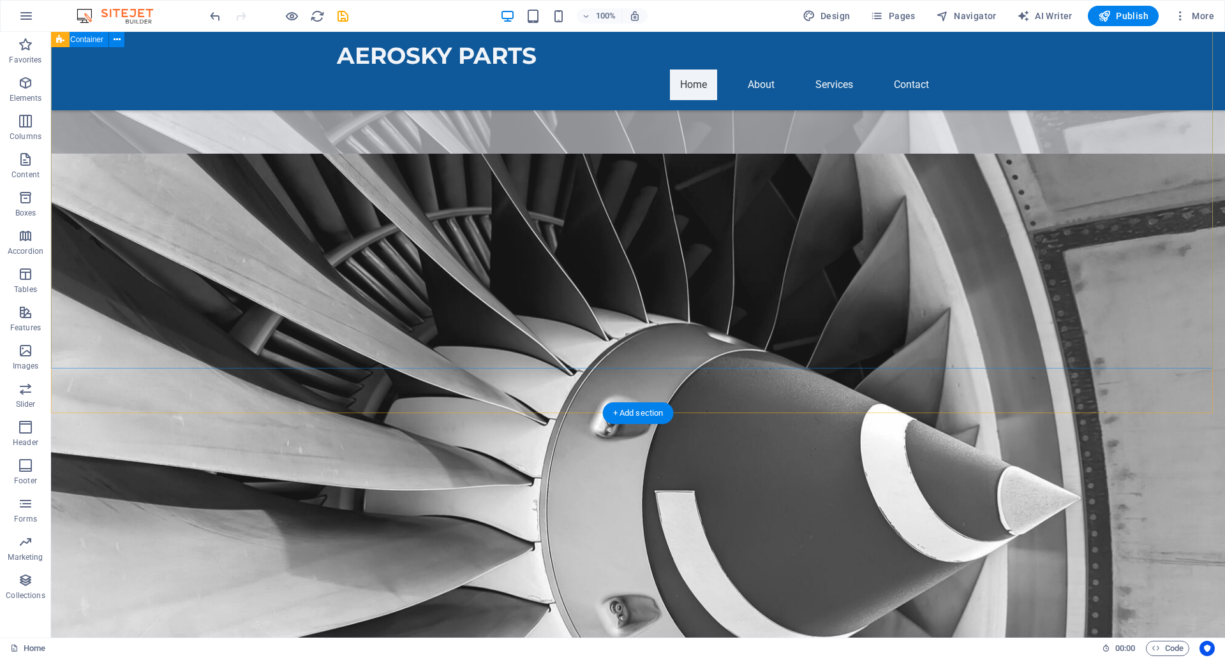
scroll to position [1026, 0]
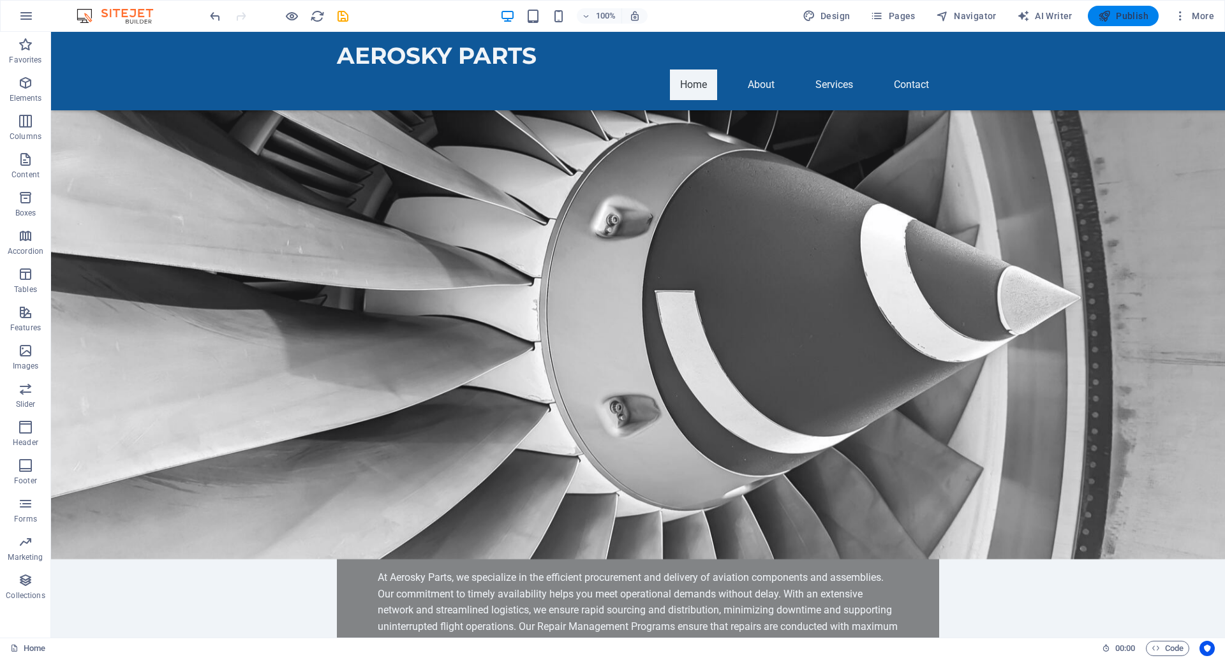
click at [1109, 19] on icon "button" at bounding box center [1104, 16] width 13 height 13
checkbox input "false"
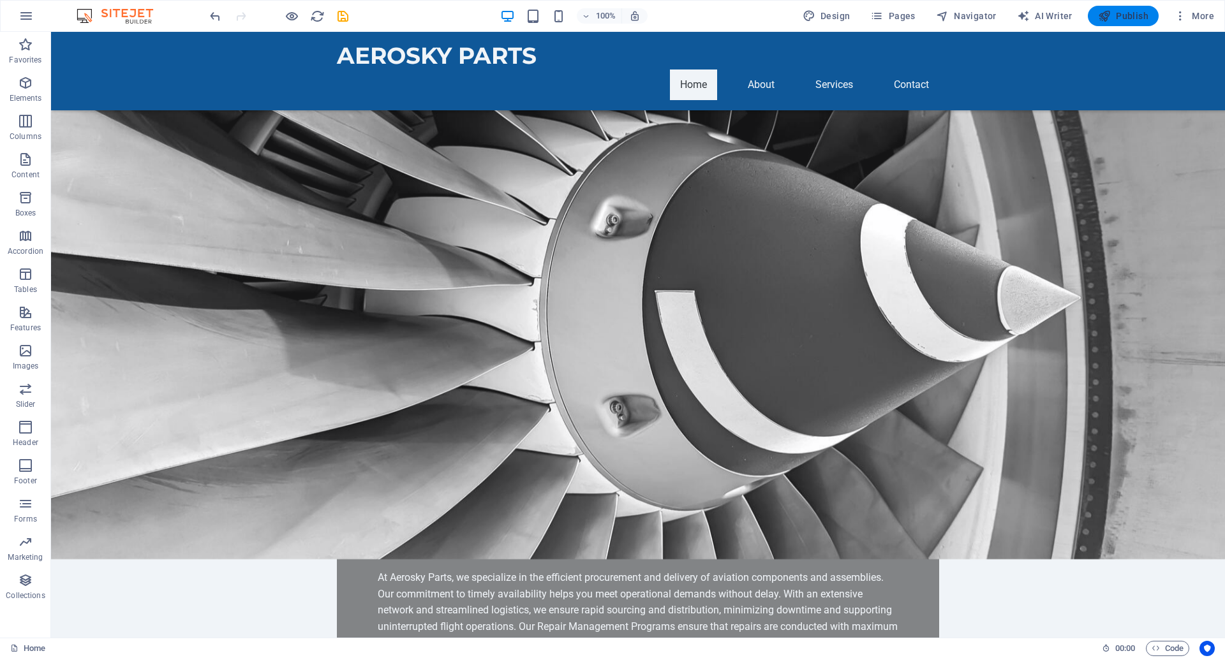
checkbox input "false"
